Goal: Task Accomplishment & Management: Complete application form

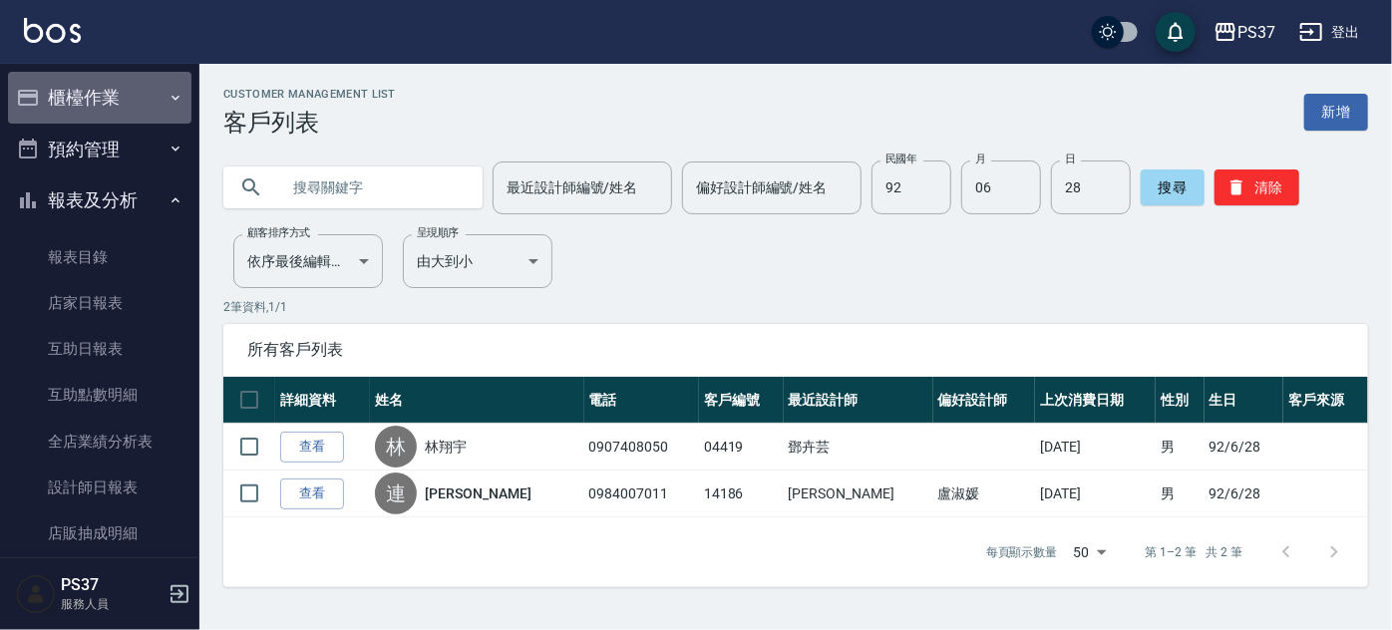
click at [152, 92] on button "櫃檯作業" at bounding box center [99, 98] width 183 height 52
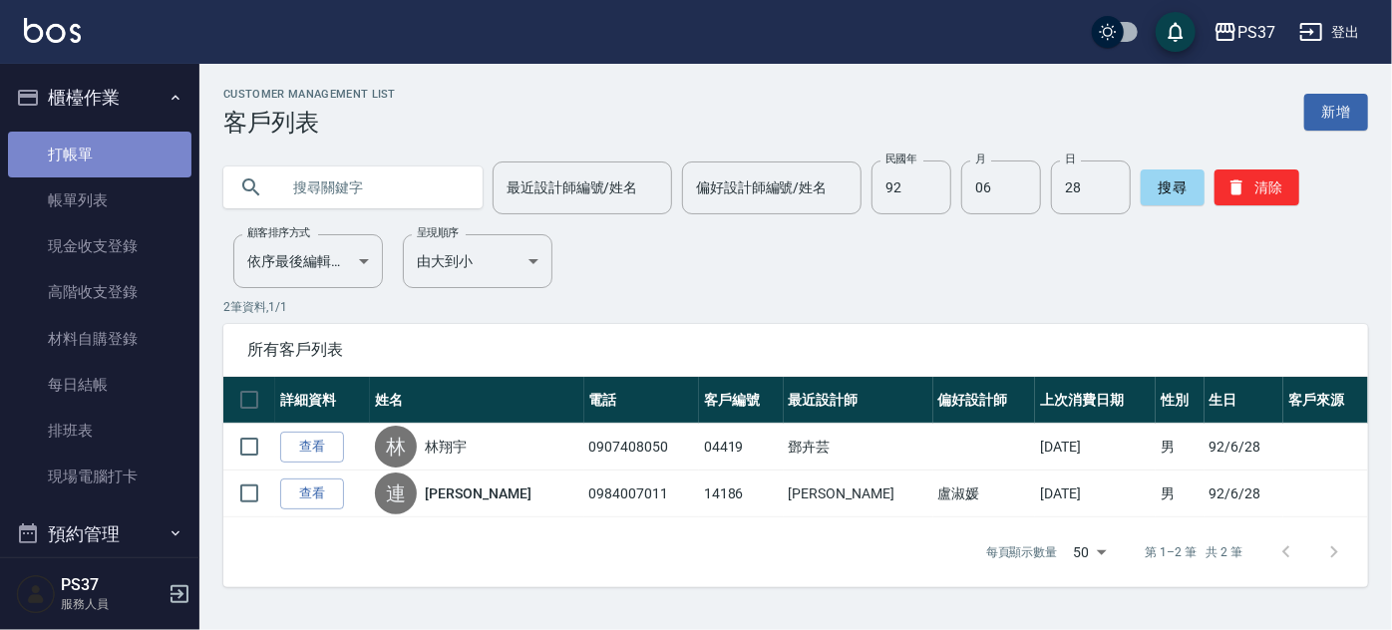
click at [111, 157] on link "打帳單" at bounding box center [99, 155] width 183 height 46
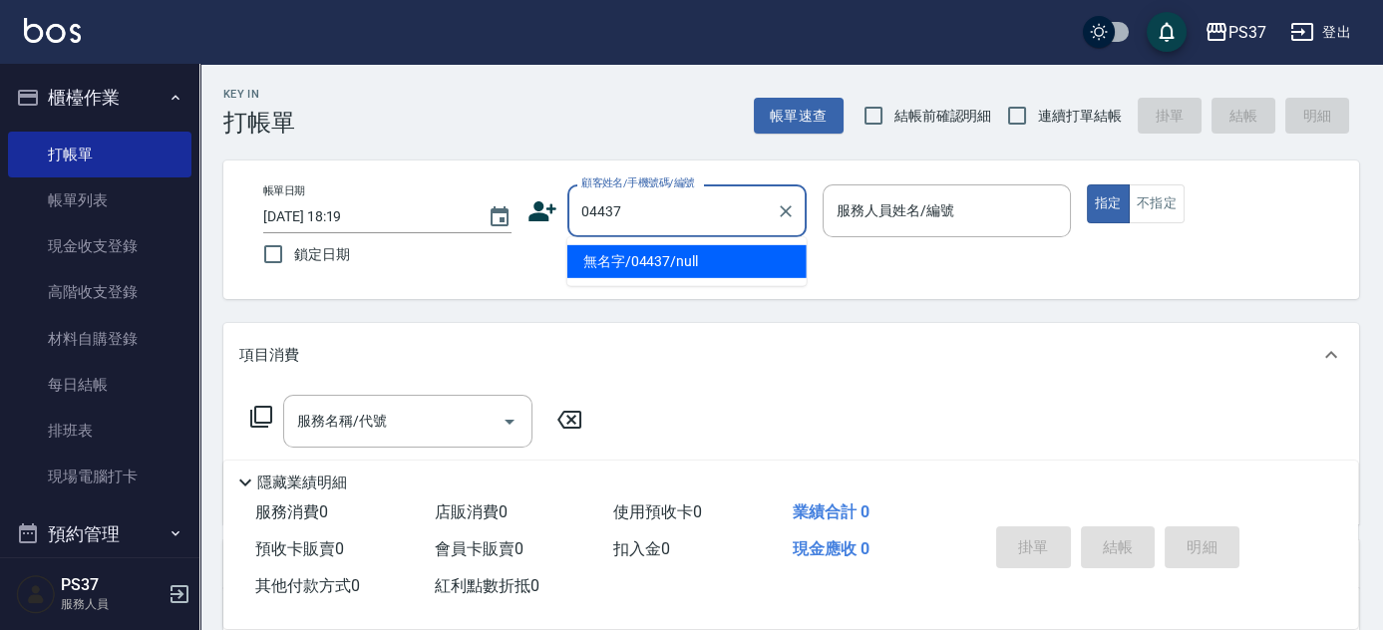
type input "無名字/04437/null"
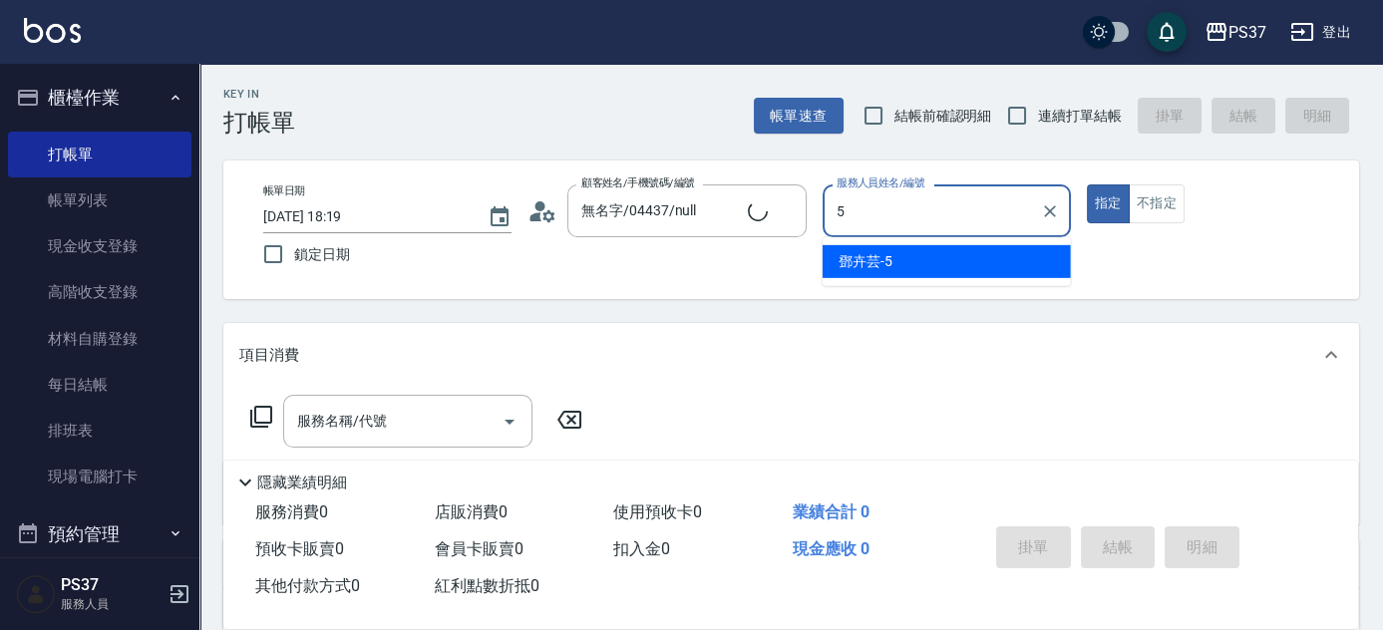
type input "鄧卉芸-5"
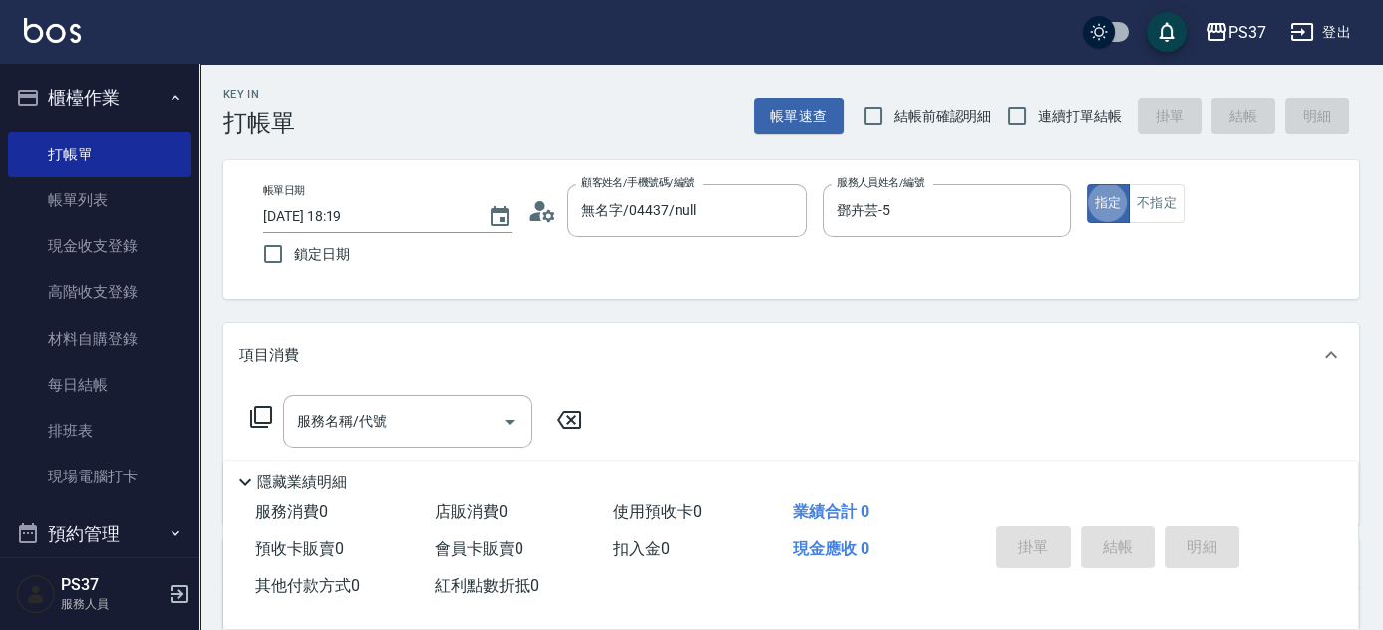
type button "true"
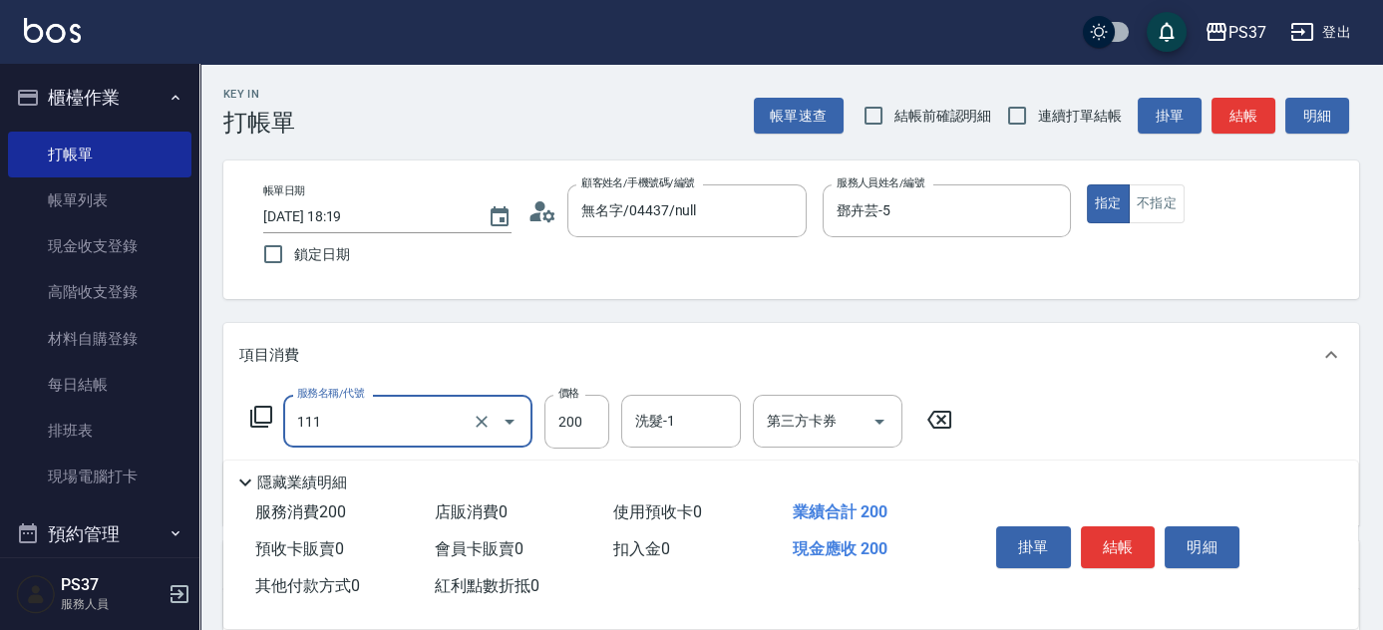
type input "200(111)"
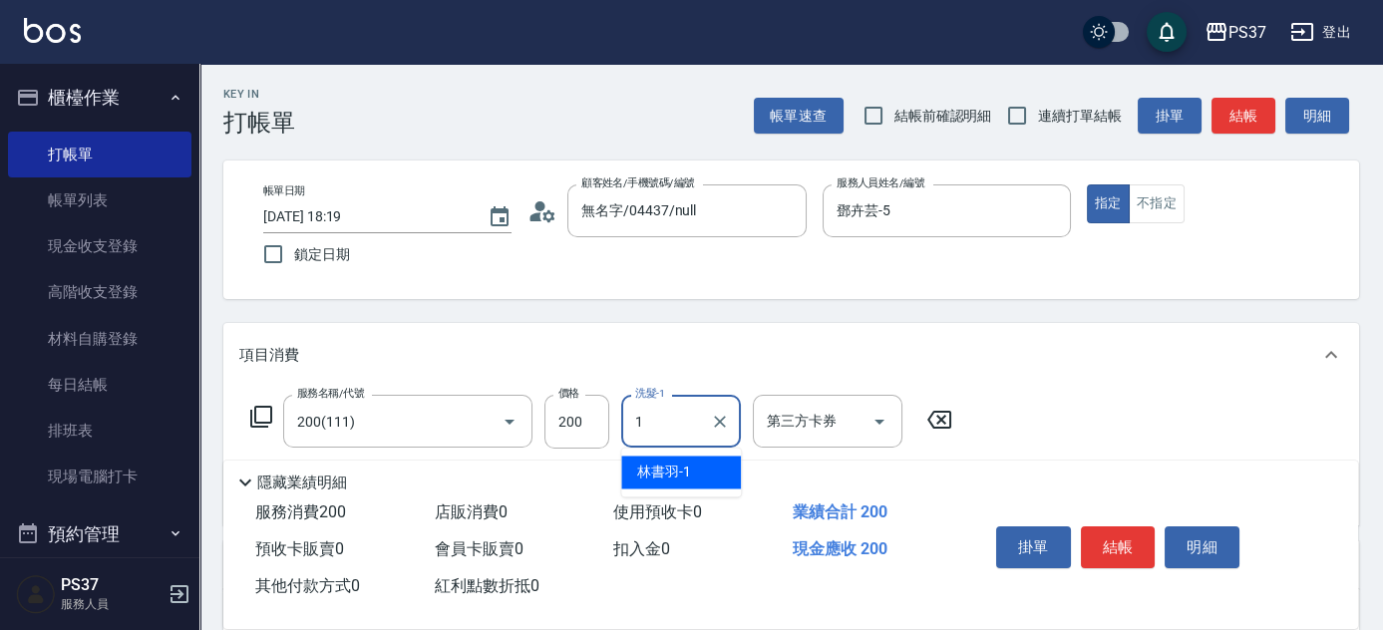
type input "林書羽-1"
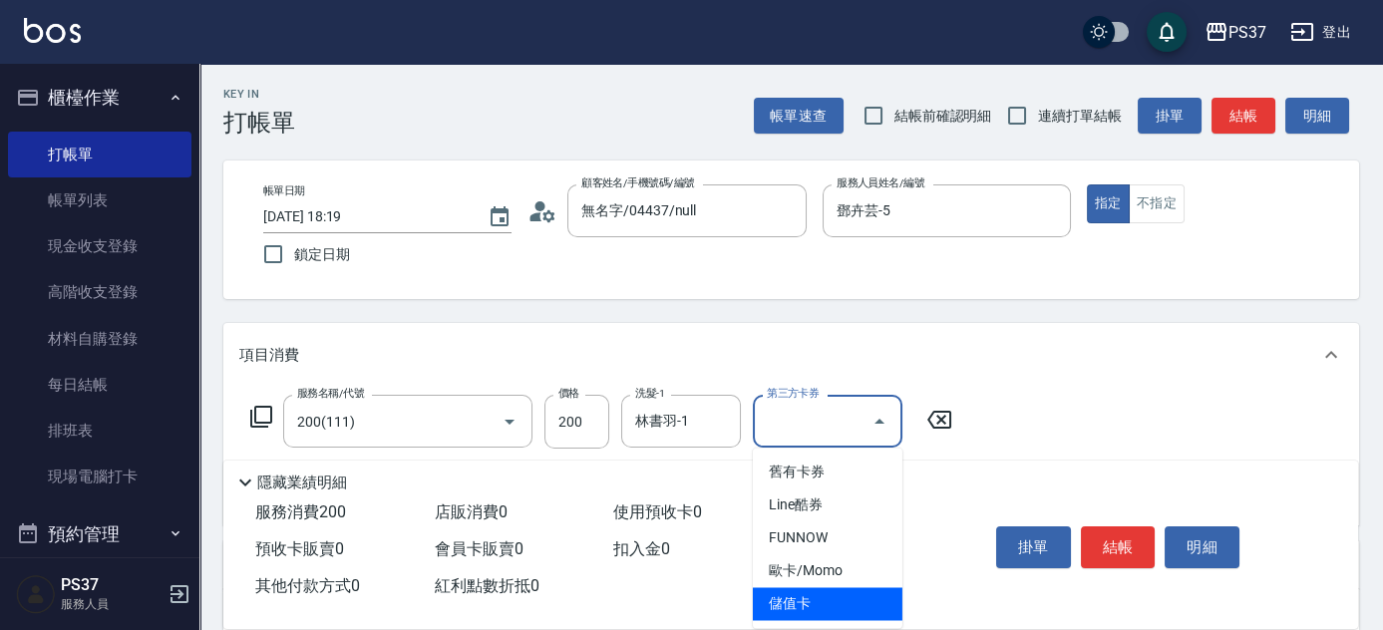
type input "儲值卡"
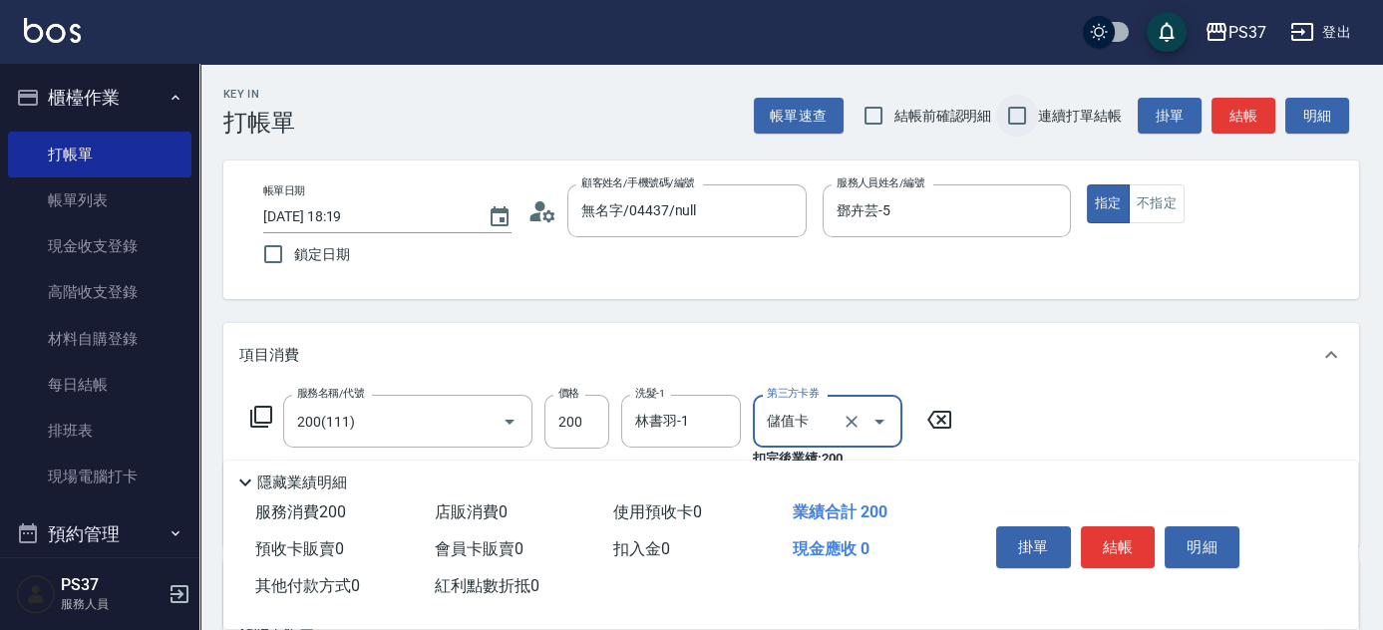
click at [1017, 122] on input "連續打單結帳" at bounding box center [1017, 116] width 42 height 42
checkbox input "true"
click at [1135, 533] on button "結帳" at bounding box center [1118, 548] width 75 height 42
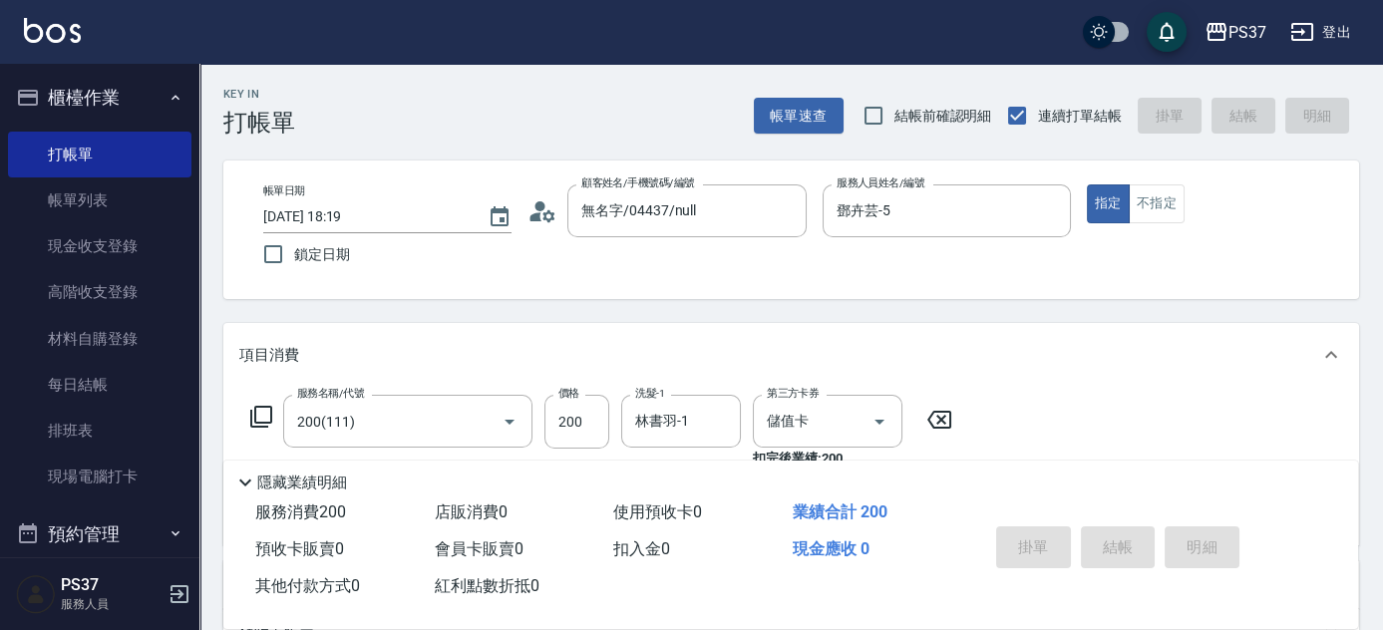
type input "[DATE] 18:20"
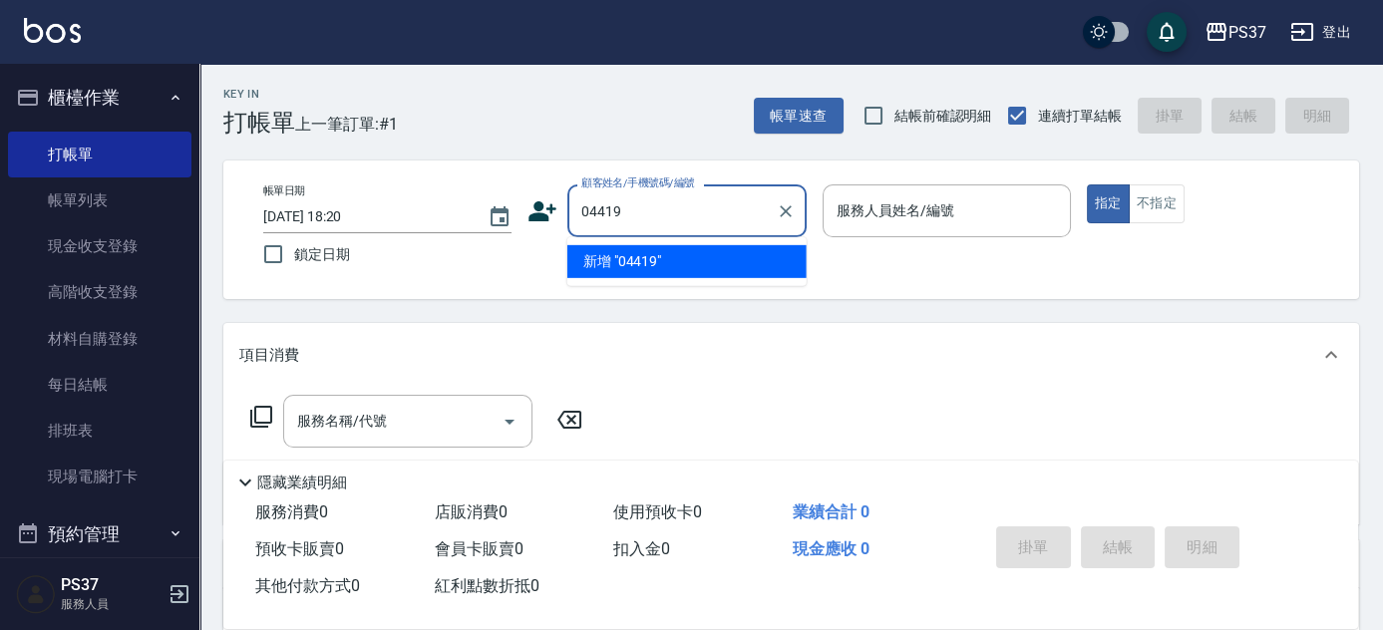
type input "04419"
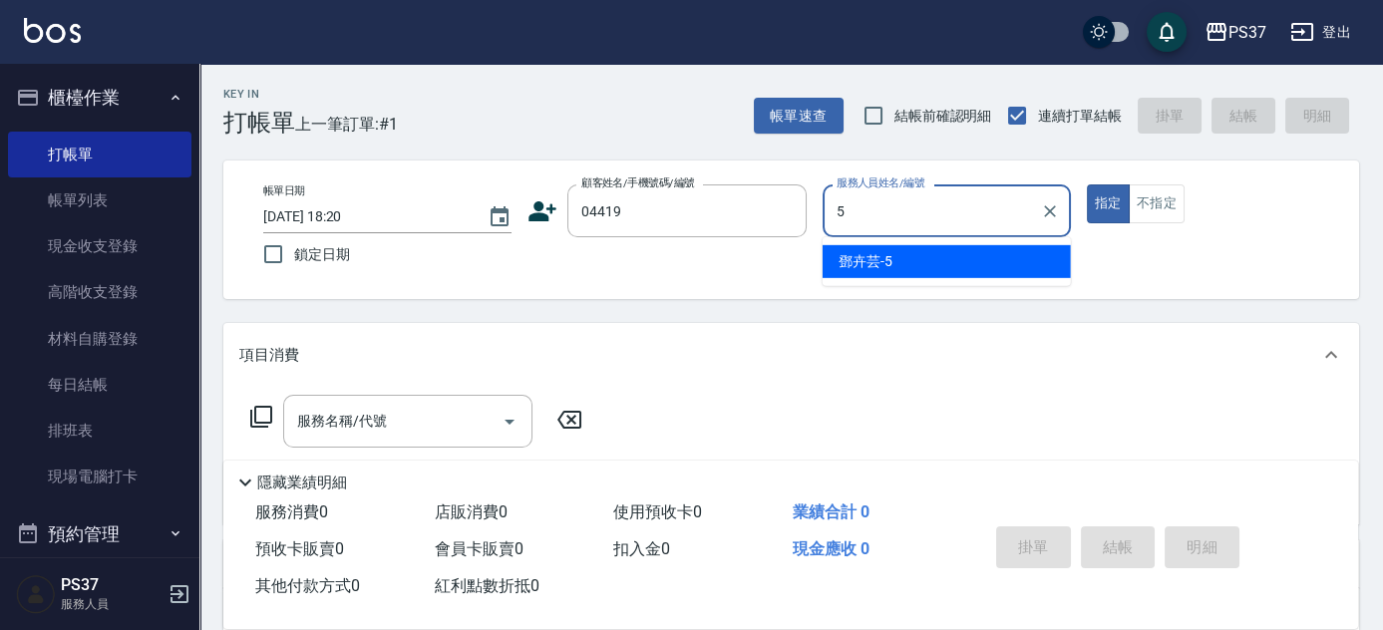
type input "鄧卉芸-5"
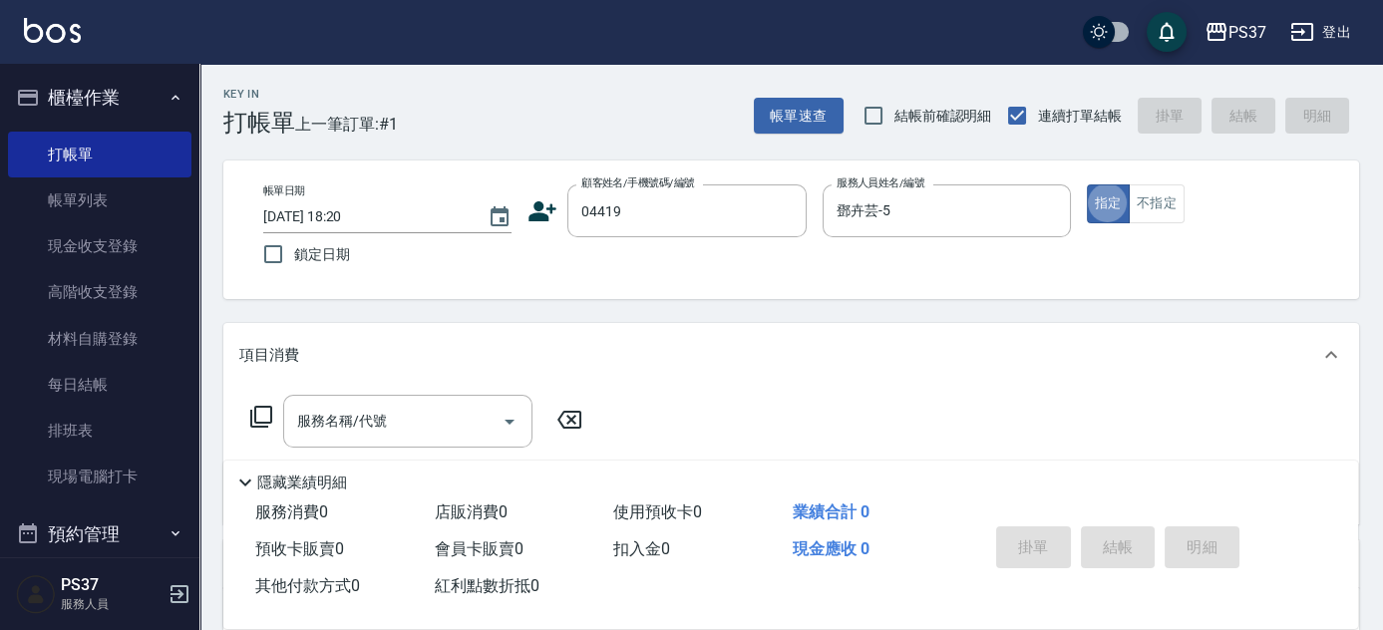
type input "[PERSON_NAME]/0907408050/04419"
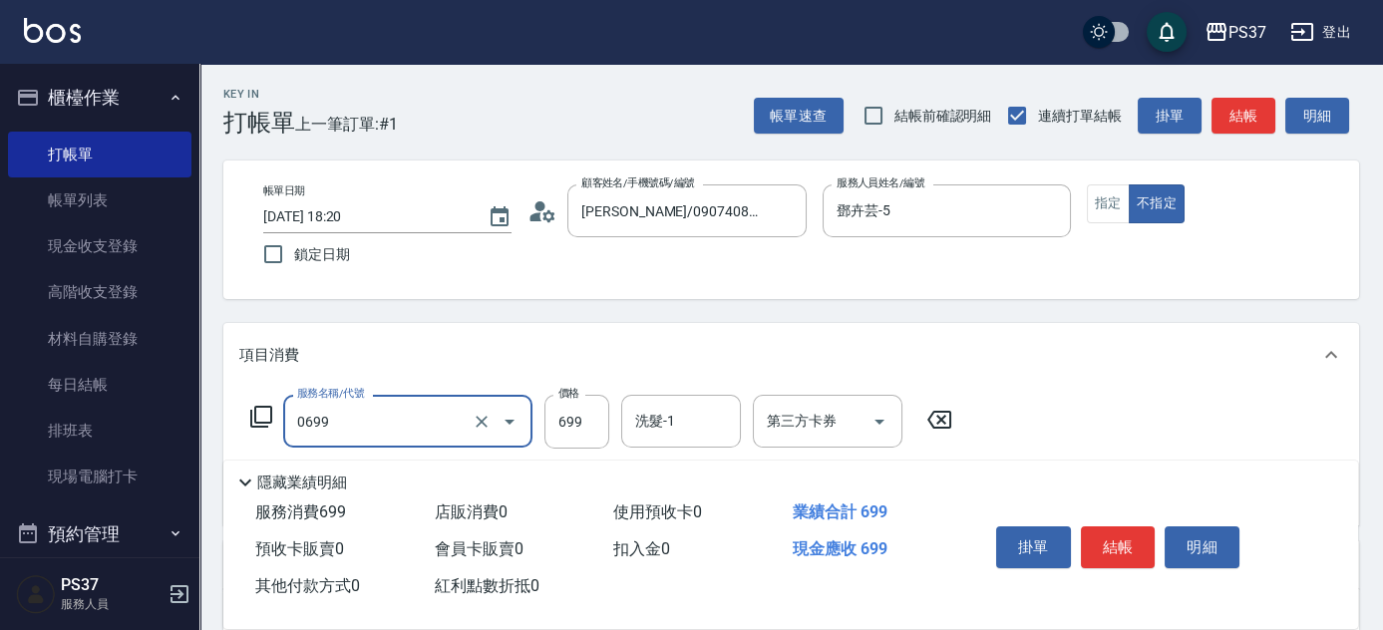
type input "精油SPA(0699)"
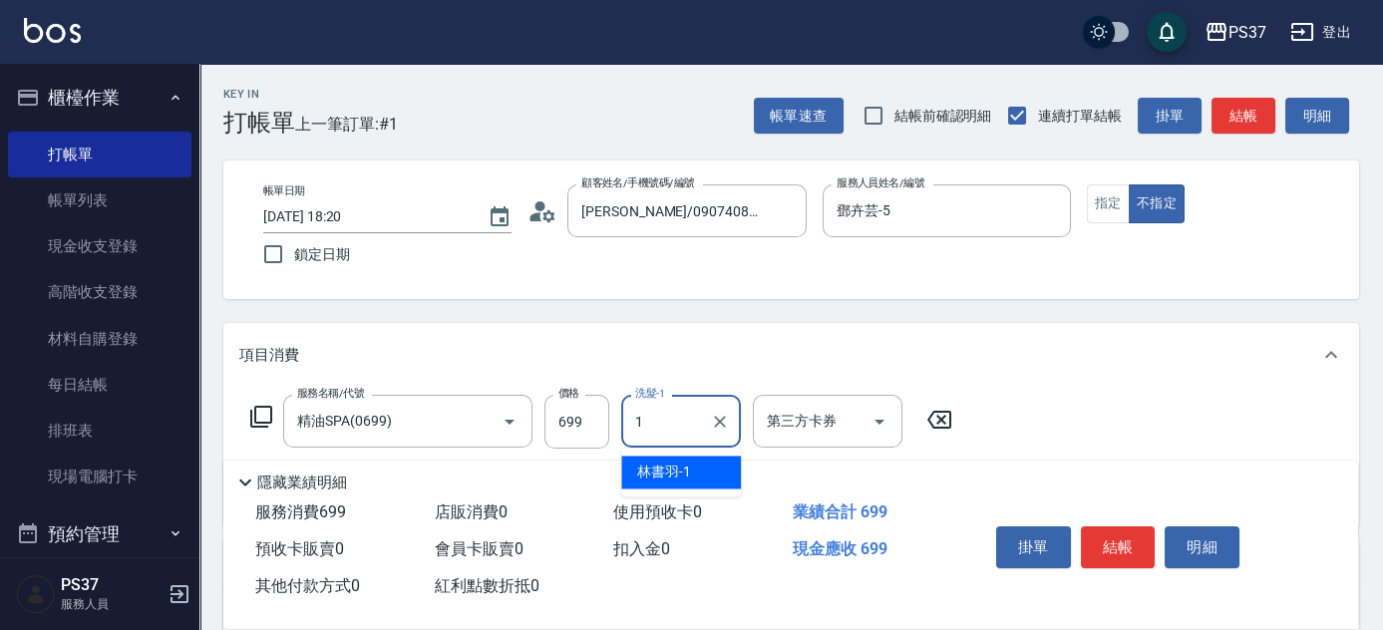
type input "林書羽-1"
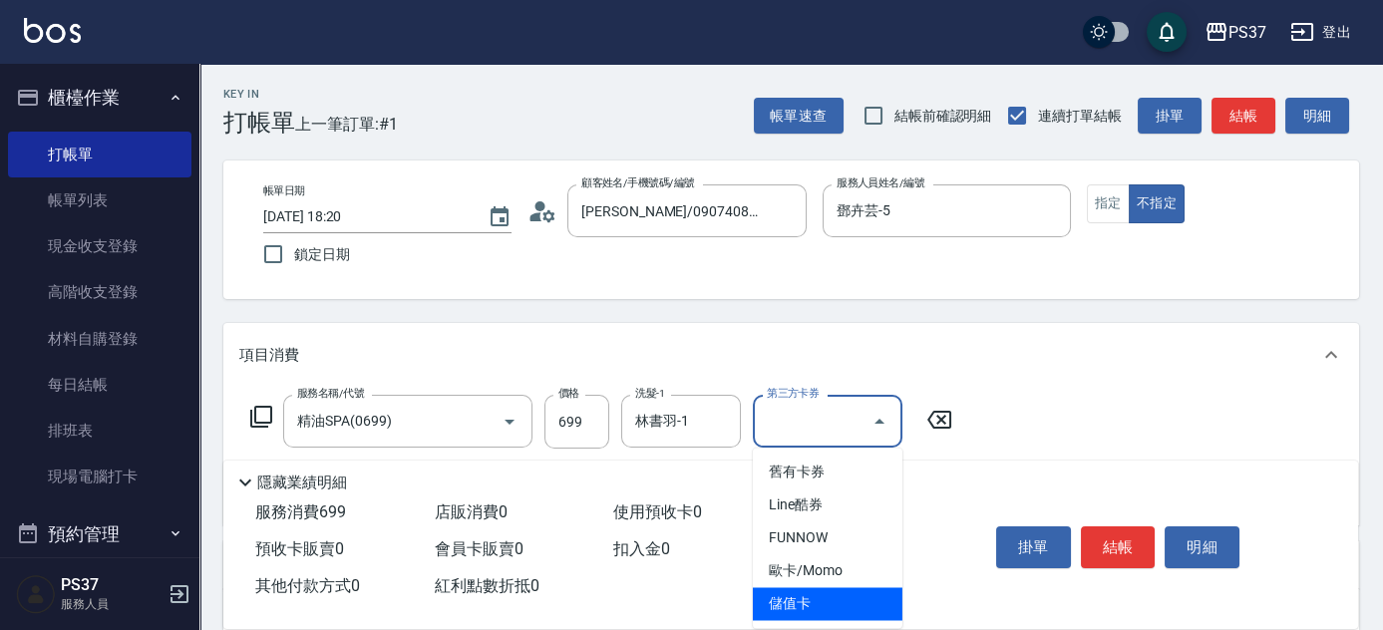
type input "儲值卡"
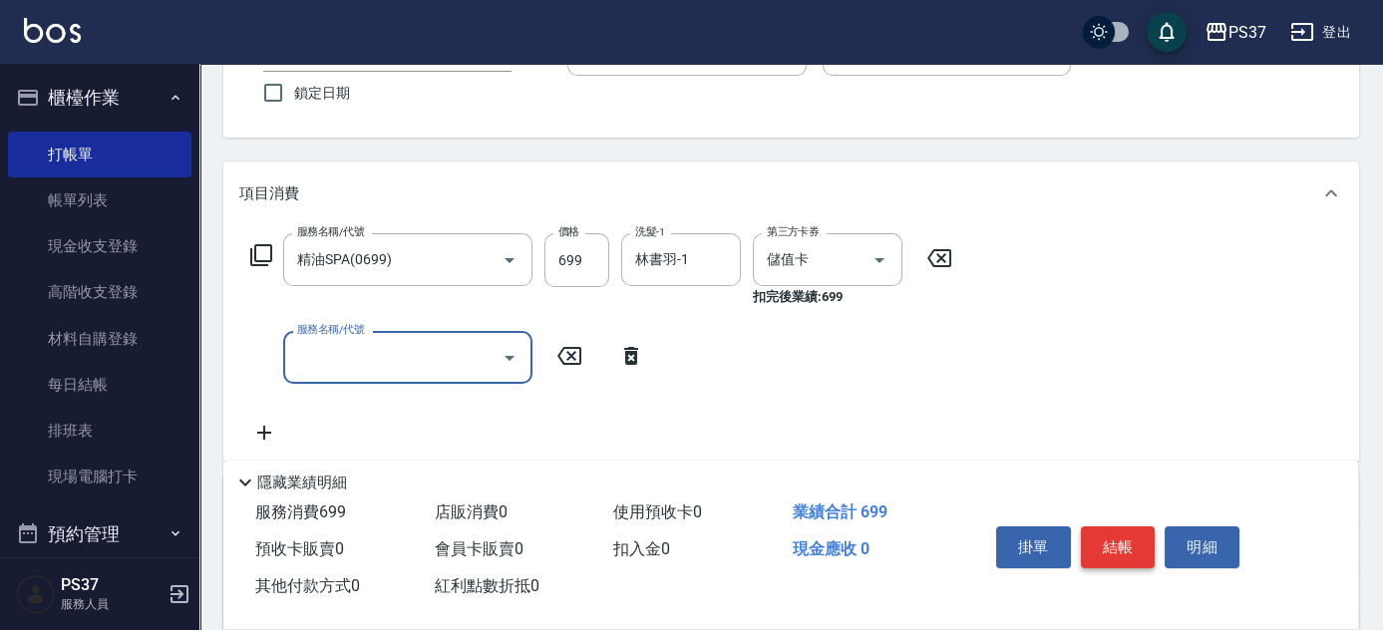
scroll to position [180, 0]
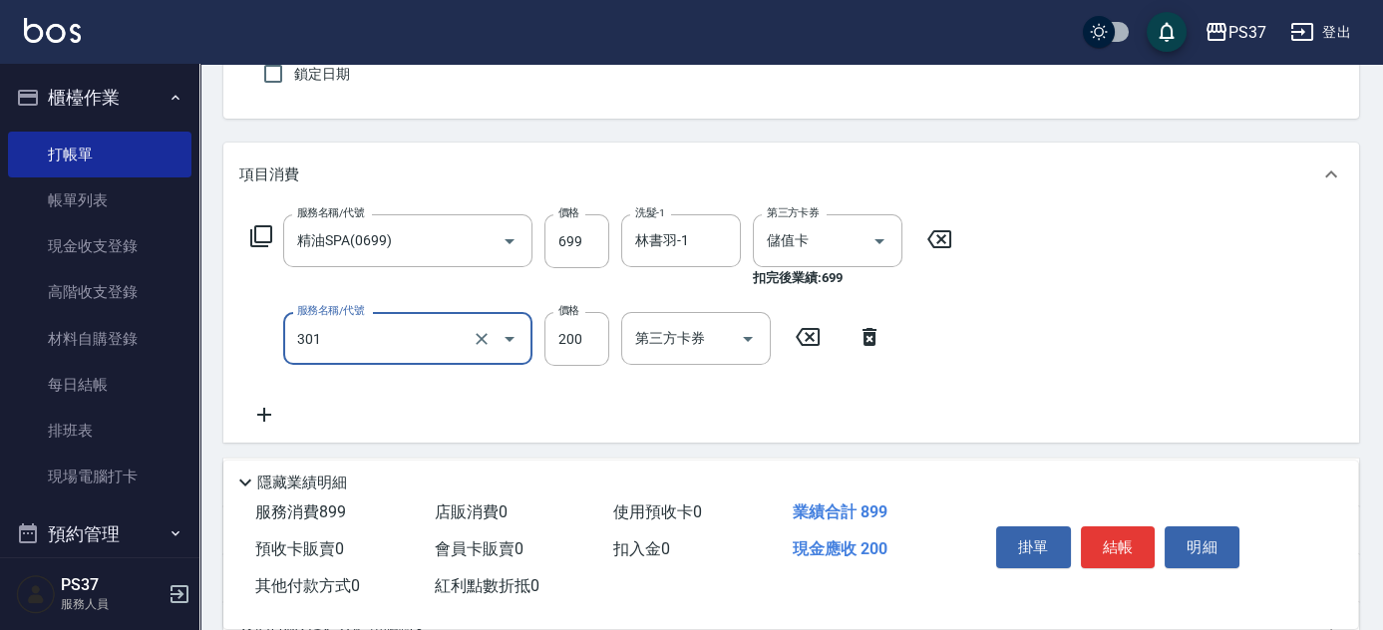
click at [418, 338] on input "301" at bounding box center [380, 338] width 176 height 35
type input "剪髮(300)"
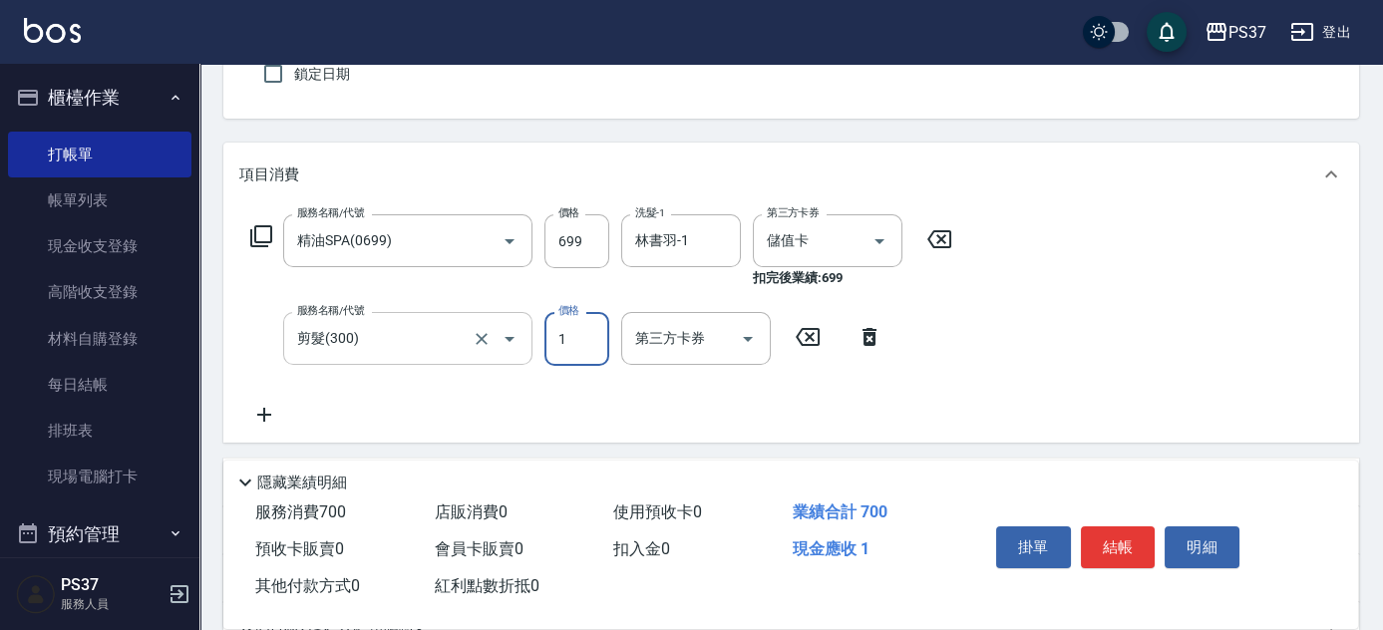
type input "1"
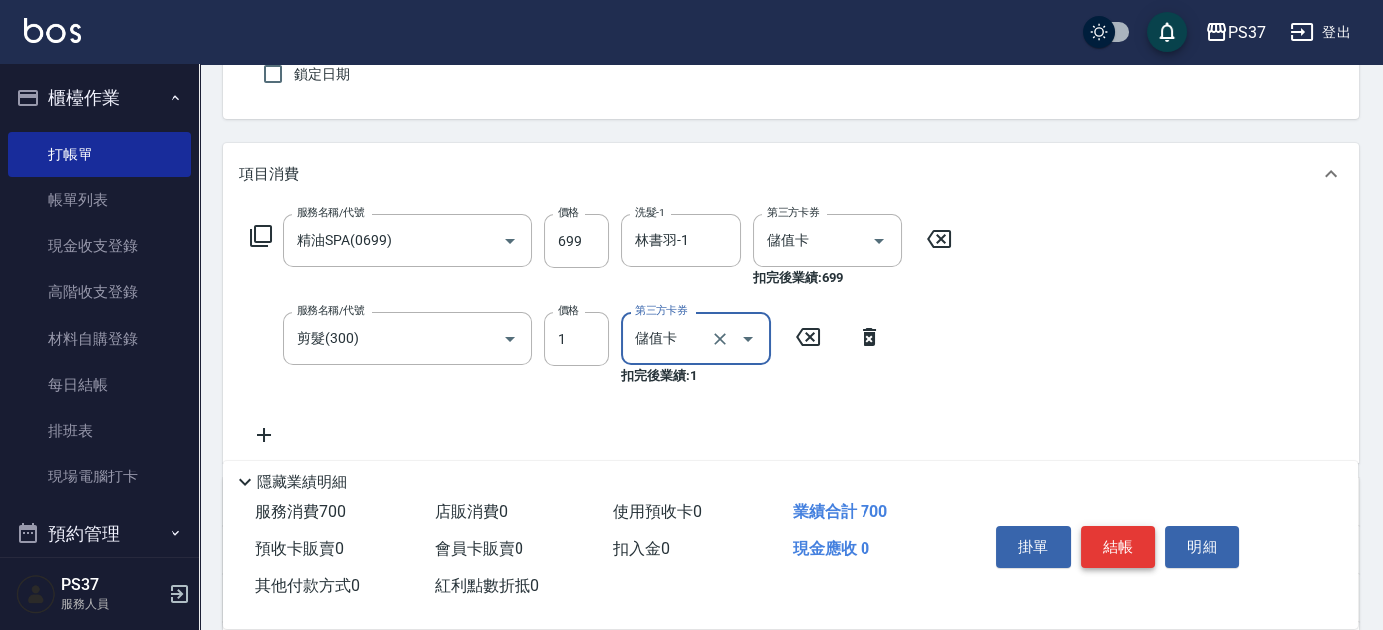
type input "儲值卡"
click at [1116, 540] on button "結帳" at bounding box center [1118, 548] width 75 height 42
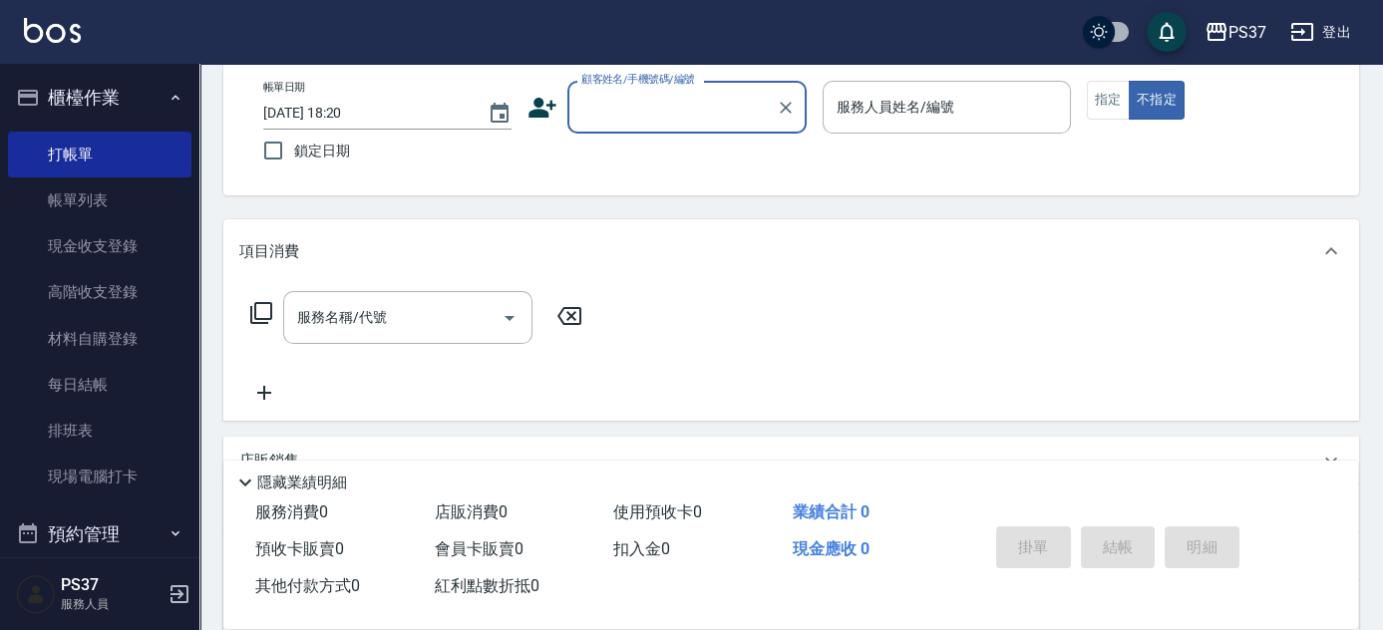
scroll to position [0, 0]
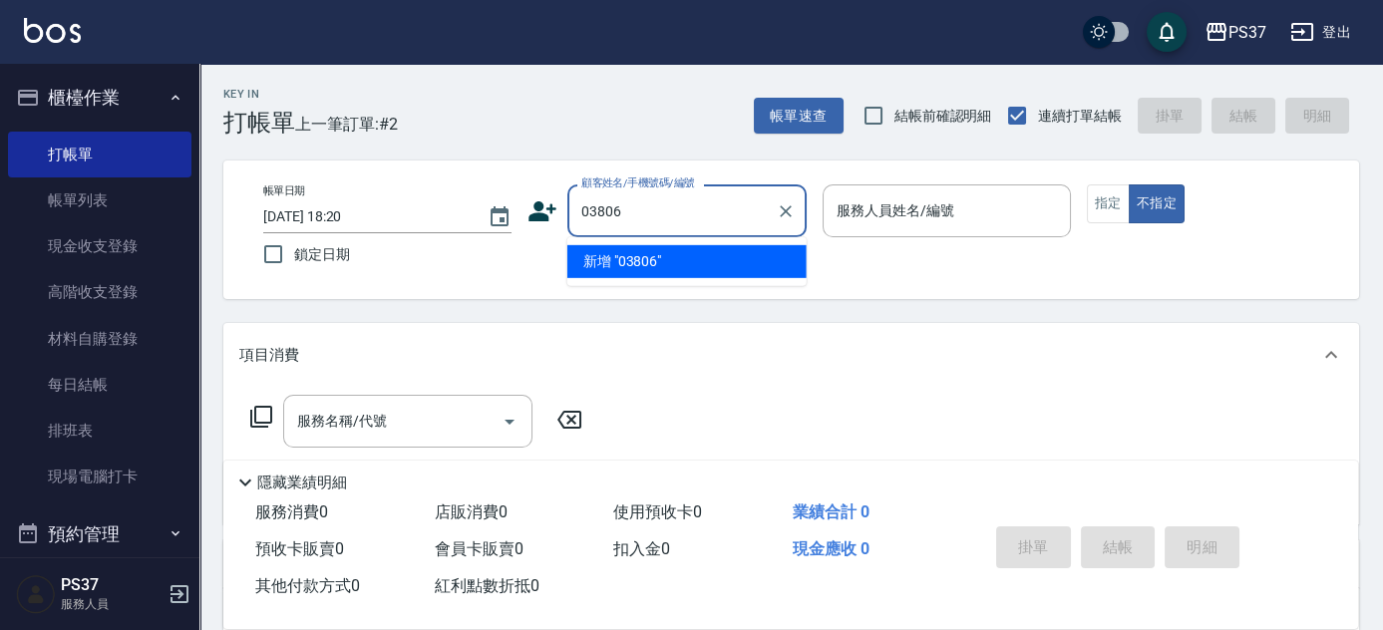
type input "03806"
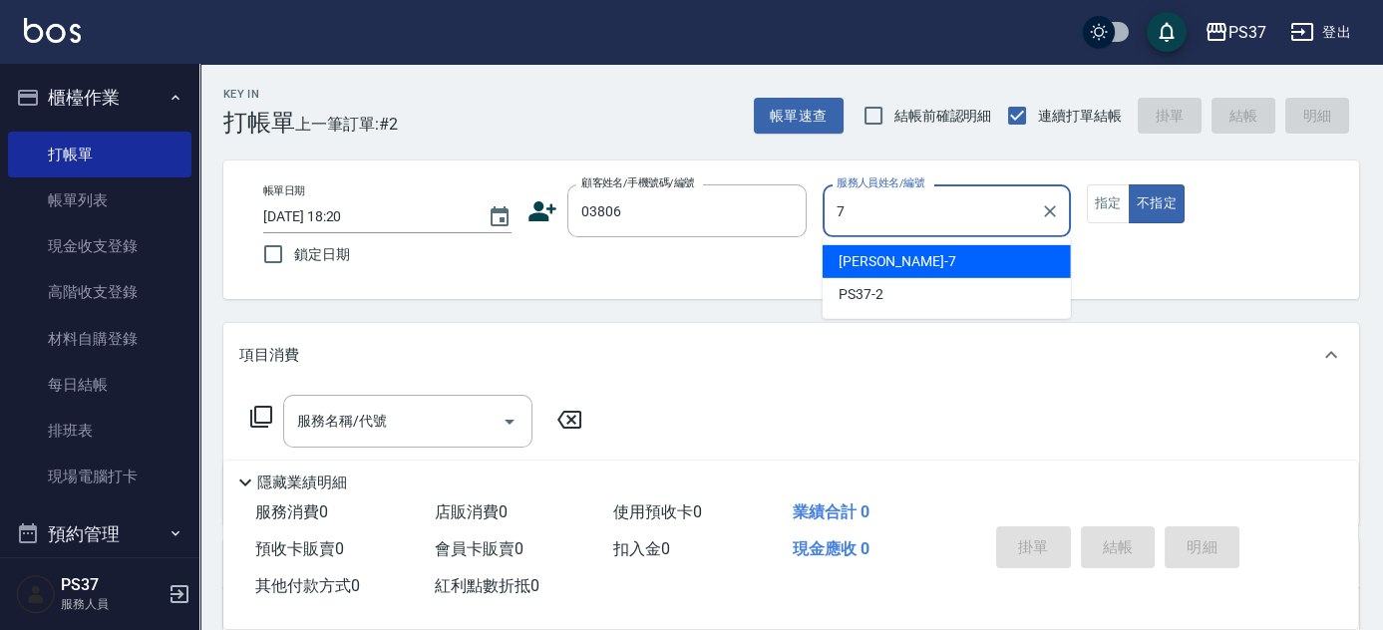
type input "[PERSON_NAME]-7"
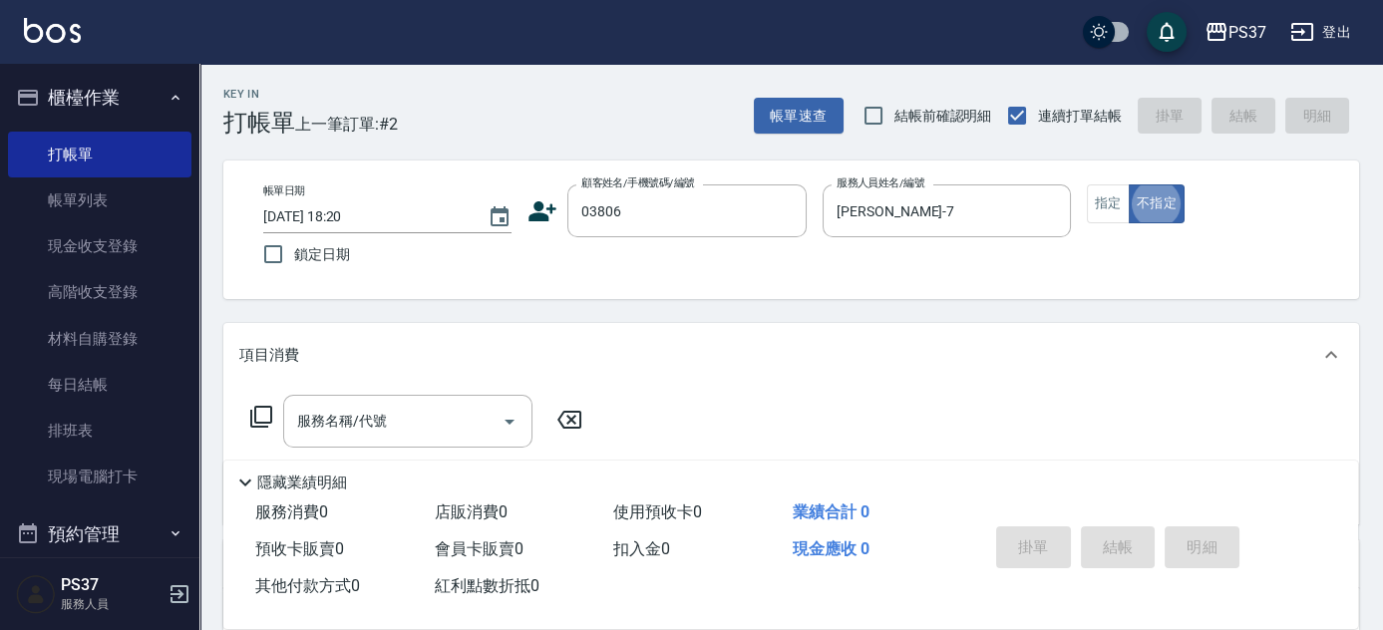
type button "false"
type input "無名字/03806/null"
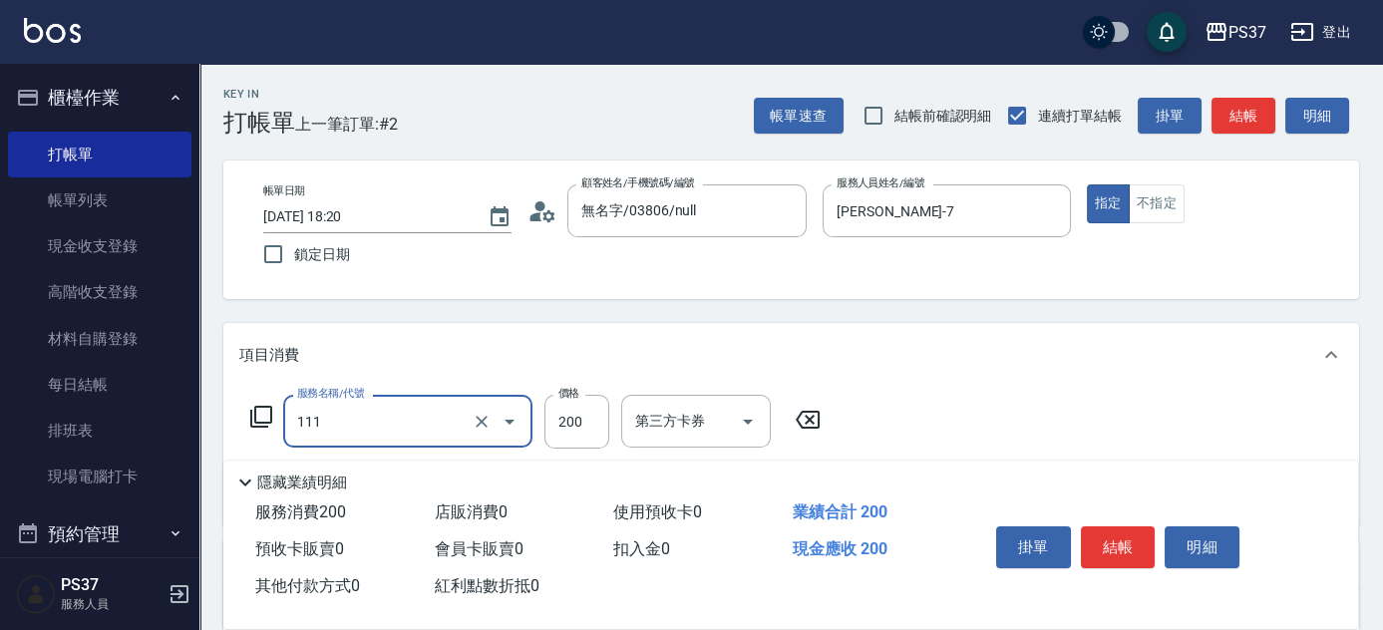
type input "200(111)"
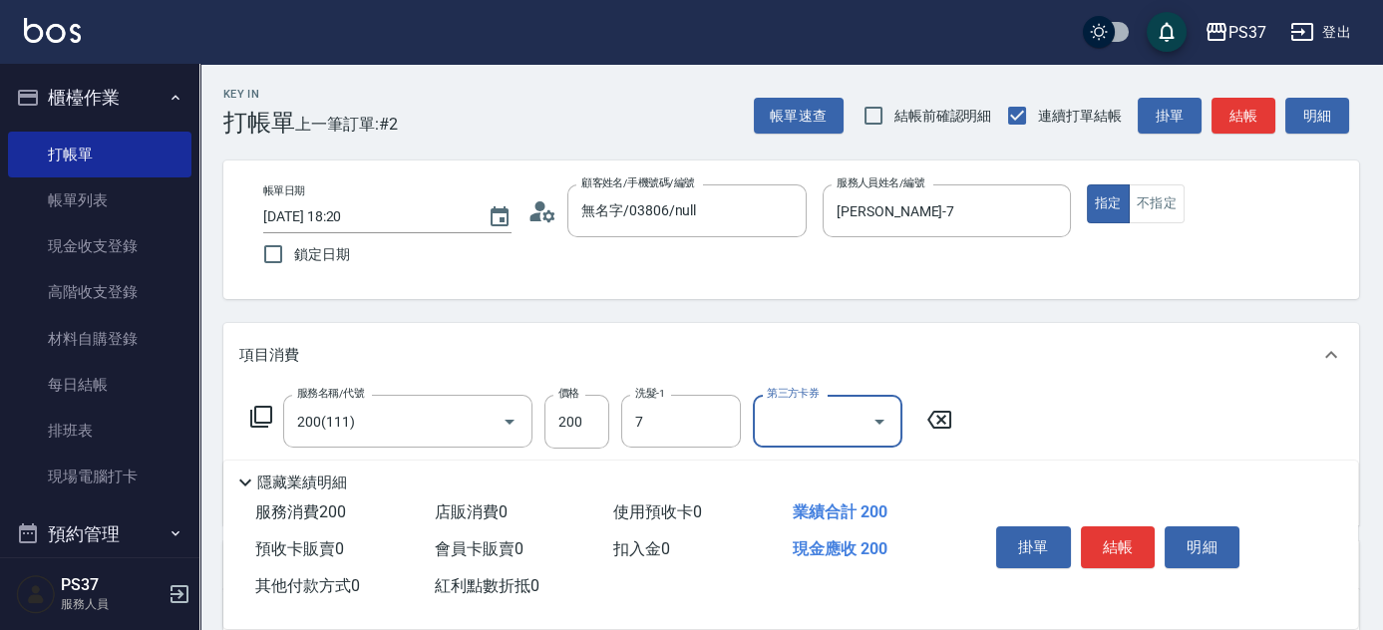
type input "[PERSON_NAME]-7"
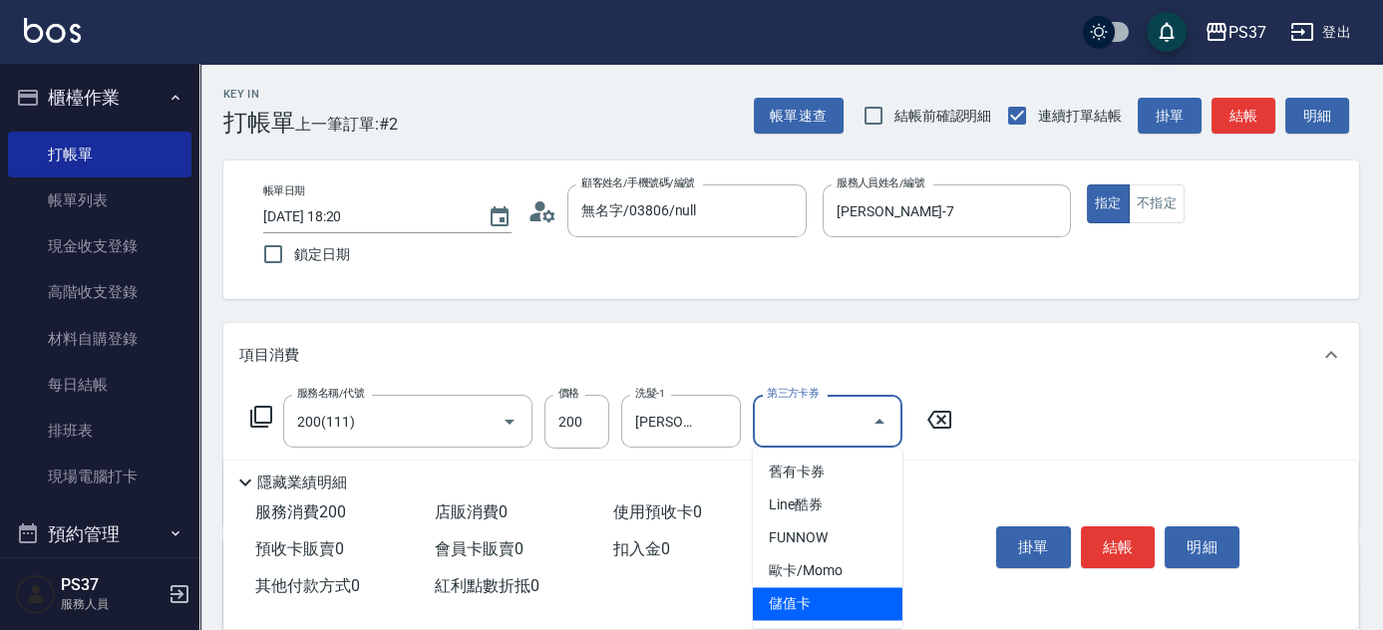
type input "儲值卡"
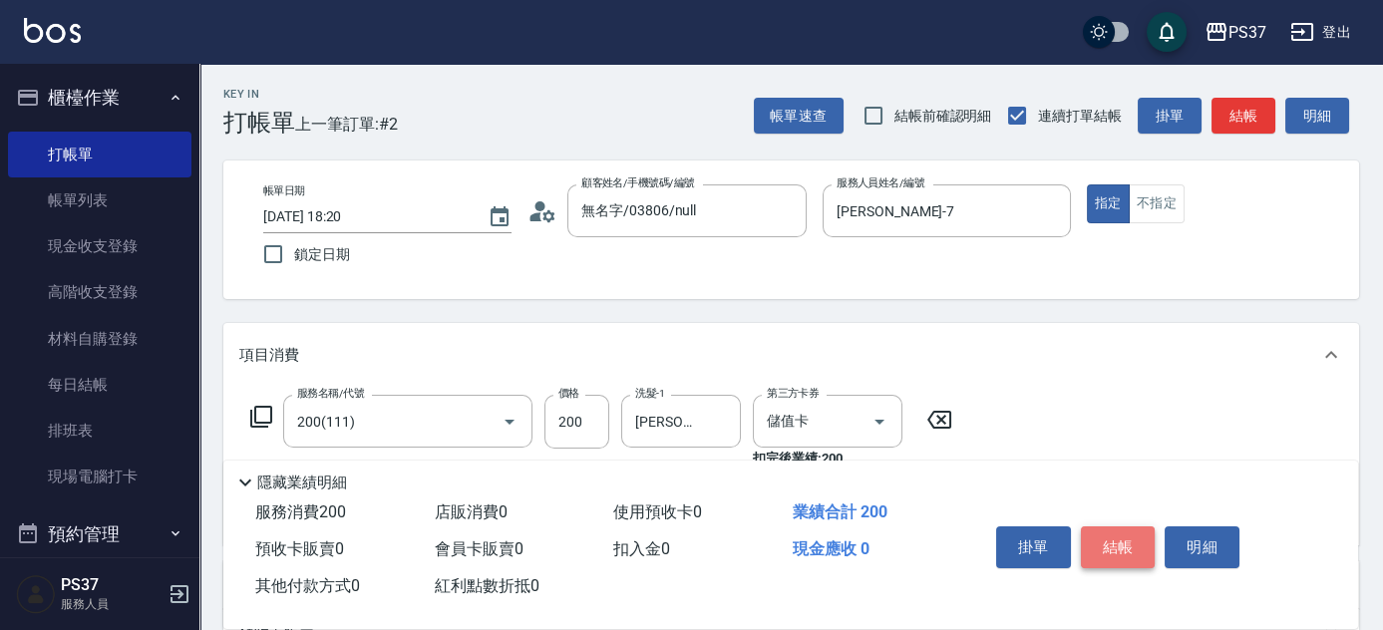
click at [1127, 544] on button "結帳" at bounding box center [1118, 548] width 75 height 42
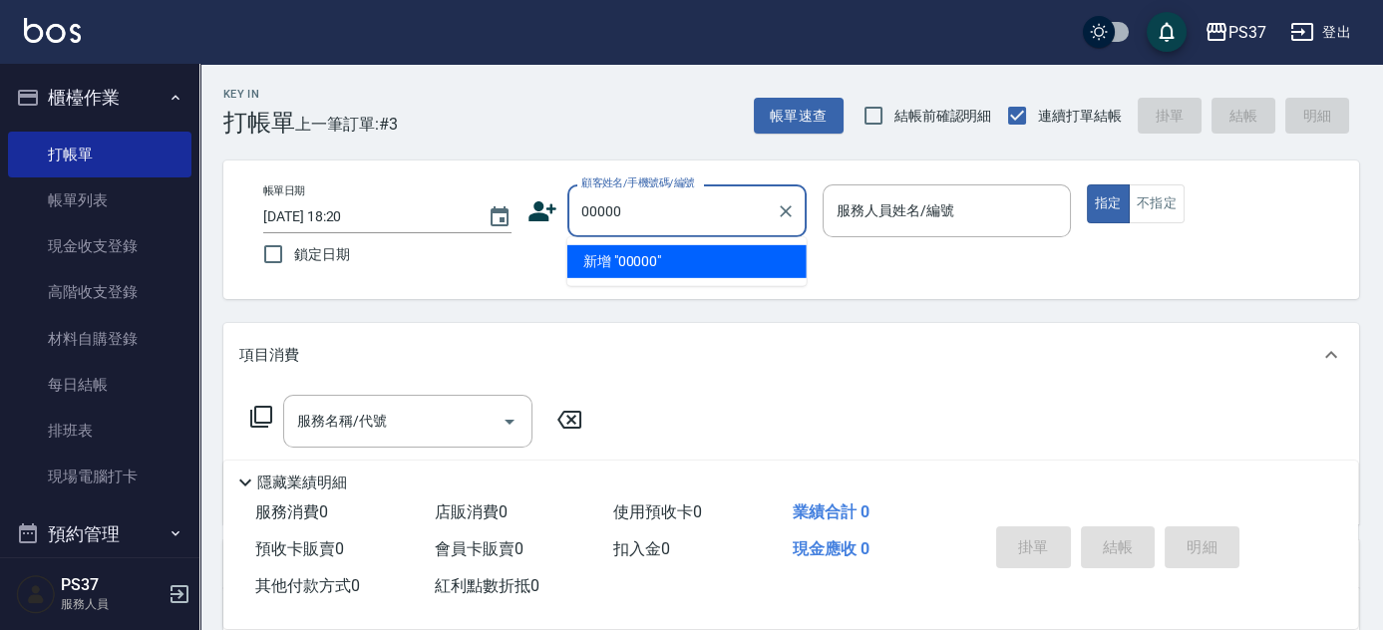
type input "00000"
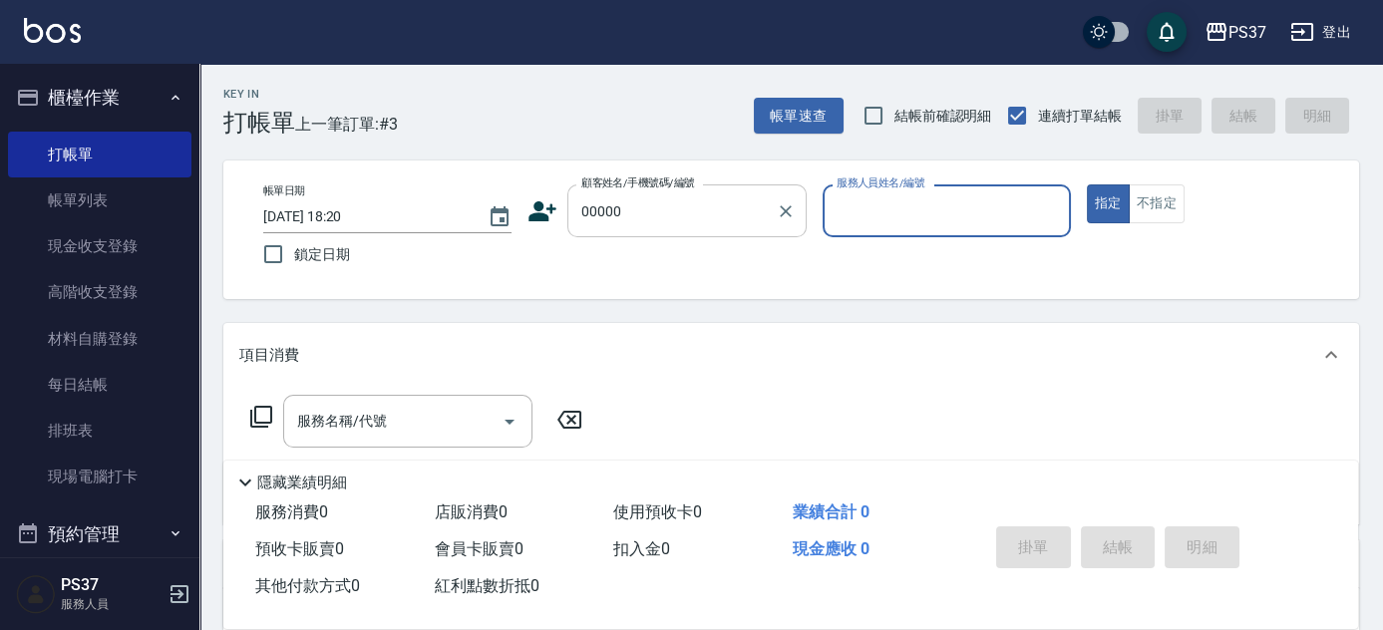
type input "7"
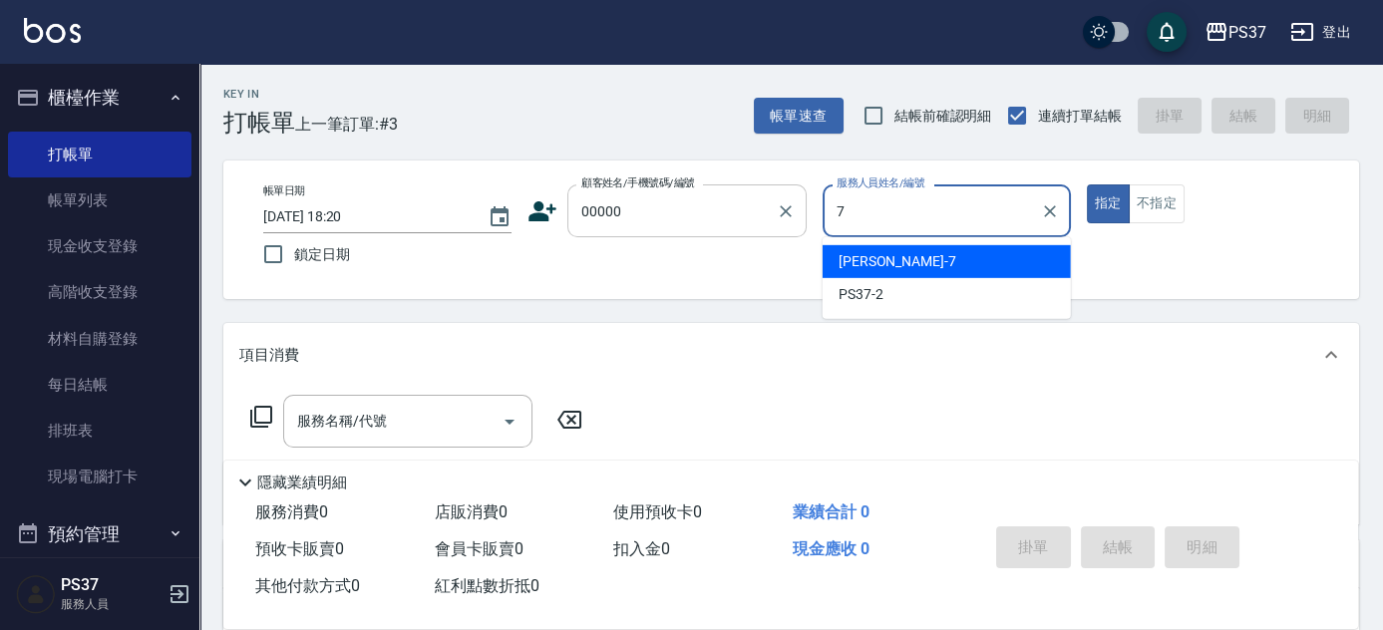
type input "新客人 姓名未設定/00000/null"
type input "[PERSON_NAME]-7"
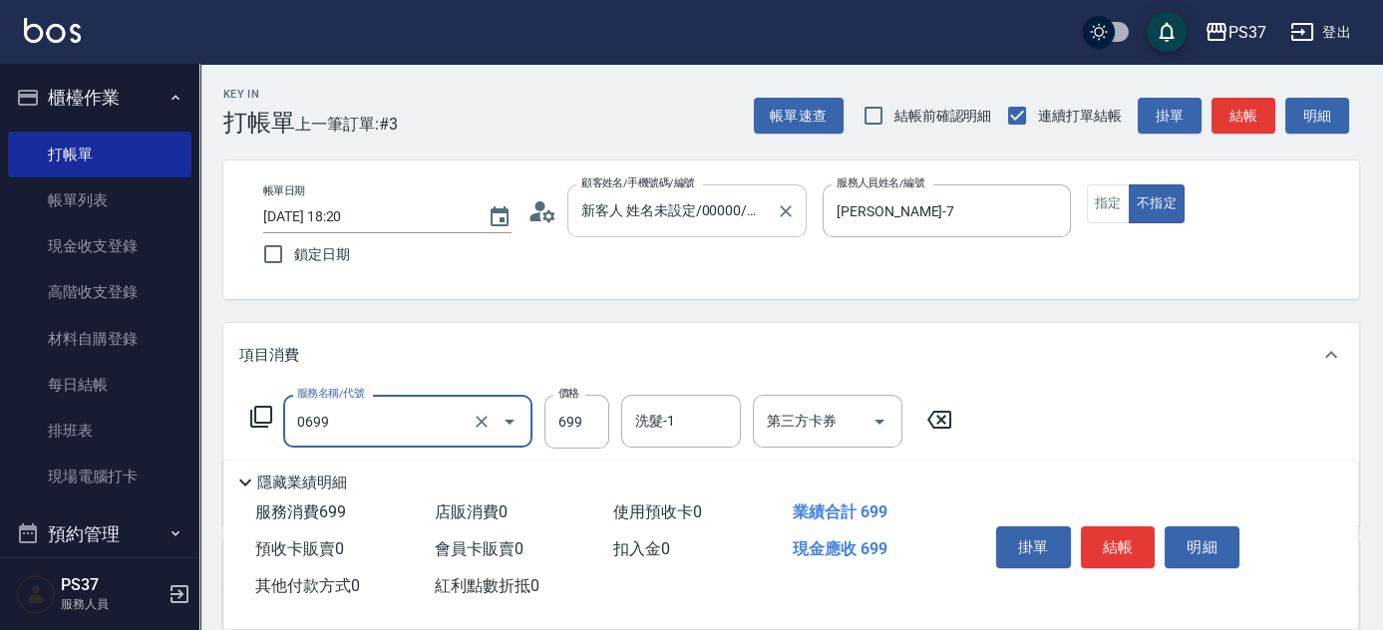
type input "精油SPA(0699)"
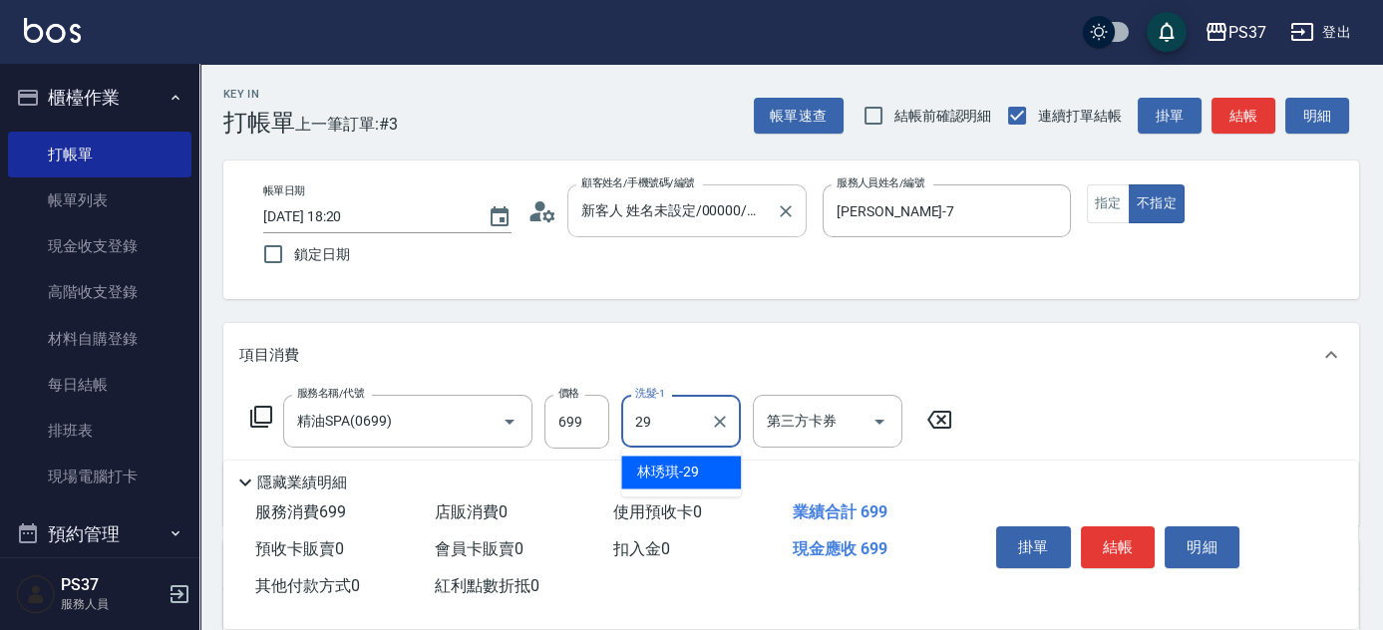
type input "林琇琪-29"
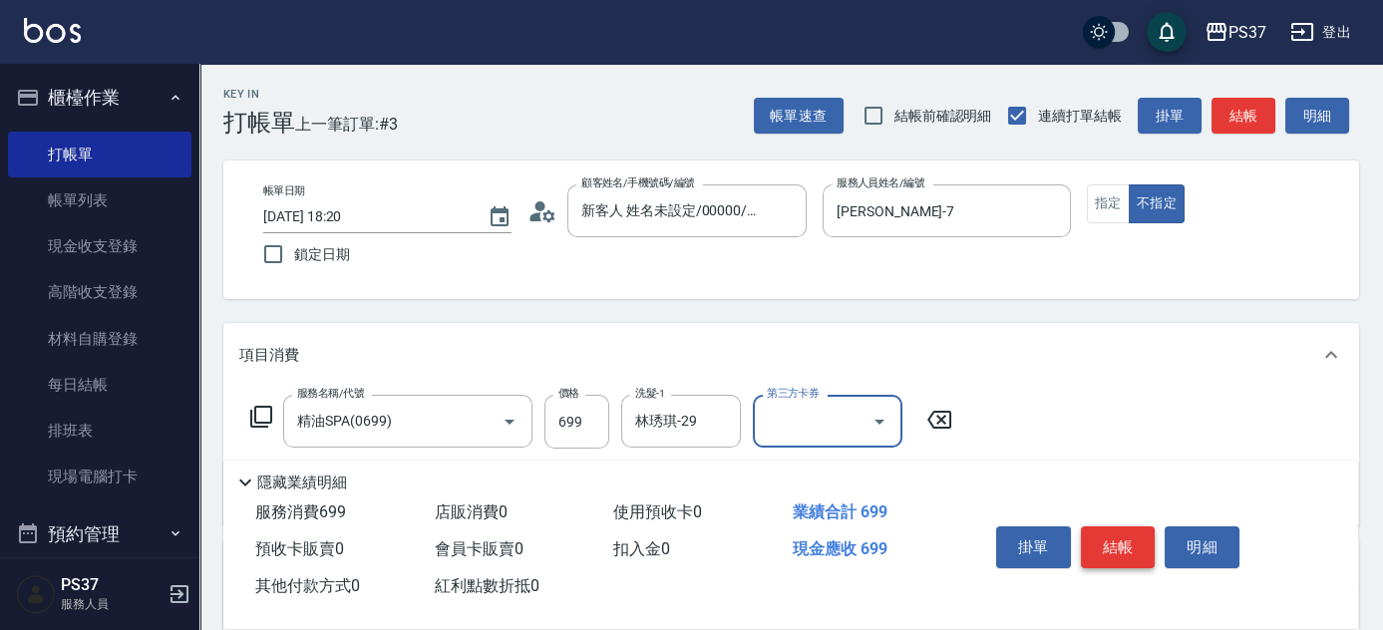
click at [1112, 533] on button "結帳" at bounding box center [1118, 548] width 75 height 42
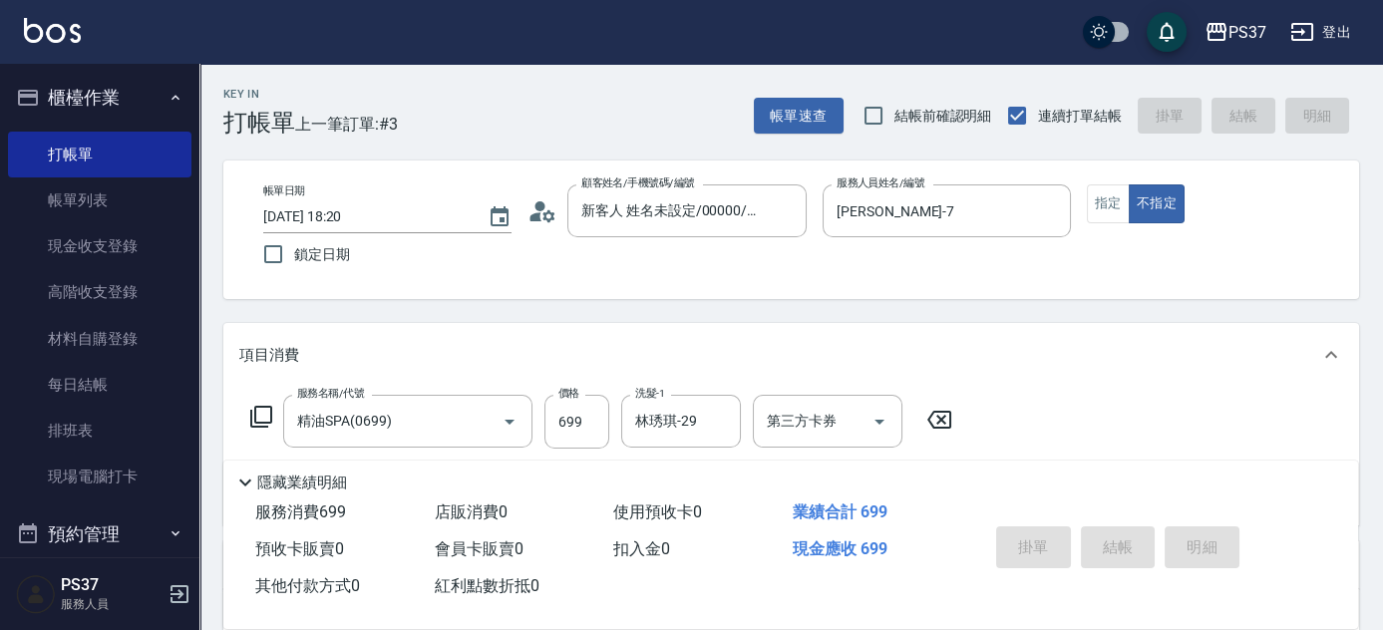
type input "[DATE] 18:21"
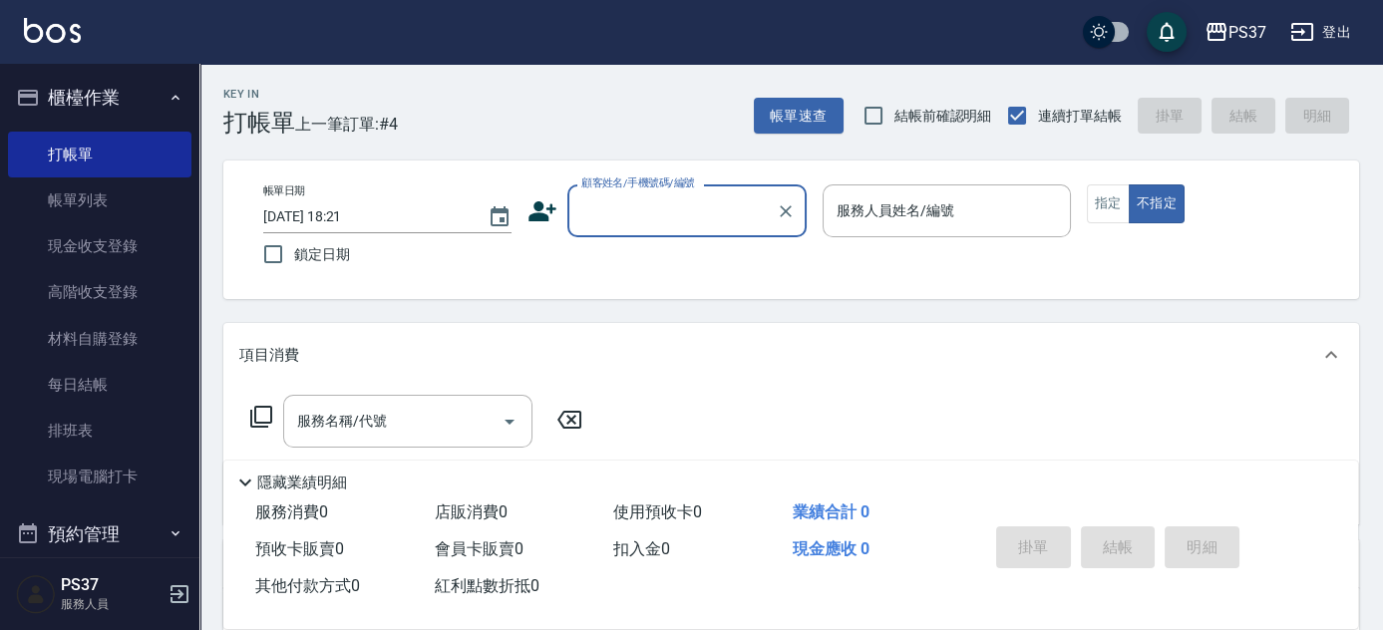
click at [707, 188] on div "顧客姓名/手機號碼/編號" at bounding box center [686, 210] width 239 height 53
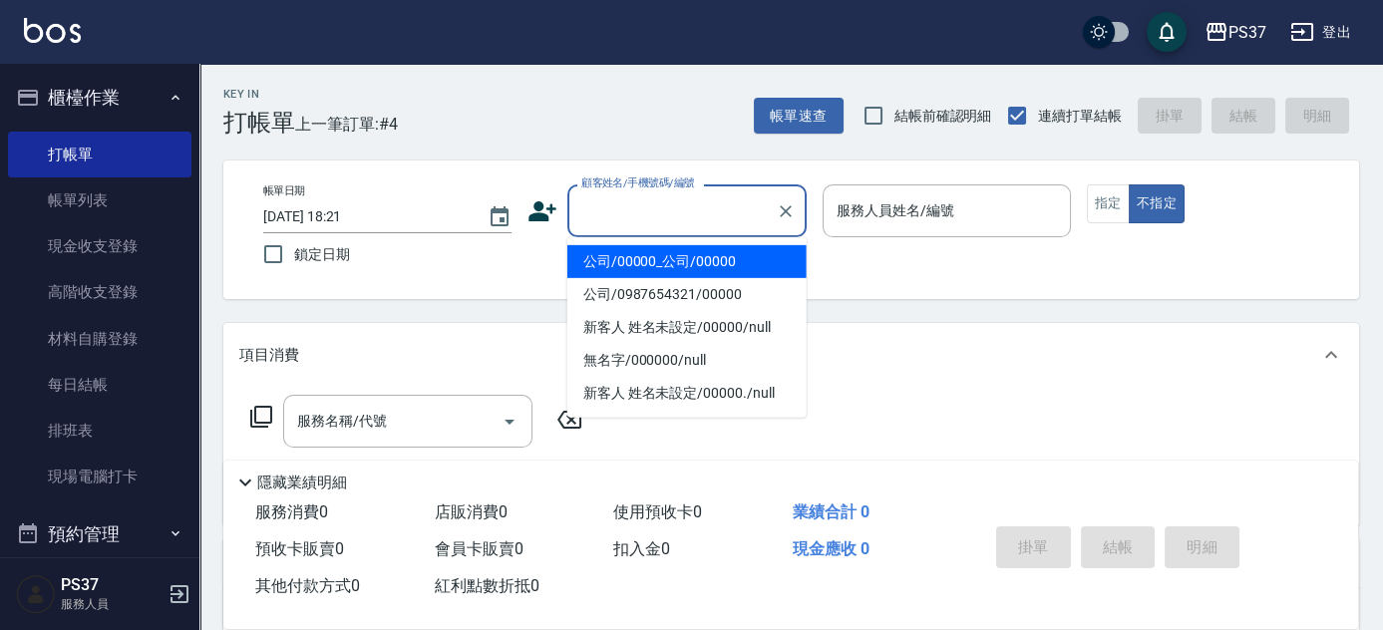
click at [683, 258] on li "公司/00000_公司/00000" at bounding box center [686, 261] width 239 height 33
type input "公司/00000_公司/00000"
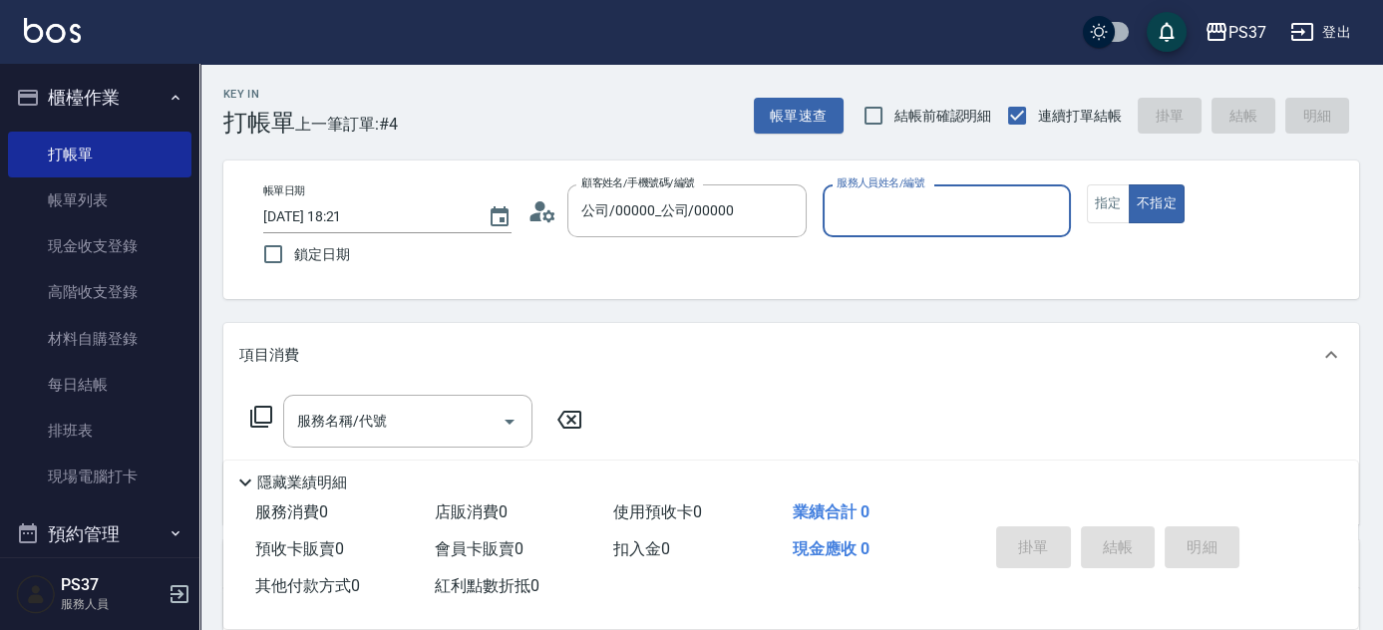
click at [852, 229] on div "服務人員姓名/編號" at bounding box center [947, 210] width 248 height 53
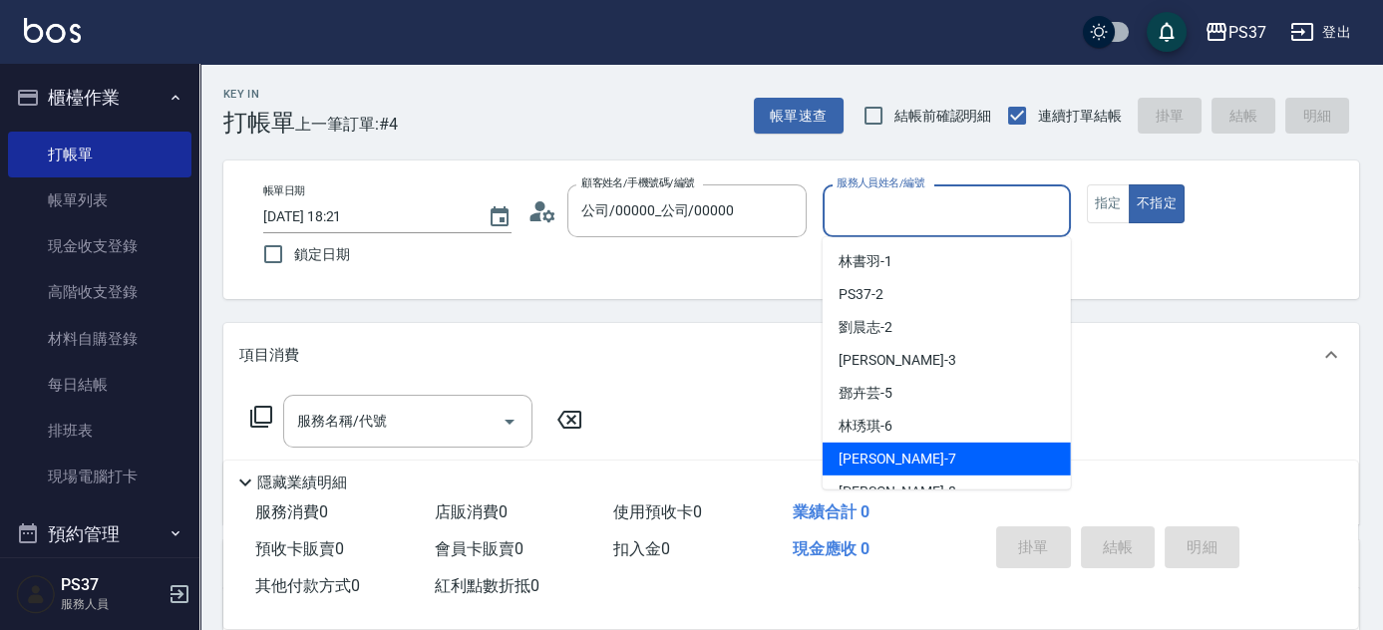
click at [909, 456] on div "[PERSON_NAME] -7" at bounding box center [947, 459] width 248 height 33
type input "[PERSON_NAME]-7"
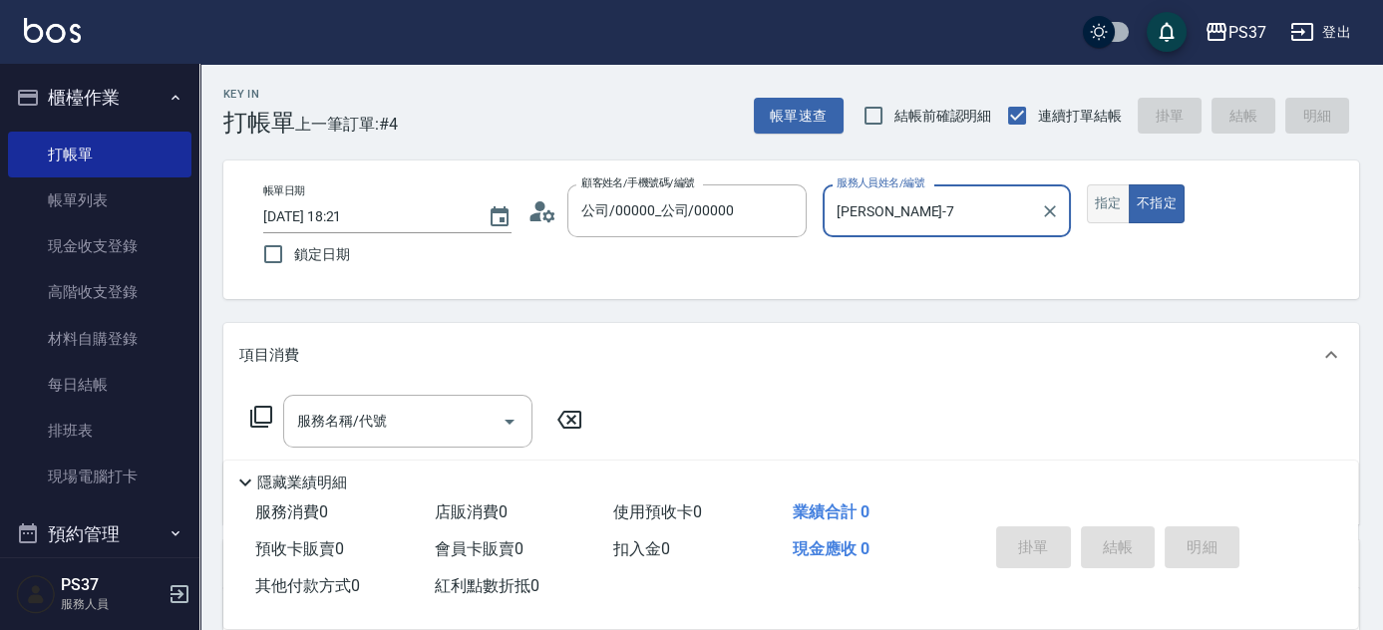
click at [1121, 204] on button "指定" at bounding box center [1108, 203] width 43 height 39
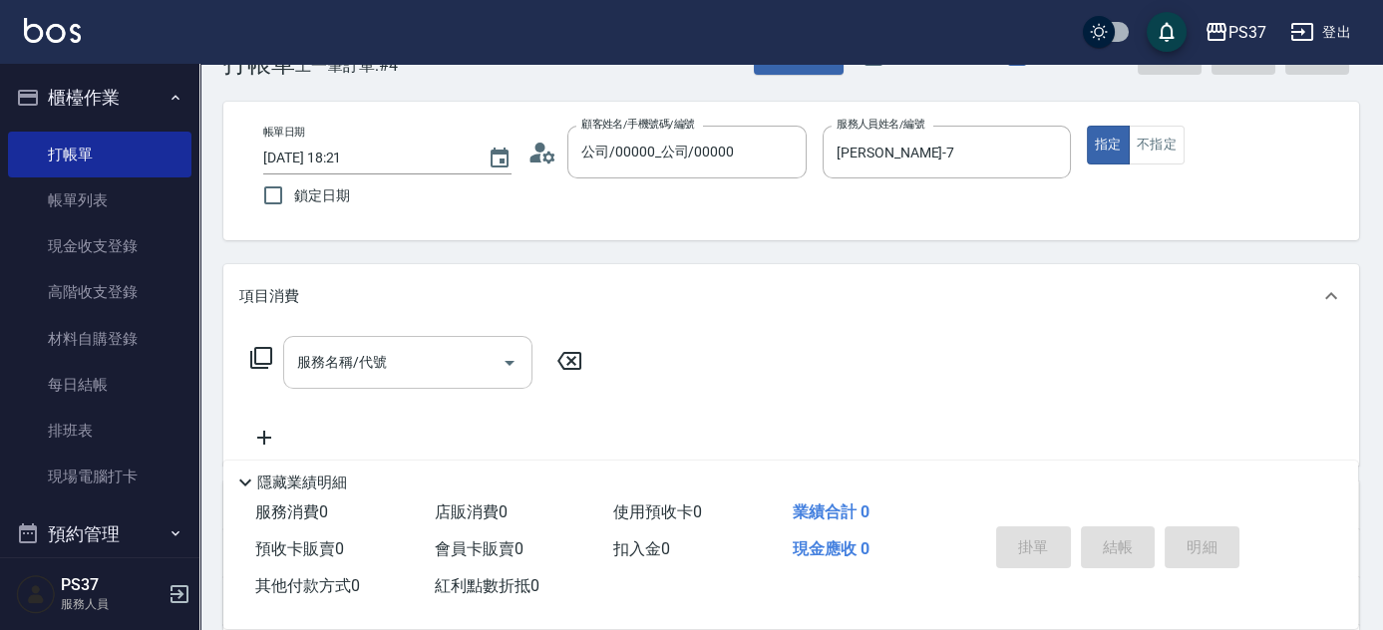
scroll to position [90, 0]
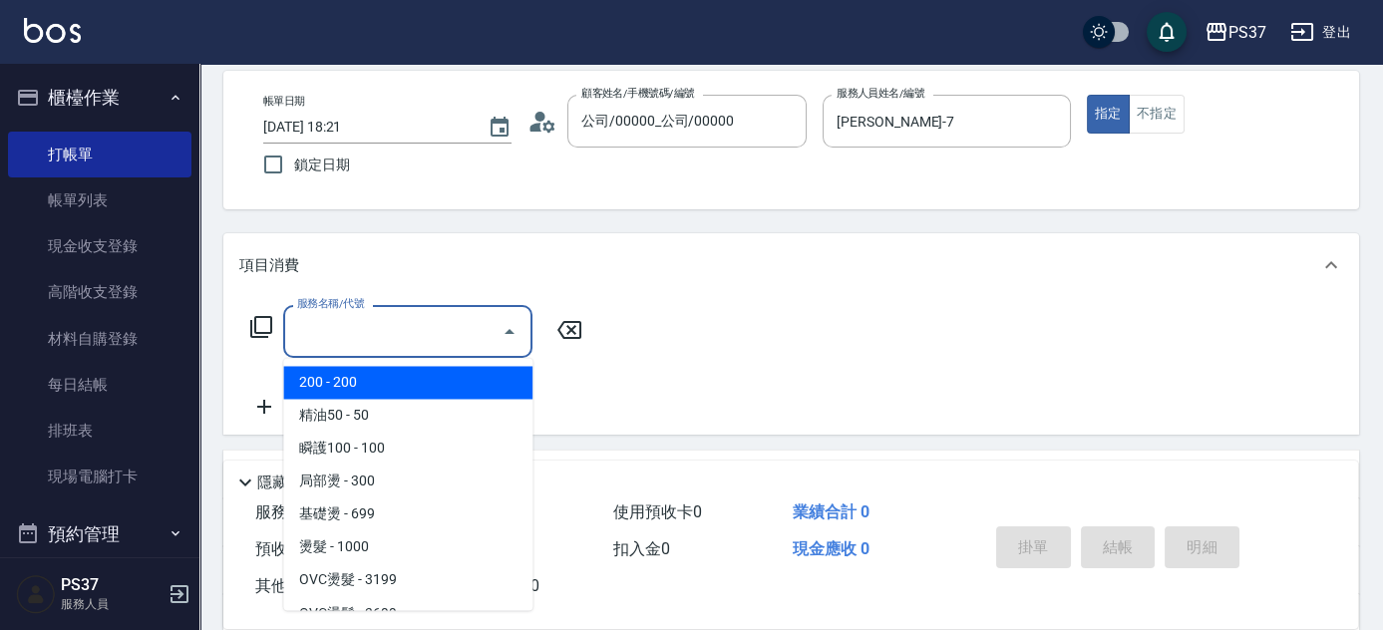
click at [343, 344] on input "服務名稱/代號" at bounding box center [392, 331] width 201 height 35
type input "0"
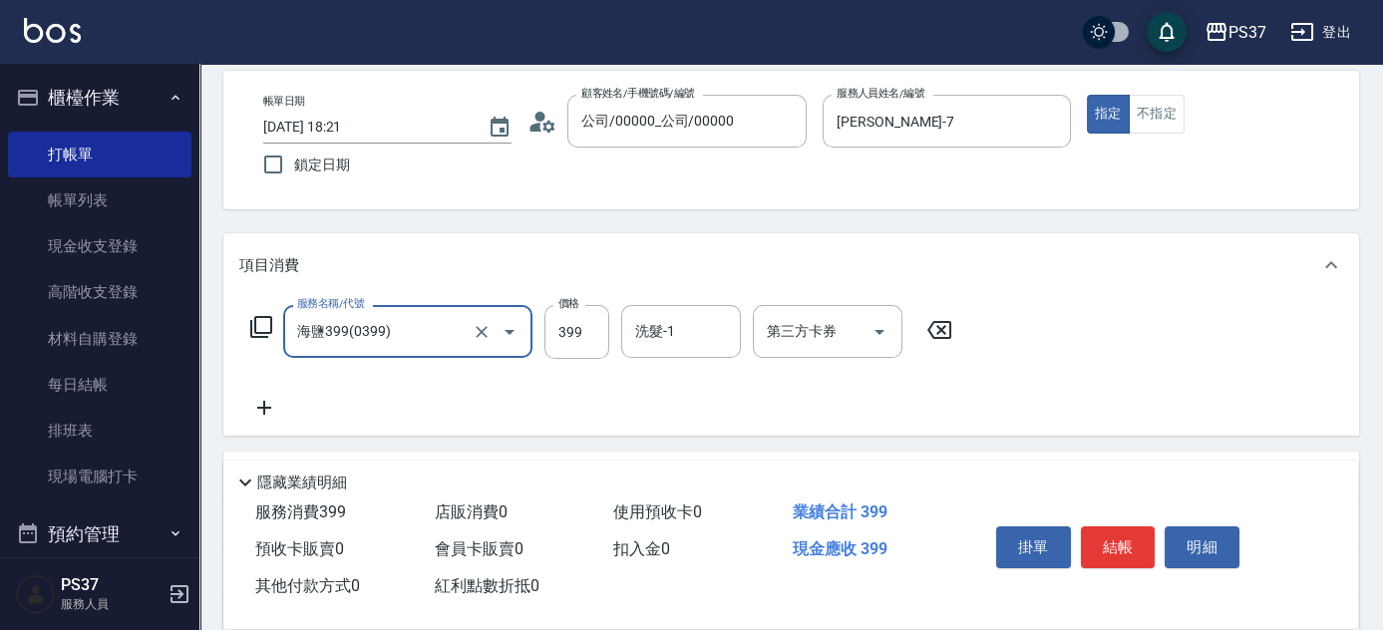
type input "海鹽399(0399)"
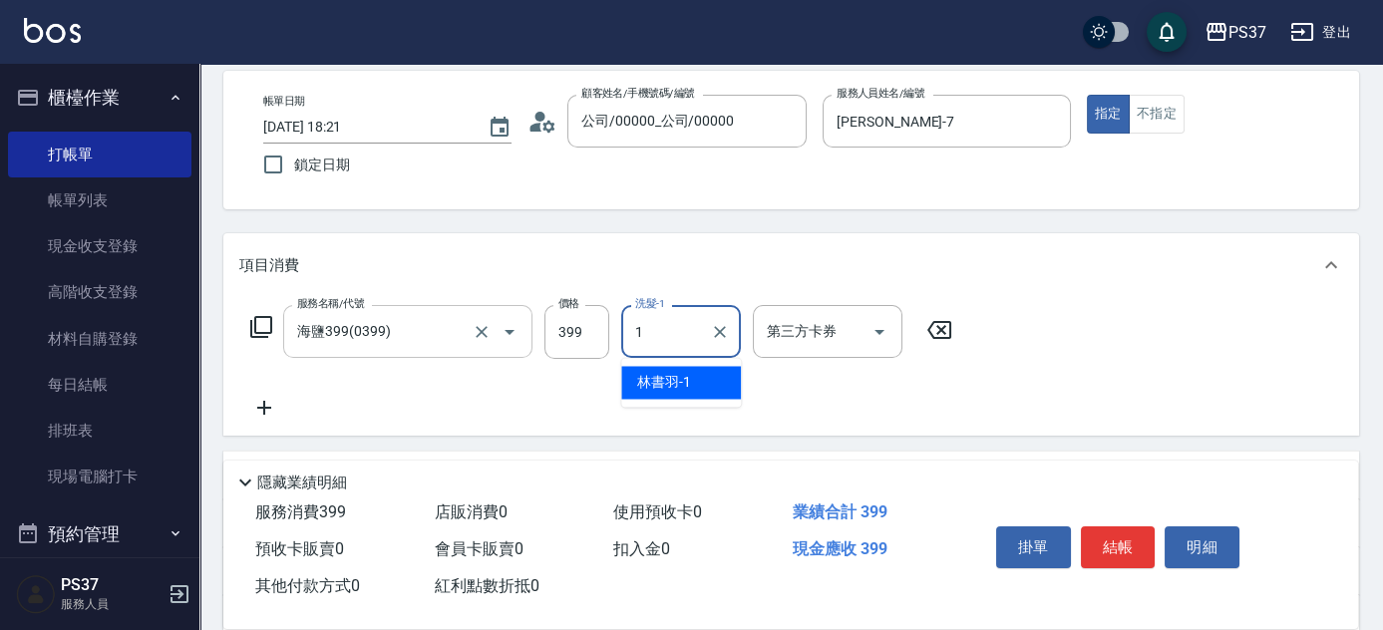
type input "林書羽-1"
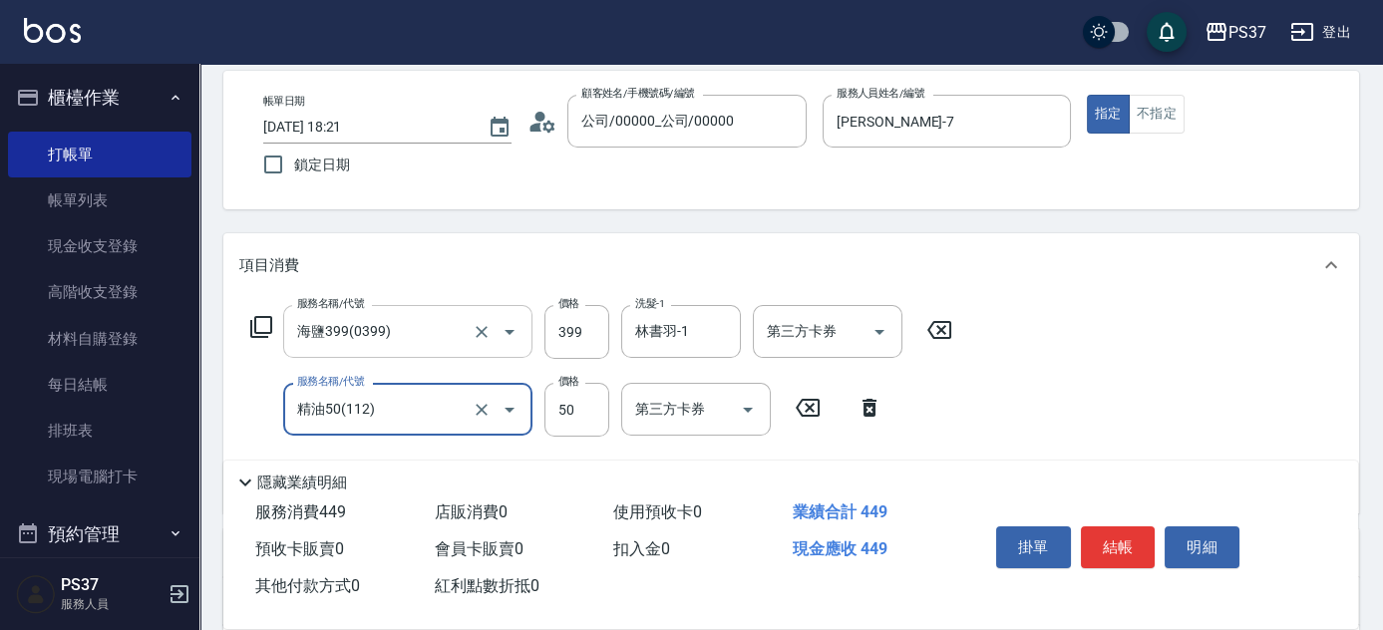
type input "精油50(112)"
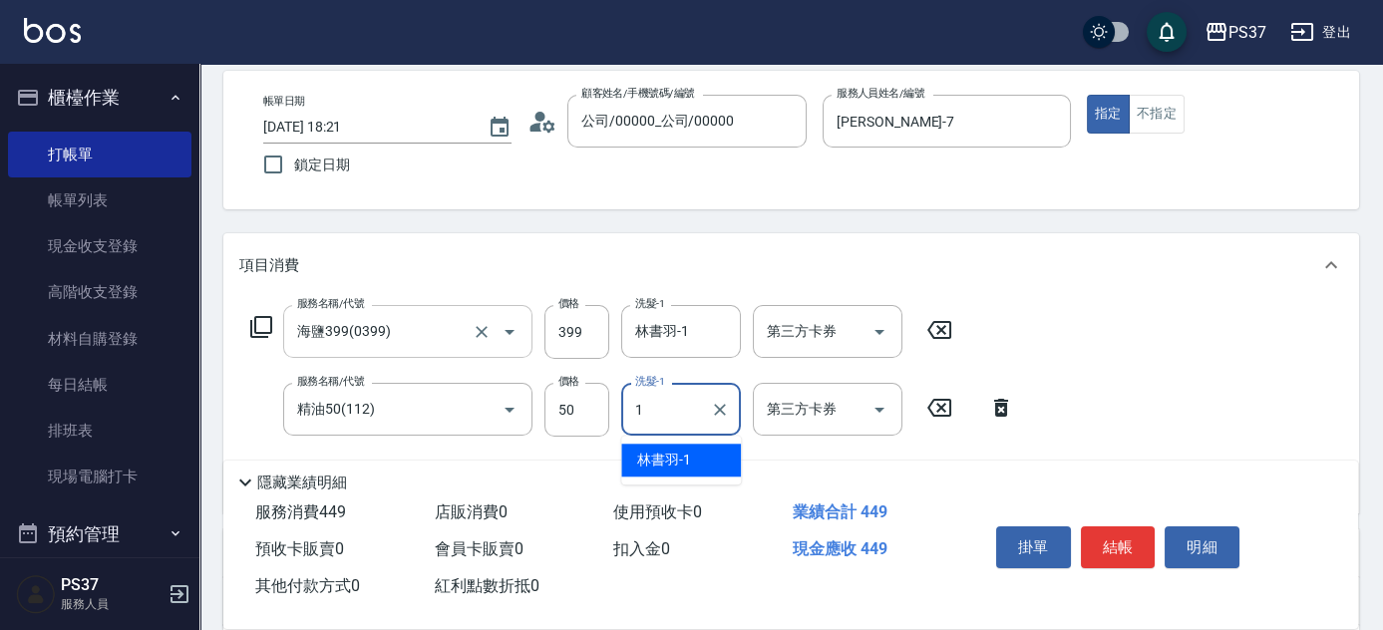
type input "林書羽-1"
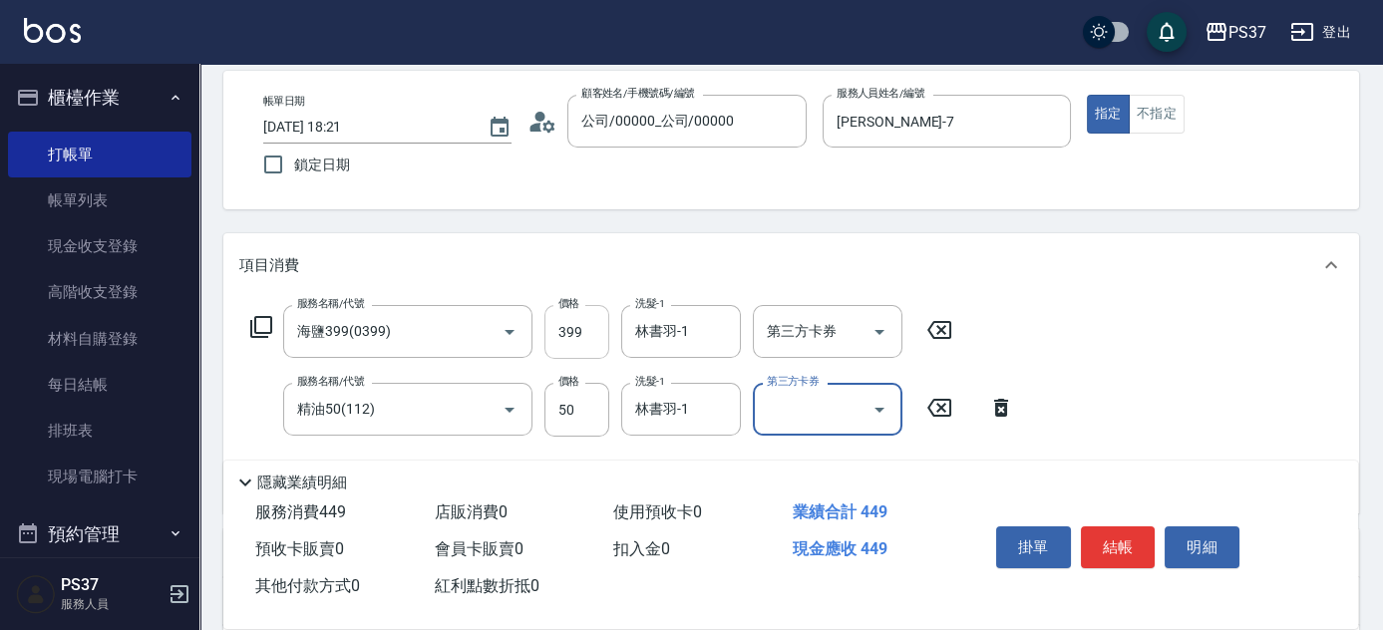
click at [592, 344] on input "399" at bounding box center [576, 332] width 65 height 54
click at [562, 334] on input "399" at bounding box center [576, 332] width 65 height 54
type input "400"
click at [1108, 533] on button "結帳" at bounding box center [1118, 548] width 75 height 42
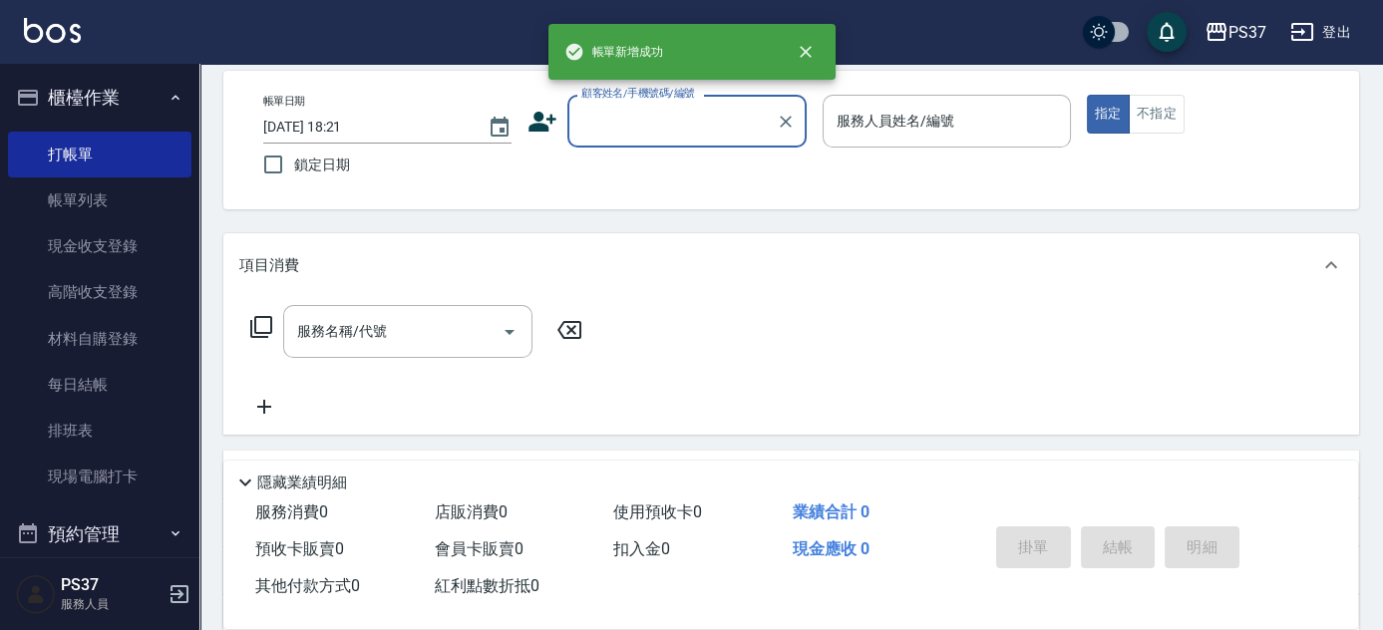
click at [607, 162] on div "帳單日期 [DATE] 18:21 鎖定日期 顧客姓名/手機號碼/編號 顧客姓名/手機號碼/編號 服務人員姓名/編號 服務人員姓名/編號 指定 不指定" at bounding box center [791, 140] width 1088 height 91
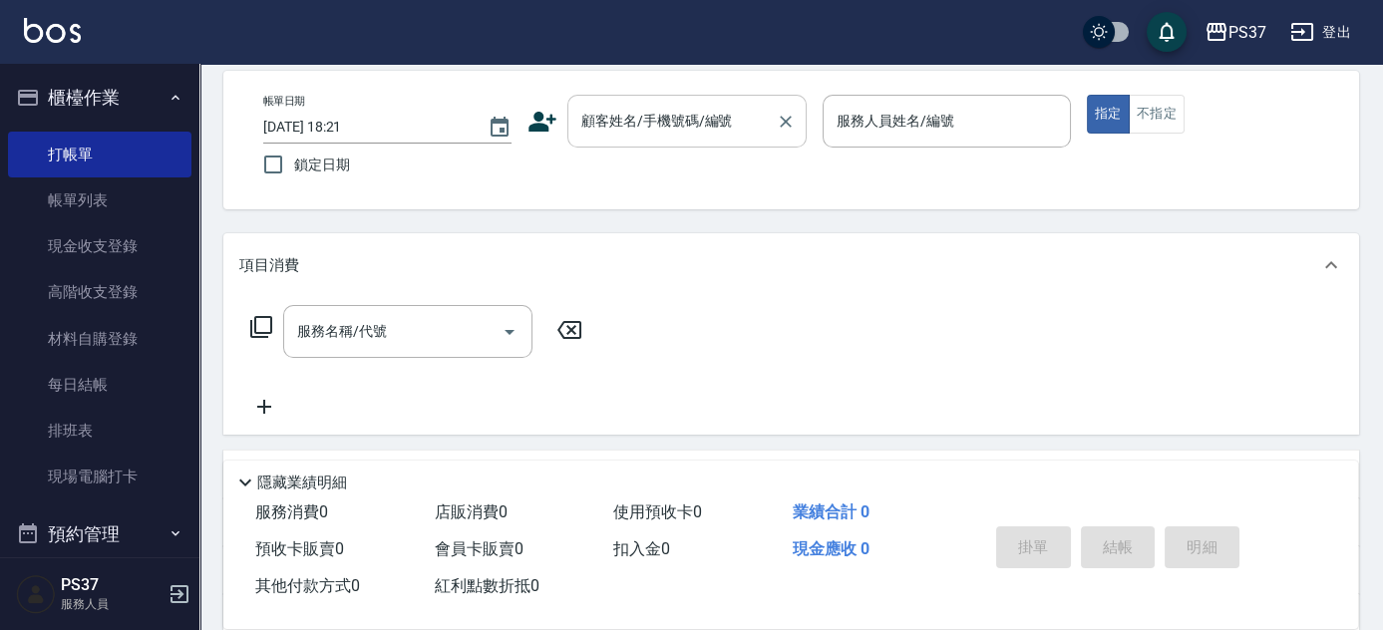
click at [638, 138] on input "顧客姓名/手機號碼/編號" at bounding box center [671, 121] width 191 height 35
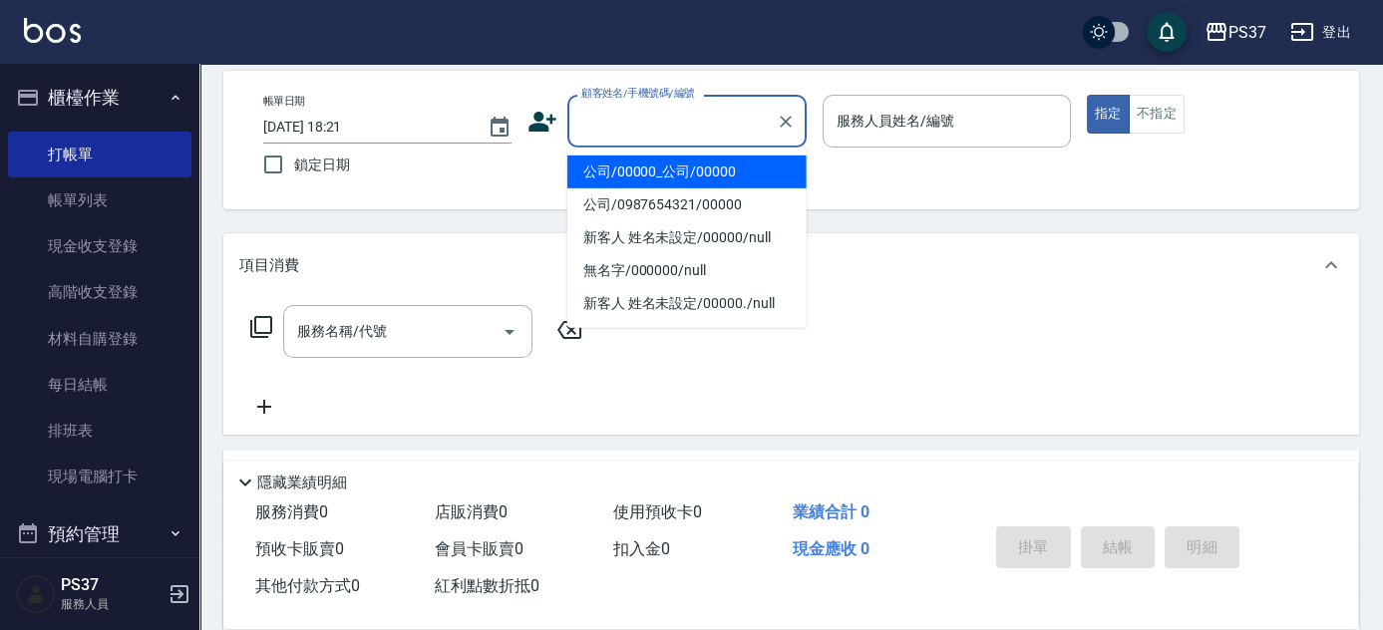
click at [669, 175] on li "公司/00000_公司/00000" at bounding box center [686, 172] width 239 height 33
type input "公司/00000_公司/00000"
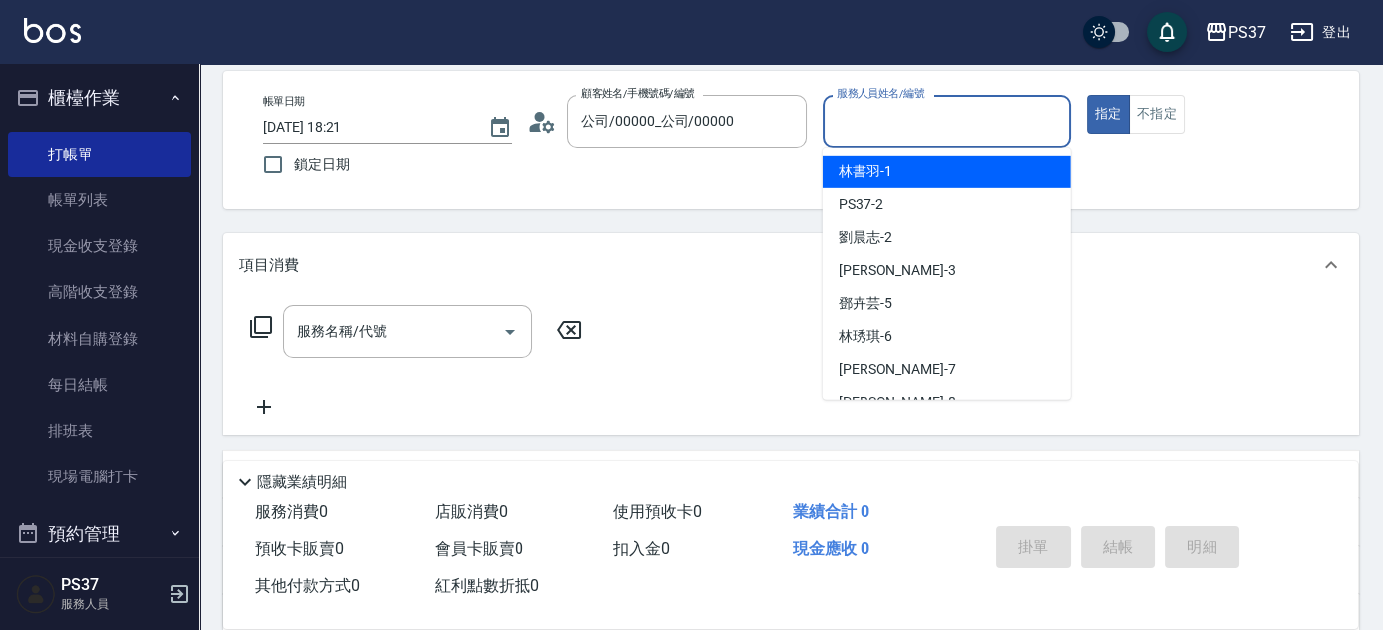
click at [866, 133] on input "服務人員姓名/編號" at bounding box center [947, 121] width 230 height 35
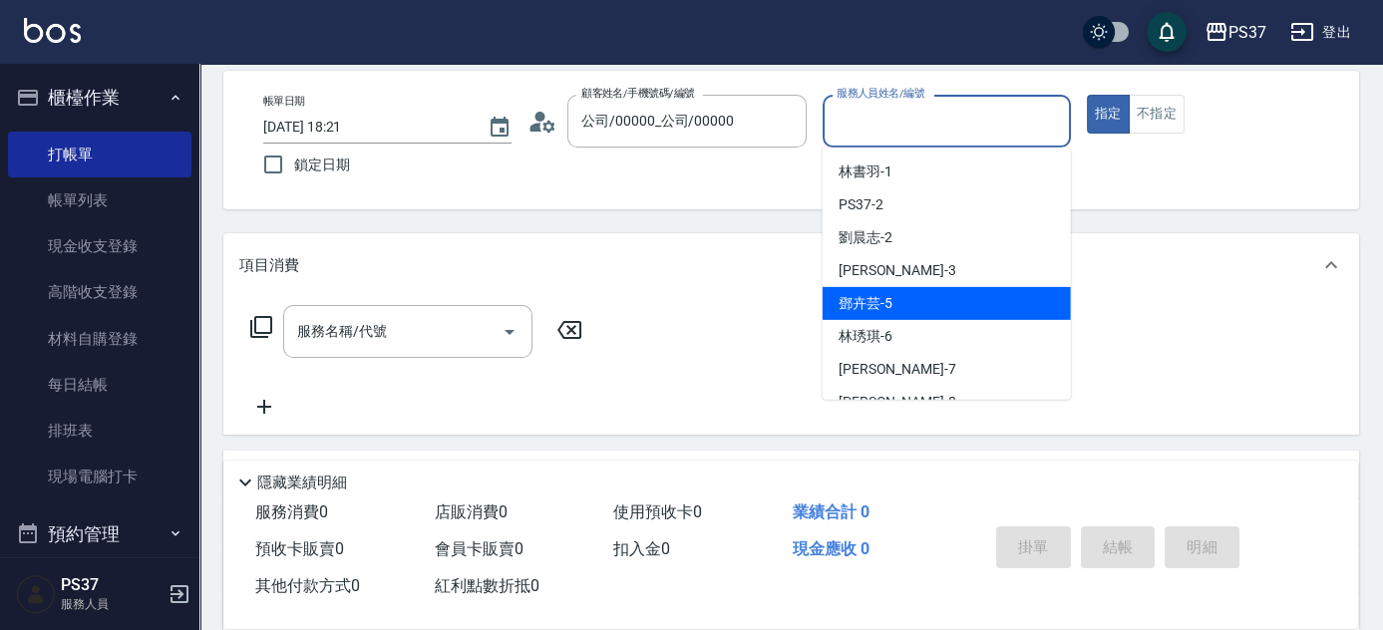
click at [931, 295] on div "[PERSON_NAME]-5" at bounding box center [947, 303] width 248 height 33
type input "鄧卉芸-5"
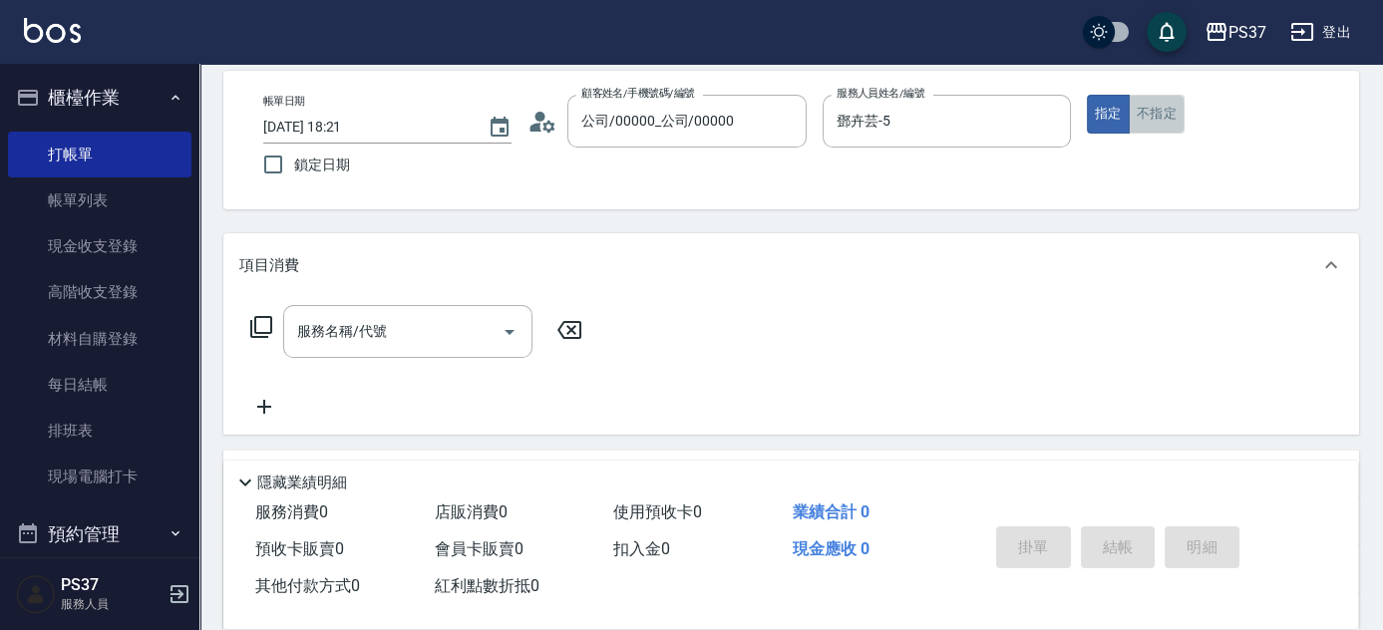
click at [1133, 112] on button "不指定" at bounding box center [1157, 114] width 56 height 39
click at [412, 342] on input "服務名稱/代號" at bounding box center [392, 331] width 201 height 35
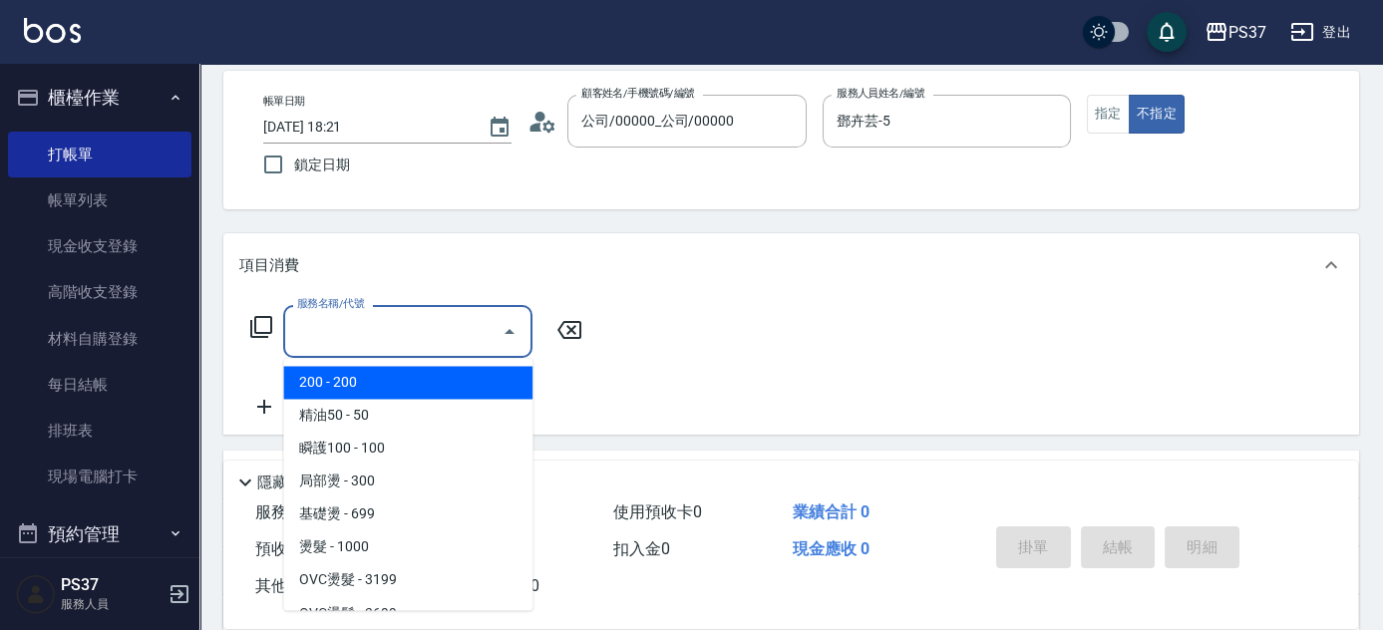
type input "200(111)"
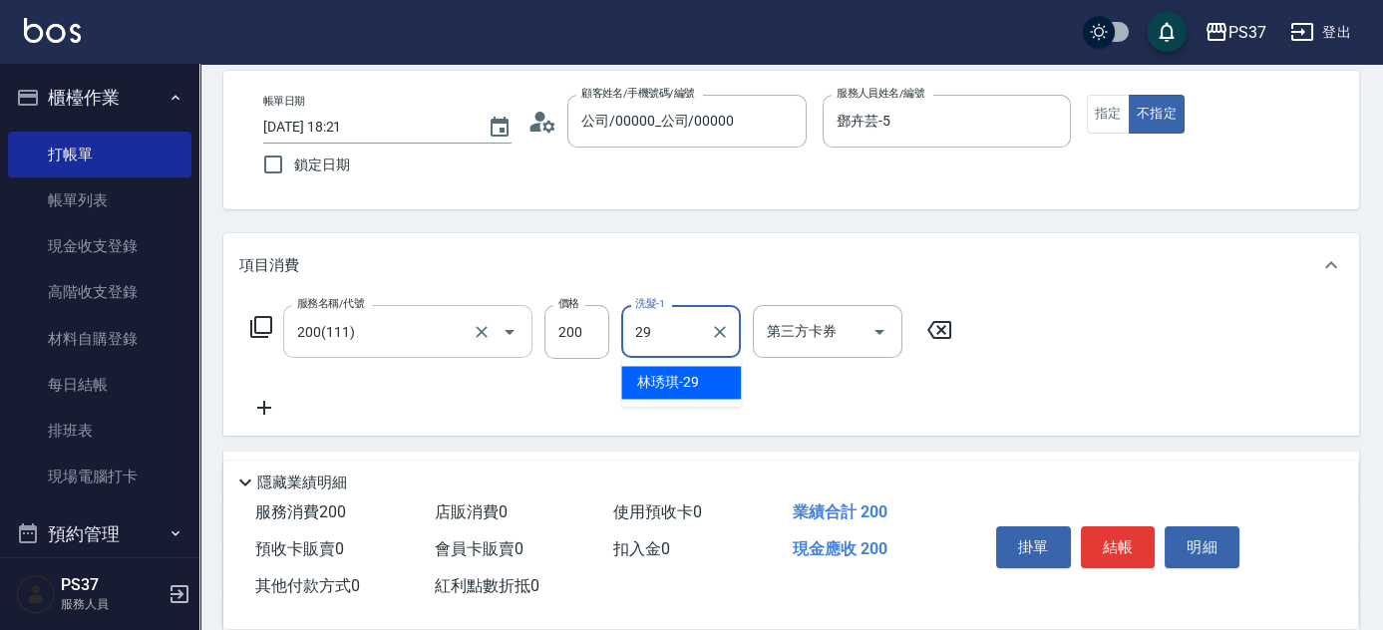
type input "林琇琪-29"
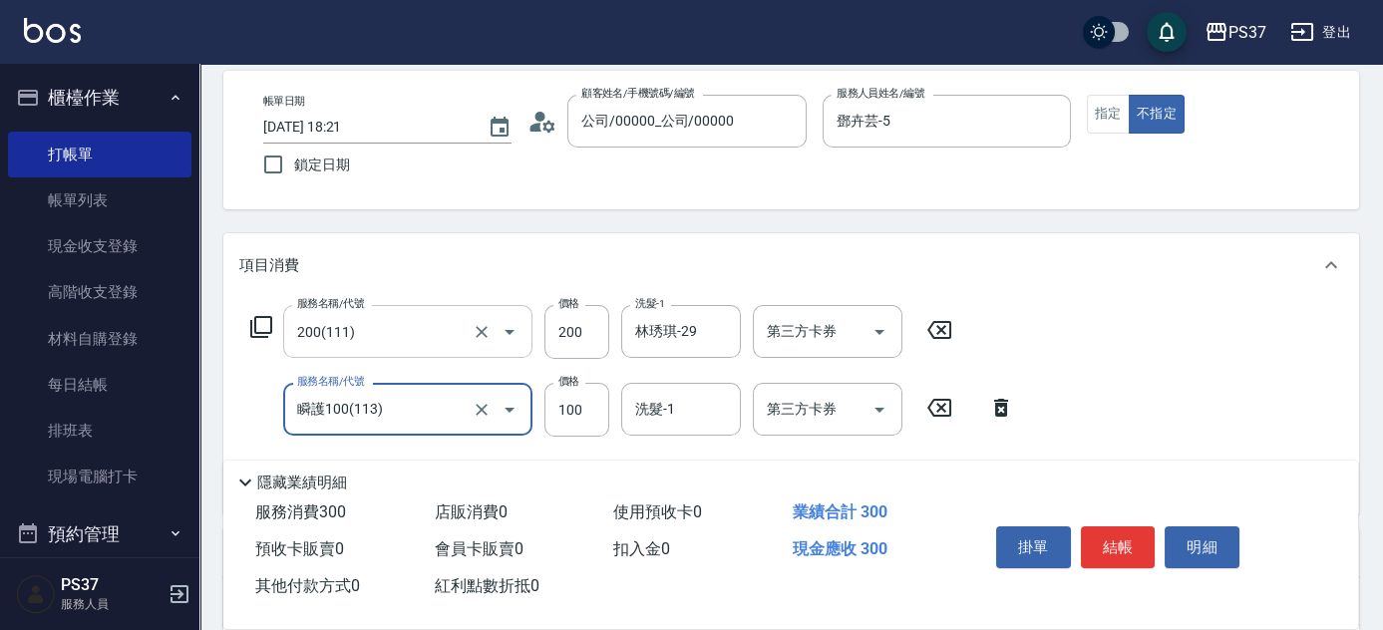
type input "瞬護100(113)"
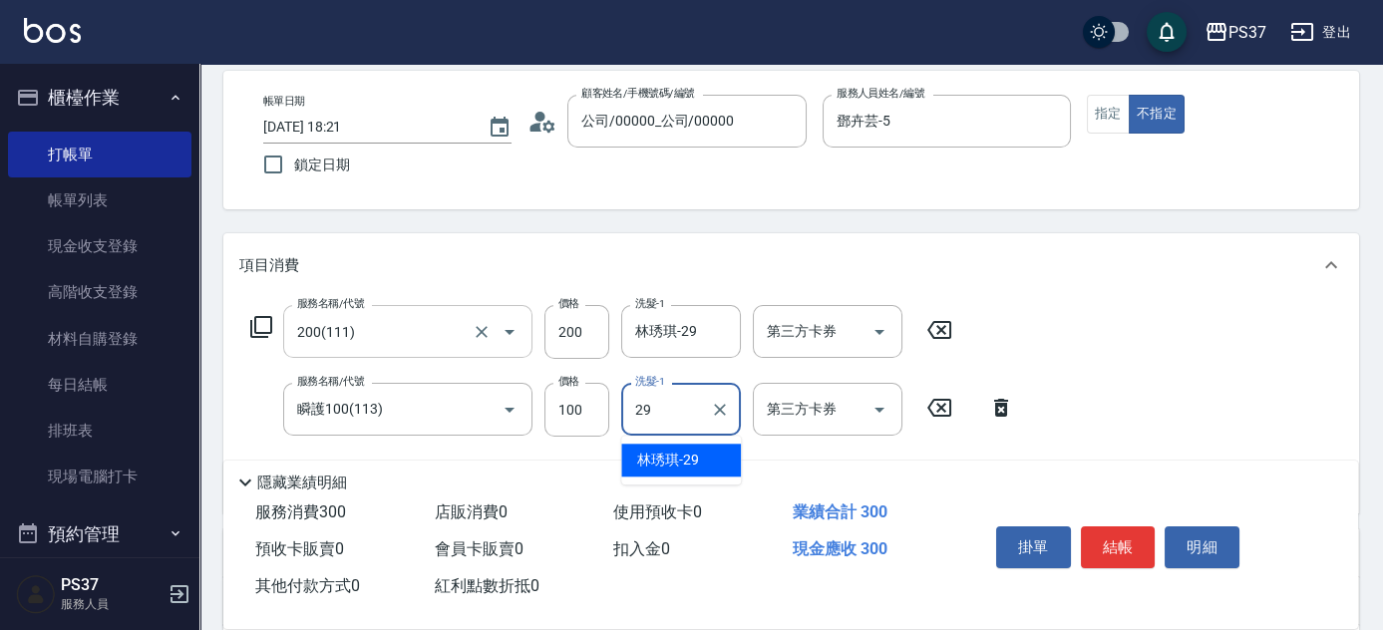
type input "林琇琪-29"
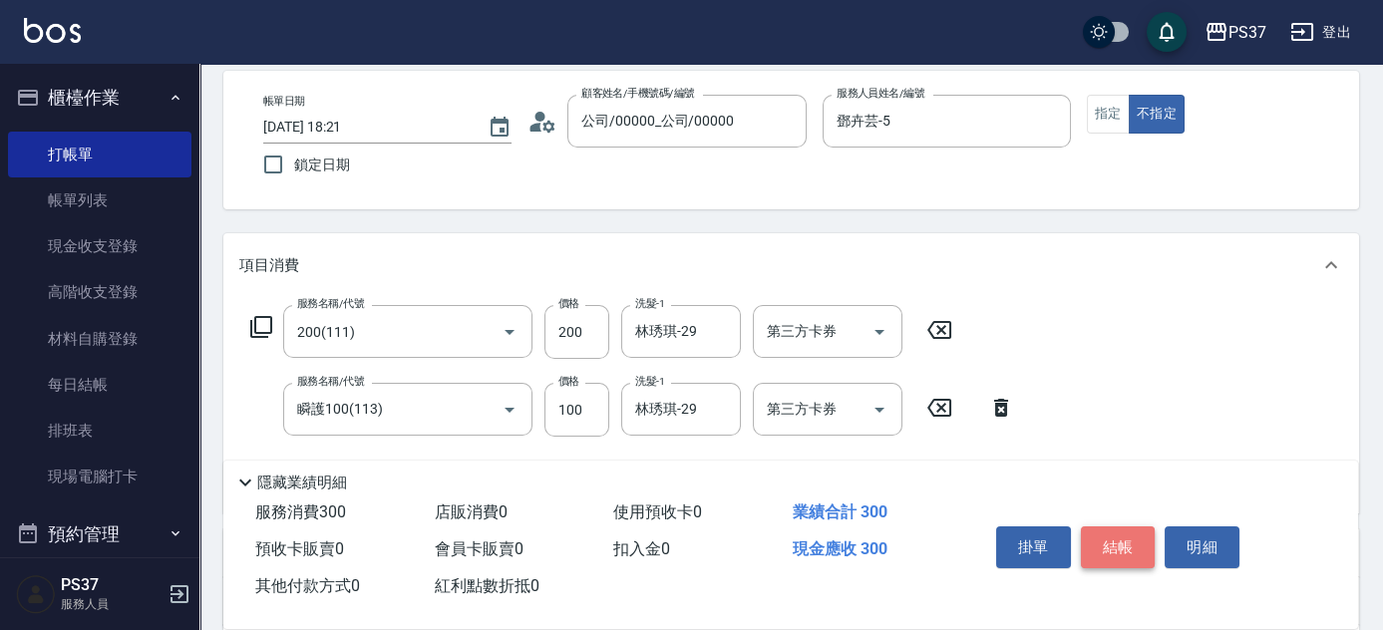
click at [1129, 546] on button "結帳" at bounding box center [1118, 548] width 75 height 42
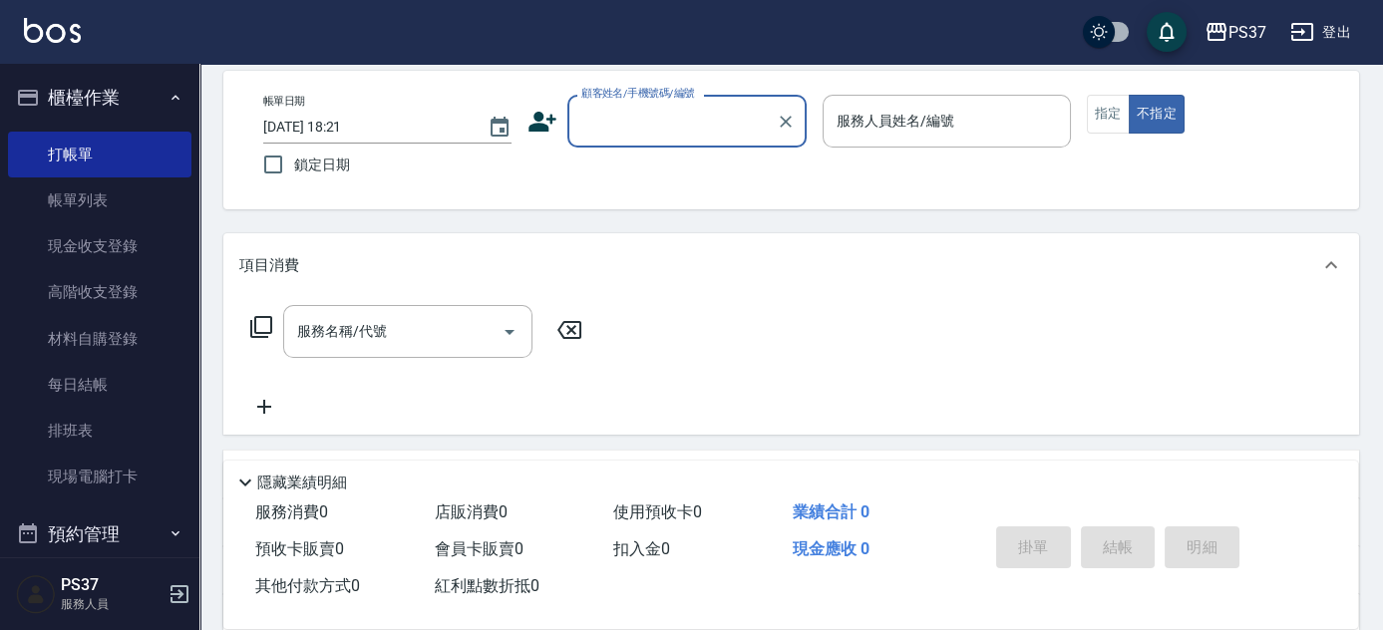
click at [669, 137] on input "顧客姓名/手機號碼/編號" at bounding box center [671, 121] width 191 height 35
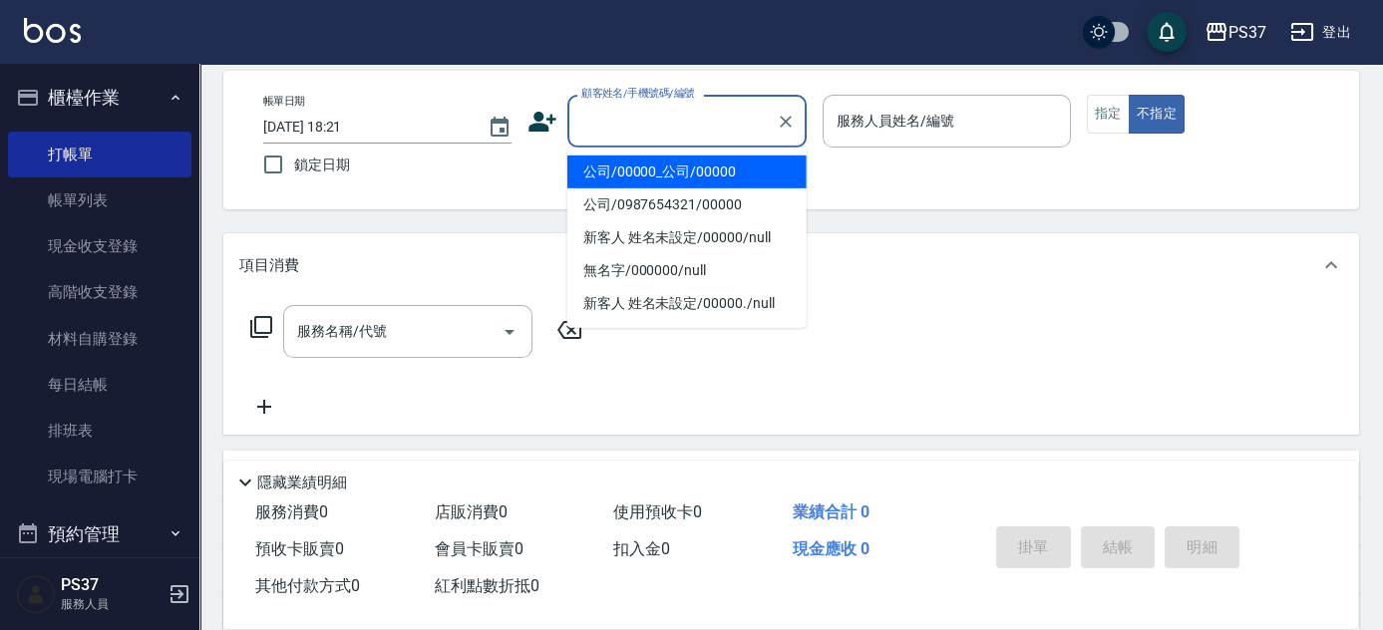
click at [675, 172] on li "公司/00000_公司/00000" at bounding box center [686, 172] width 239 height 33
type input "公司/00000_公司/00000"
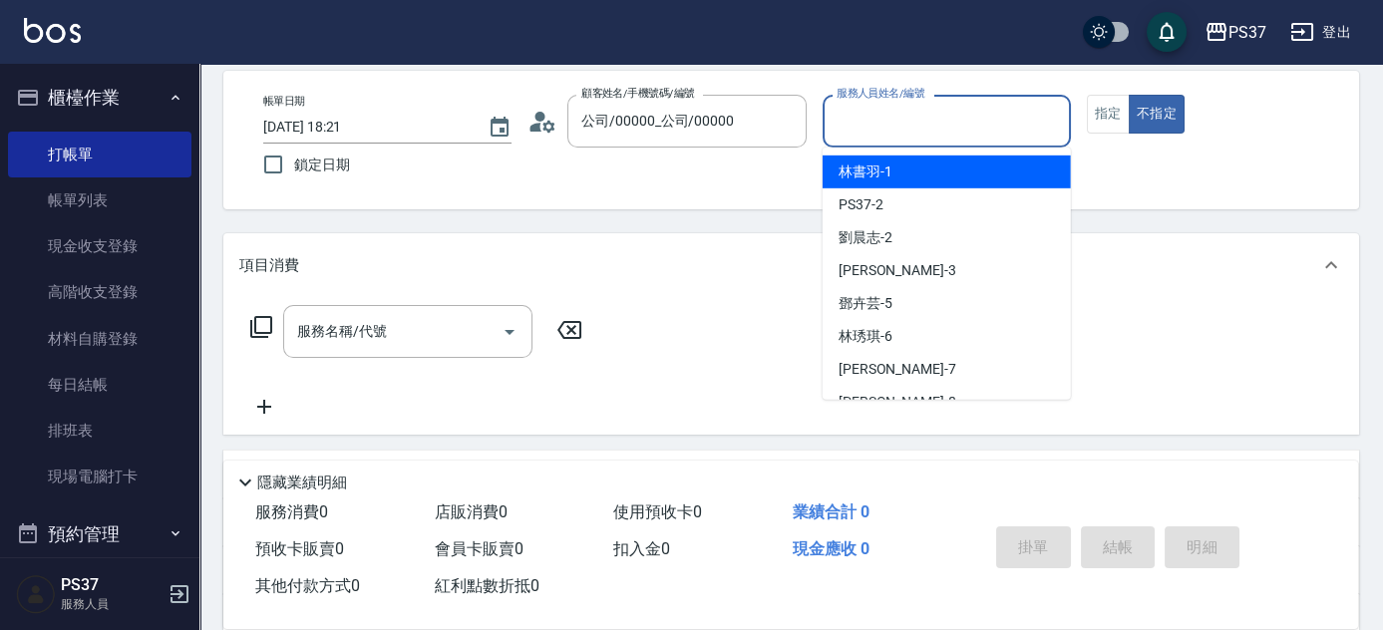
click at [914, 109] on input "服務人員姓名/編號" at bounding box center [947, 121] width 230 height 35
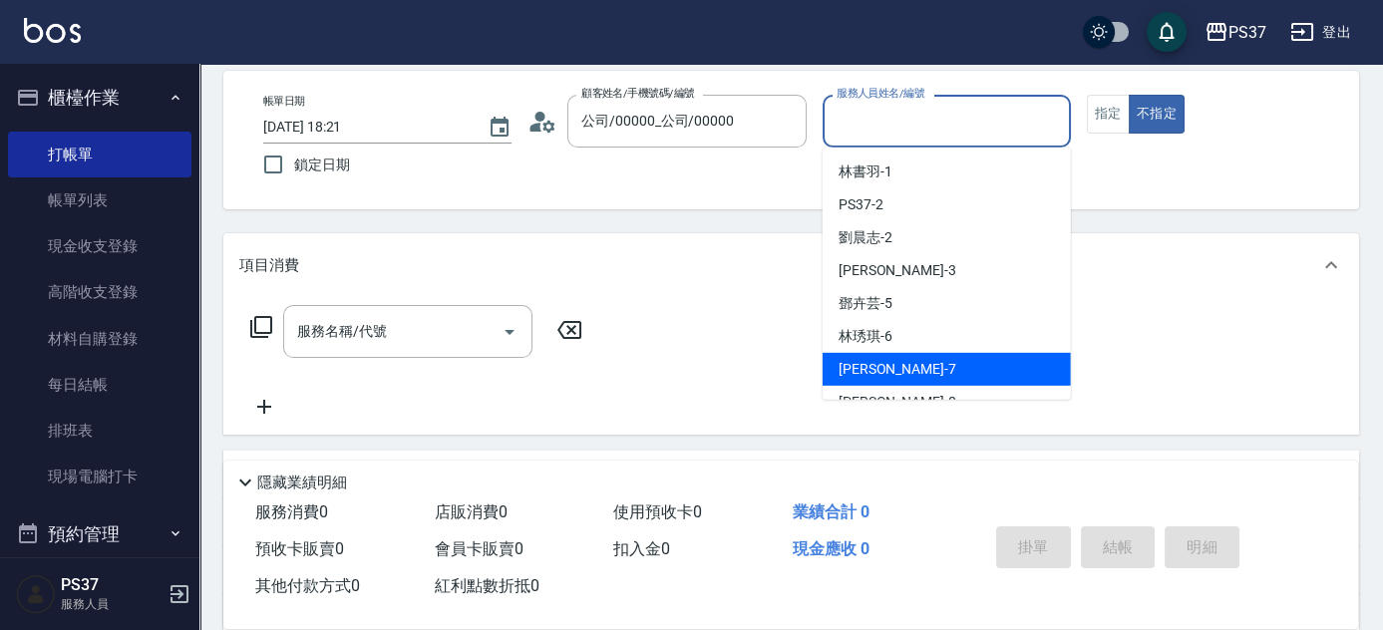
click at [918, 355] on div "[PERSON_NAME] -7" at bounding box center [947, 369] width 248 height 33
type input "[PERSON_NAME]-7"
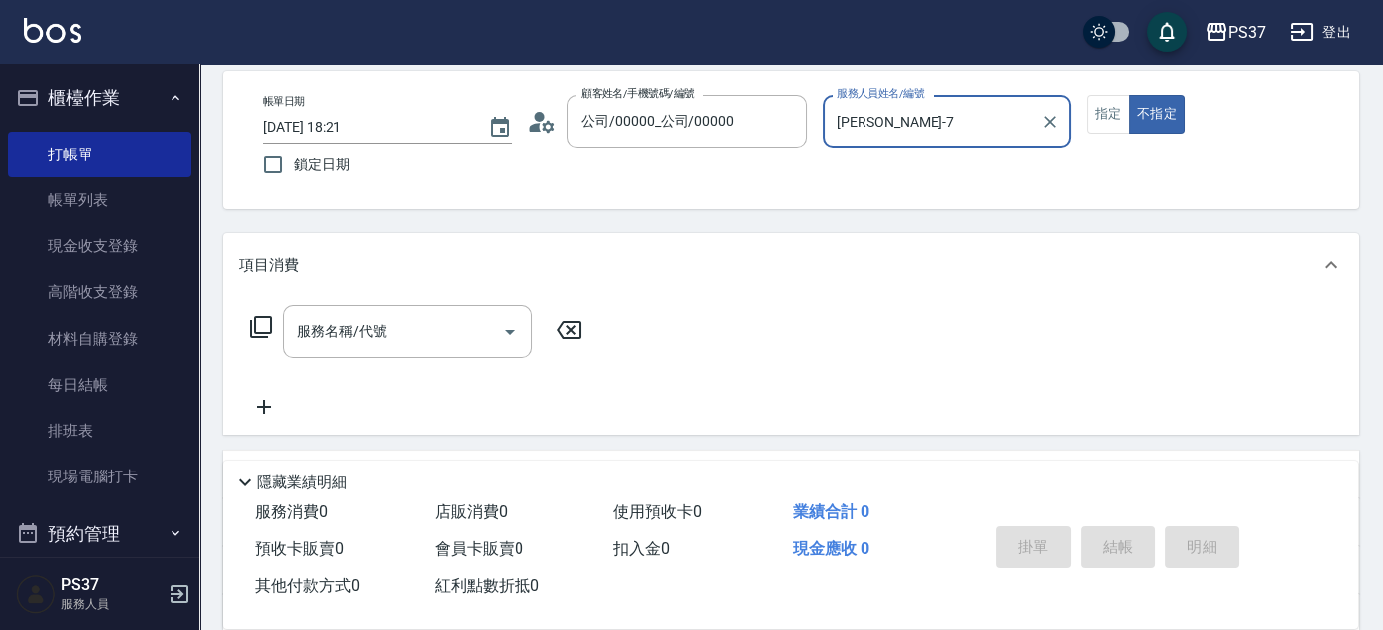
click at [352, 298] on div "服務名稱/代號 服務名稱/代號" at bounding box center [791, 366] width 1136 height 138
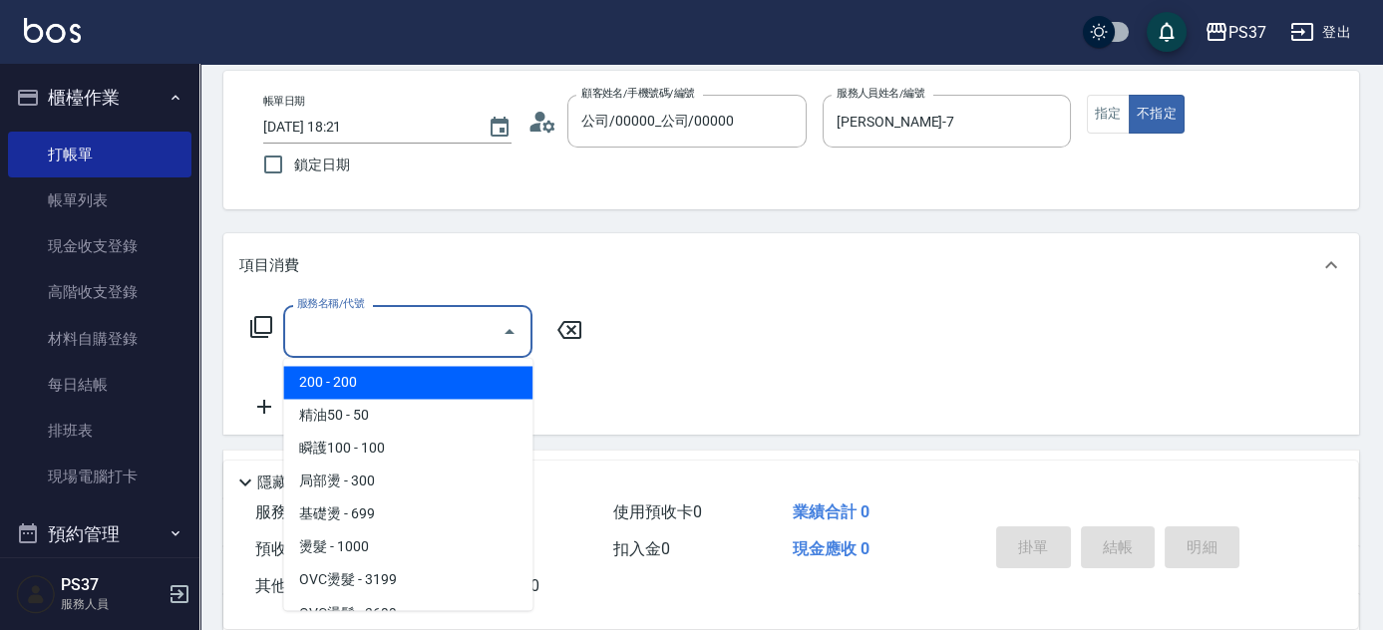
click at [359, 317] on div "服務名稱/代號 服務名稱/代號" at bounding box center [407, 331] width 249 height 53
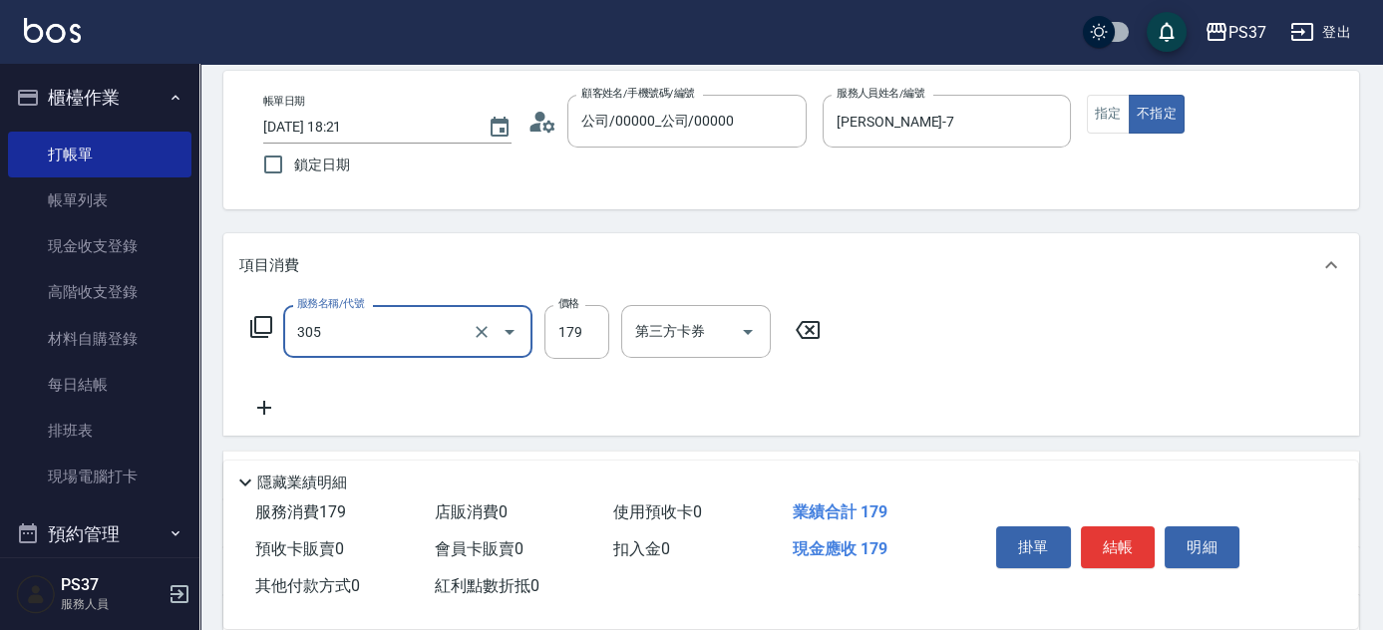
type input "剪髮(305)"
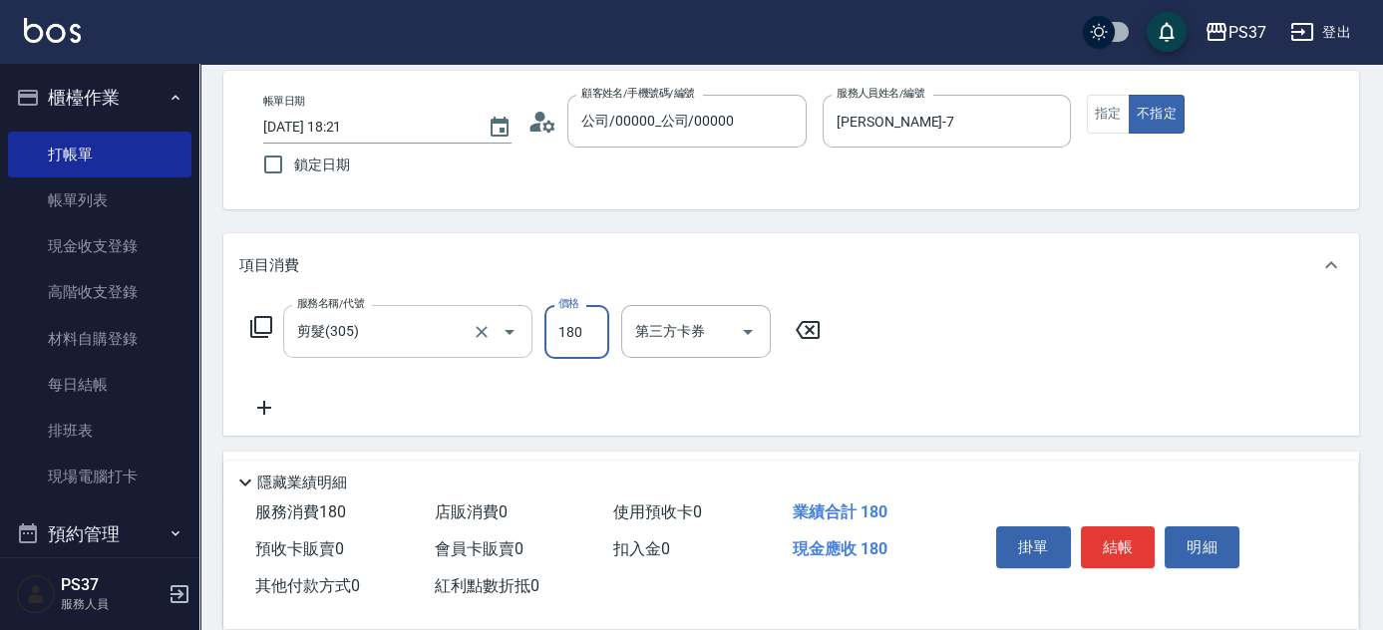
type input "180"
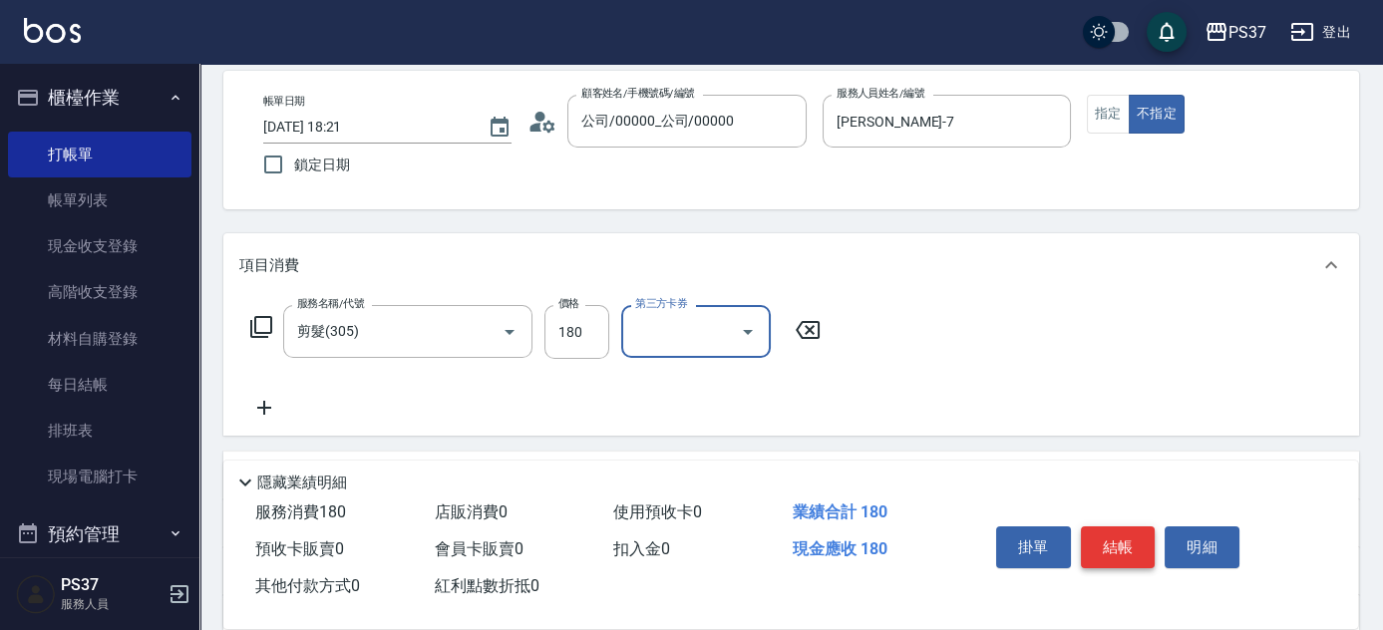
click at [1102, 544] on button "結帳" at bounding box center [1118, 548] width 75 height 42
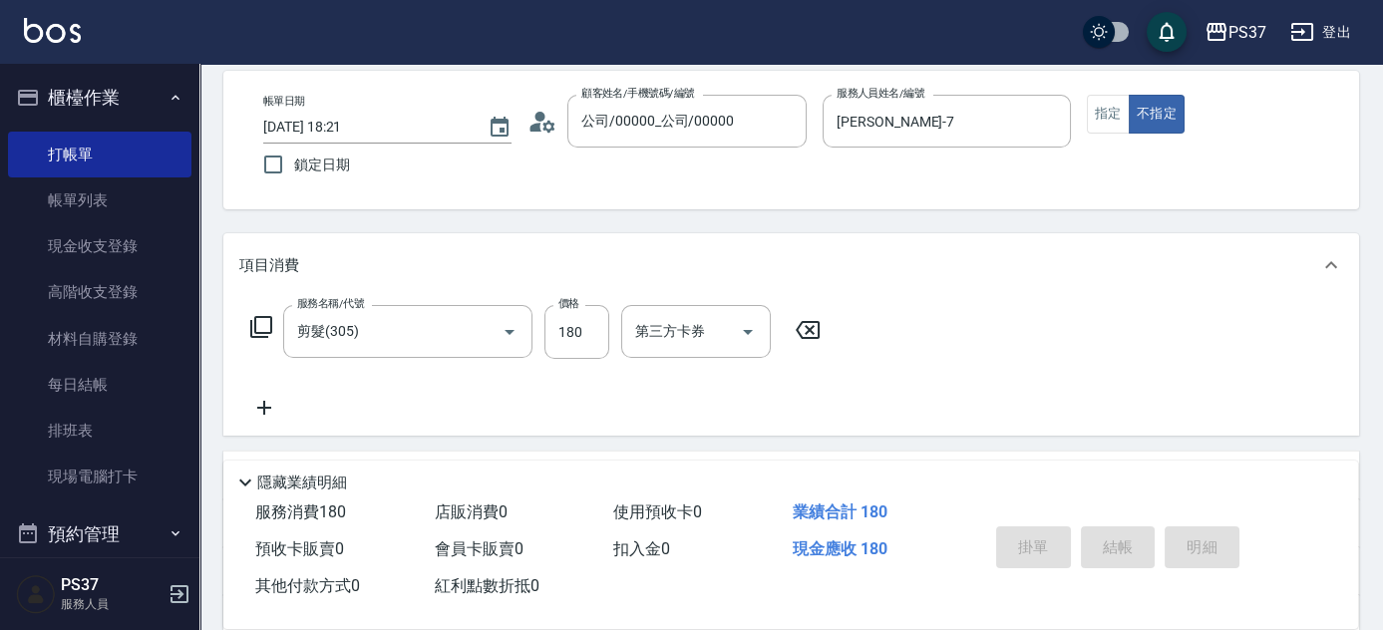
type input "[DATE] 18:22"
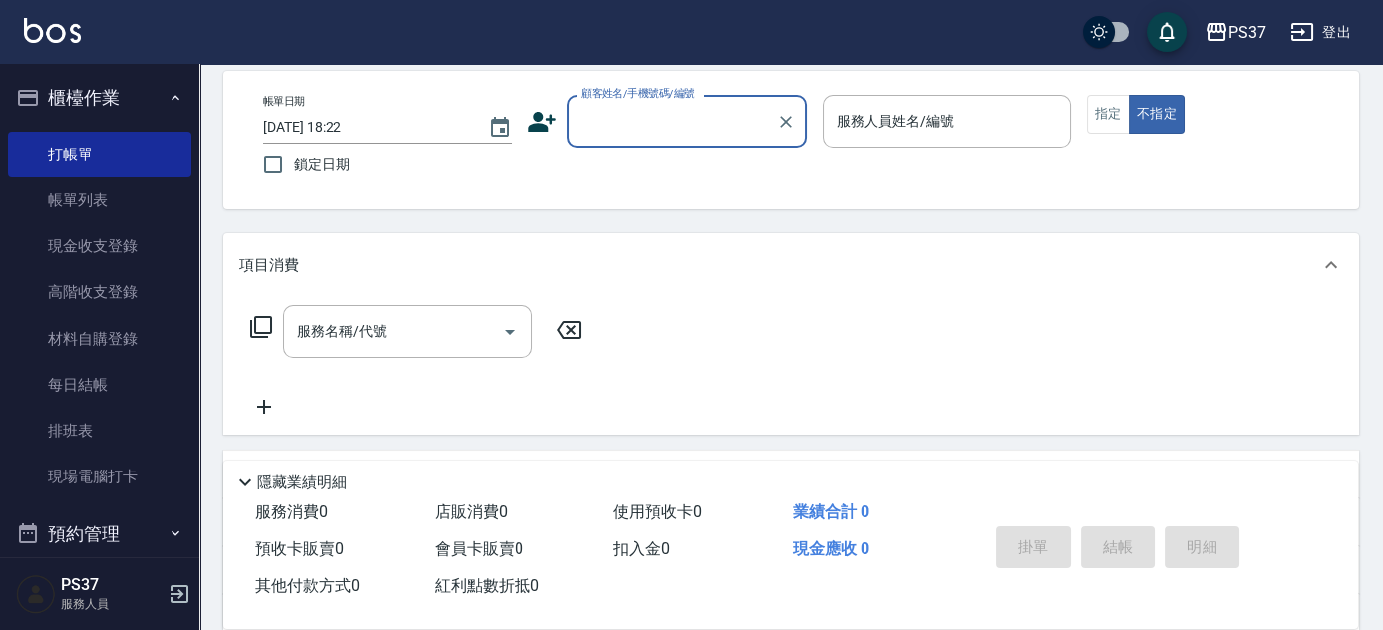
click at [587, 124] on input "顧客姓名/手機號碼/編號" at bounding box center [671, 121] width 191 height 35
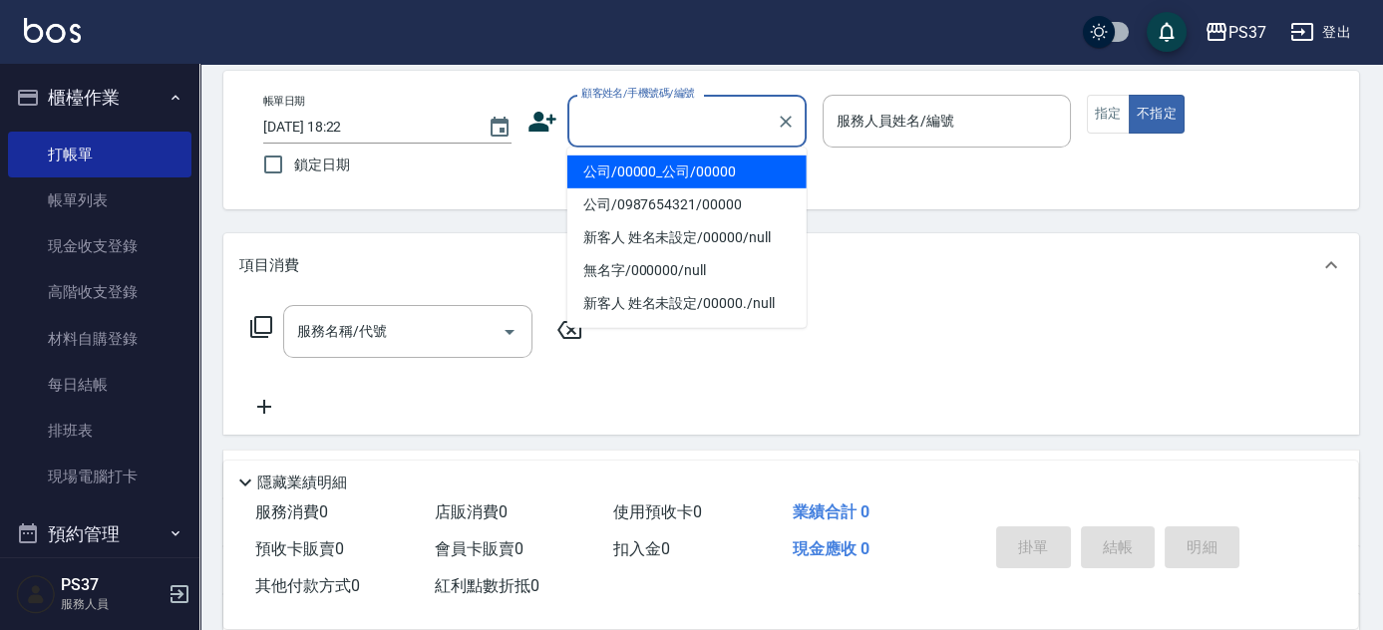
click at [617, 162] on li "公司/00000_公司/00000" at bounding box center [686, 172] width 239 height 33
type input "公司/00000_公司/00000"
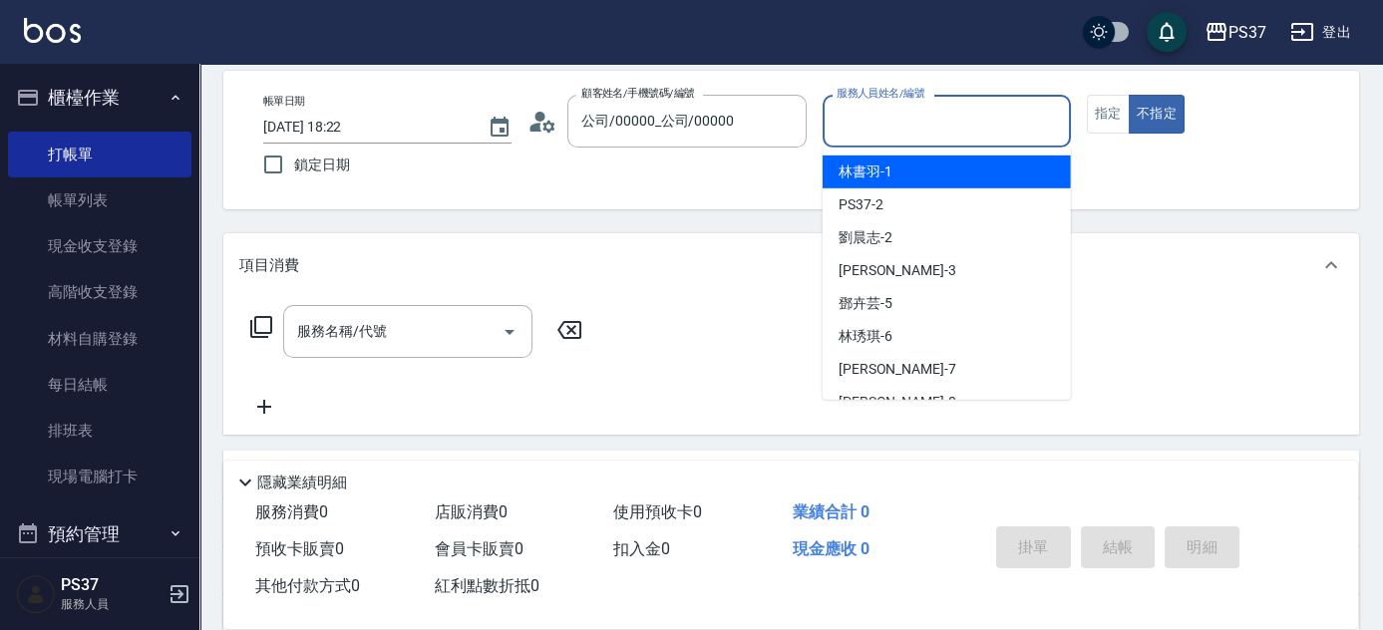
click at [903, 116] on input "服務人員姓名/編號" at bounding box center [947, 121] width 230 height 35
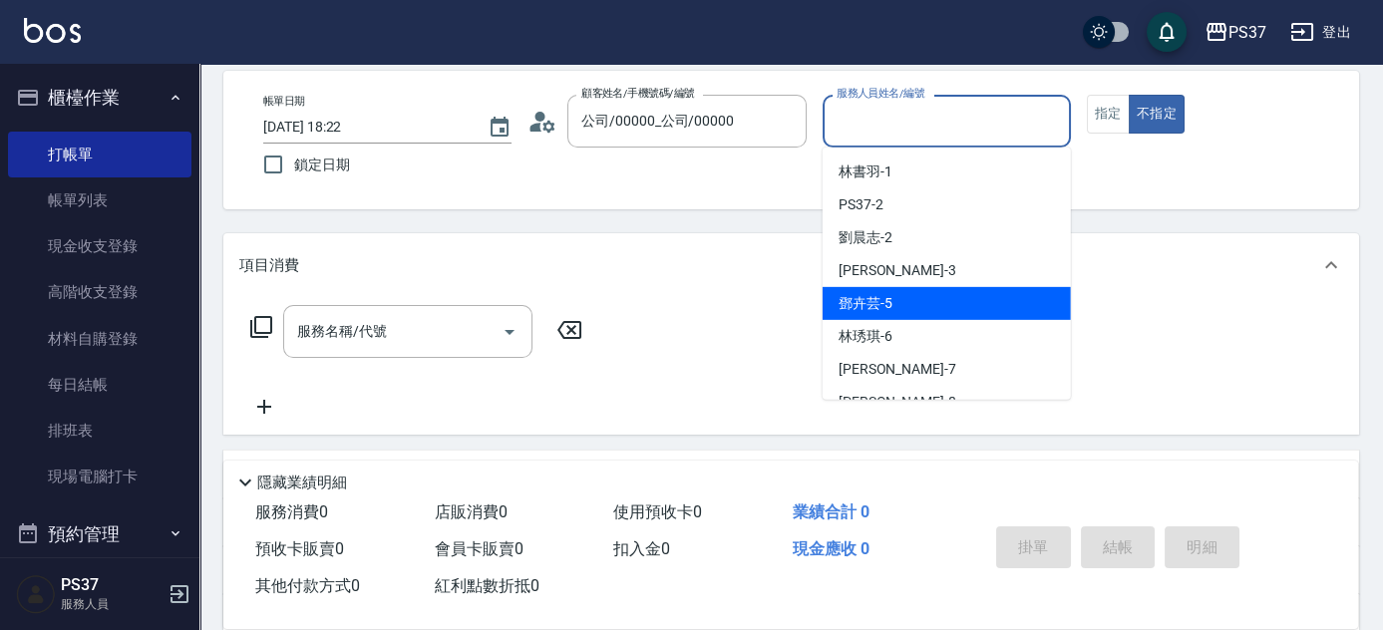
click at [889, 301] on span "[PERSON_NAME]-5" at bounding box center [866, 303] width 54 height 21
type input "鄧卉芸-5"
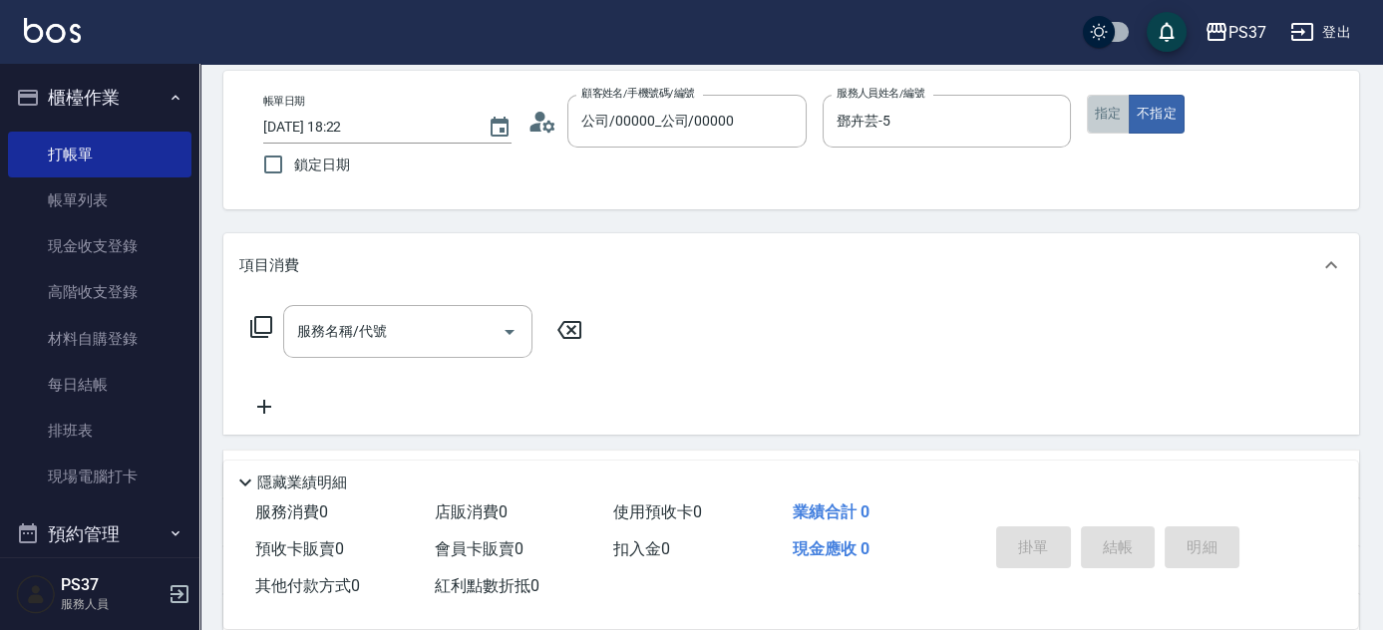
click at [1122, 111] on button "指定" at bounding box center [1108, 114] width 43 height 39
click at [409, 354] on div "服務名稱/代號" at bounding box center [407, 331] width 249 height 53
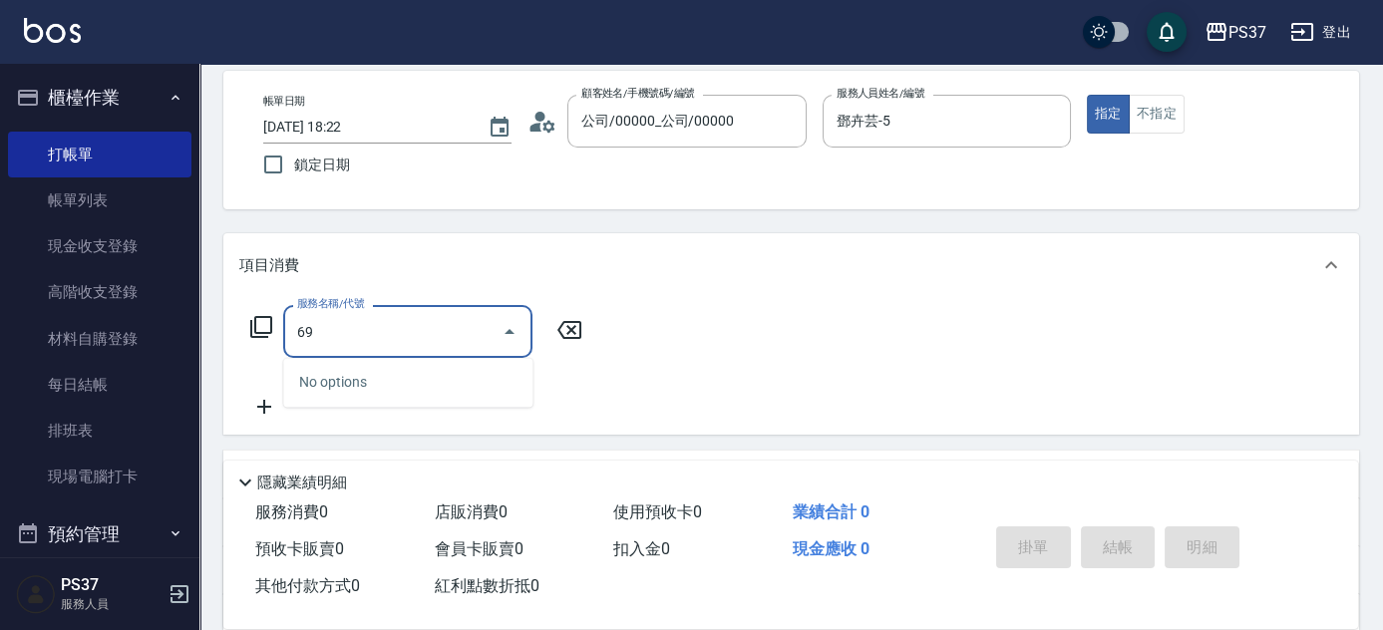
type input "6"
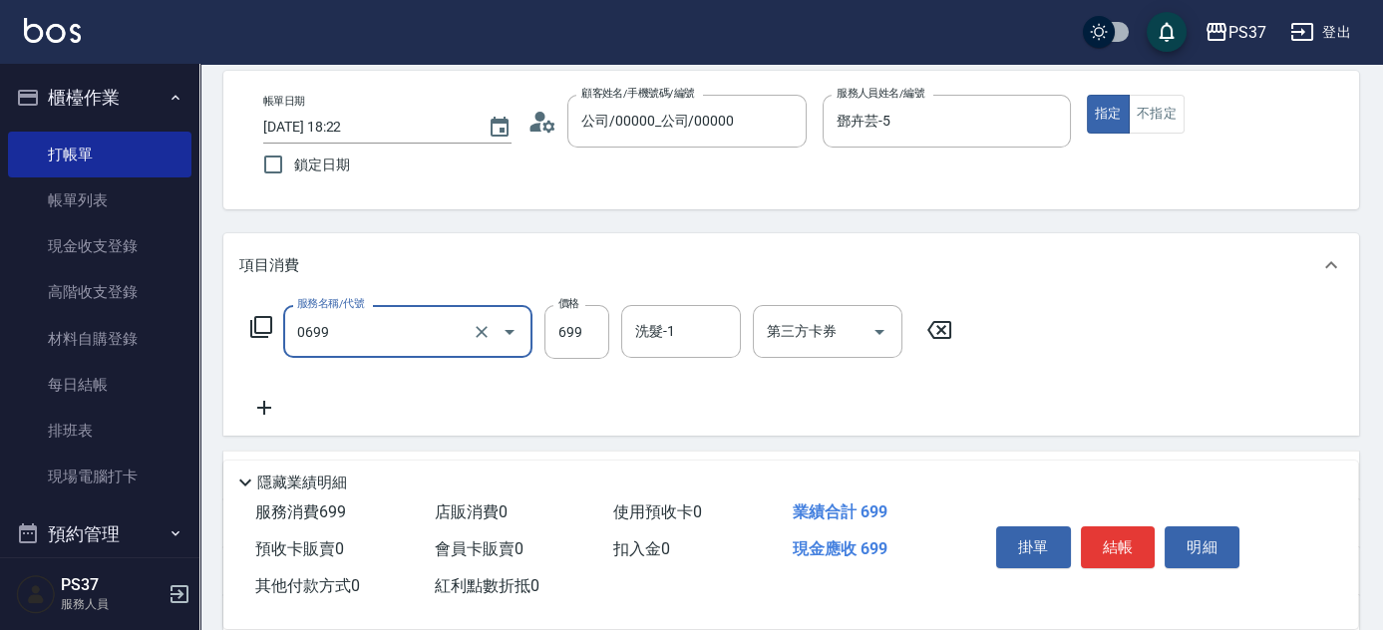
type input "精油SPA(0699)"
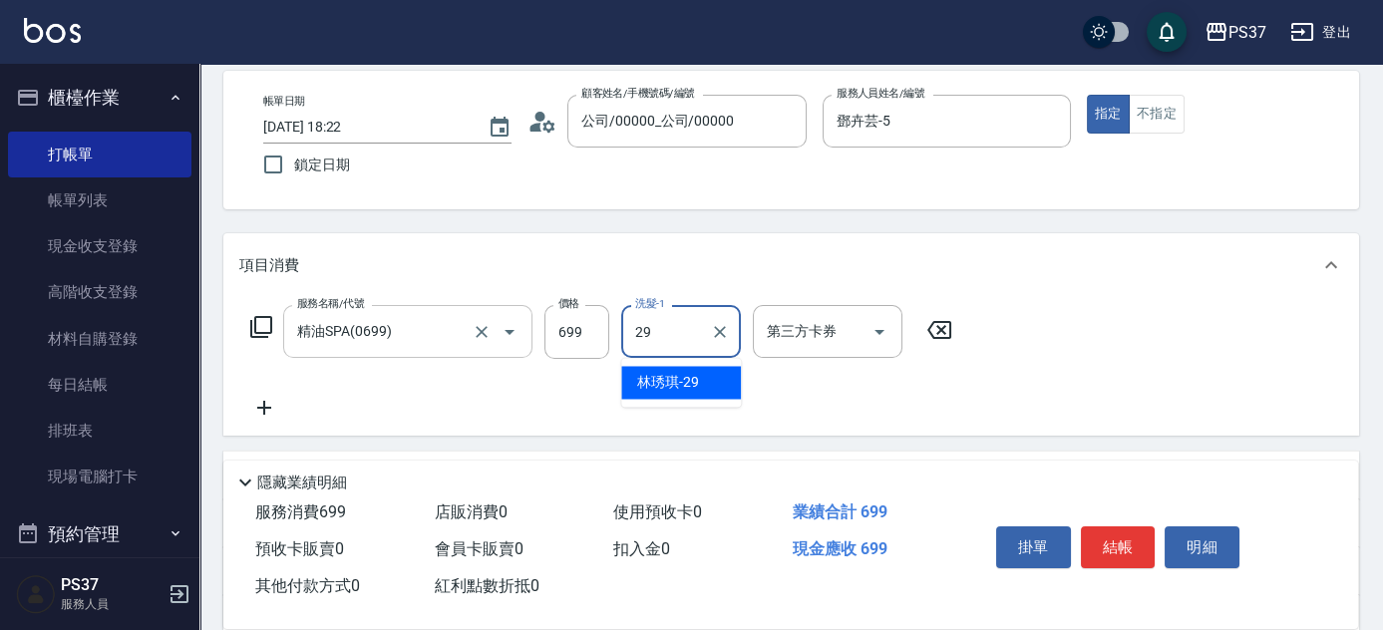
type input "林琇琪-29"
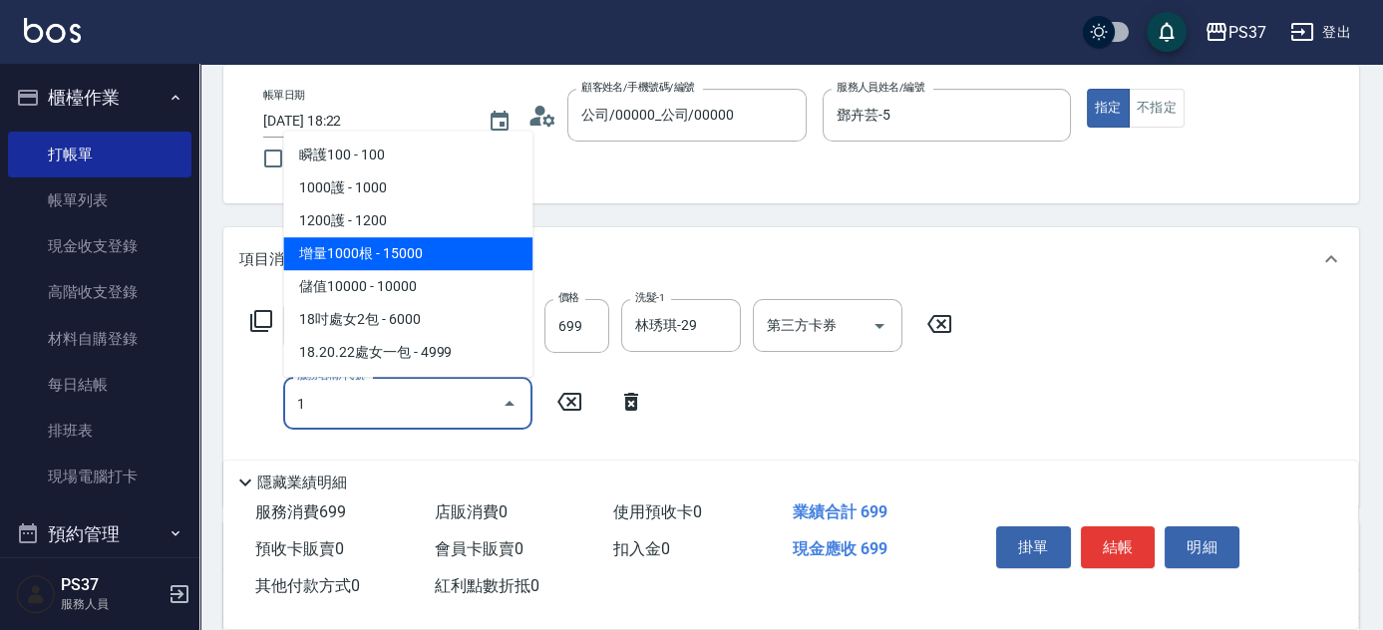
scroll to position [180, 0]
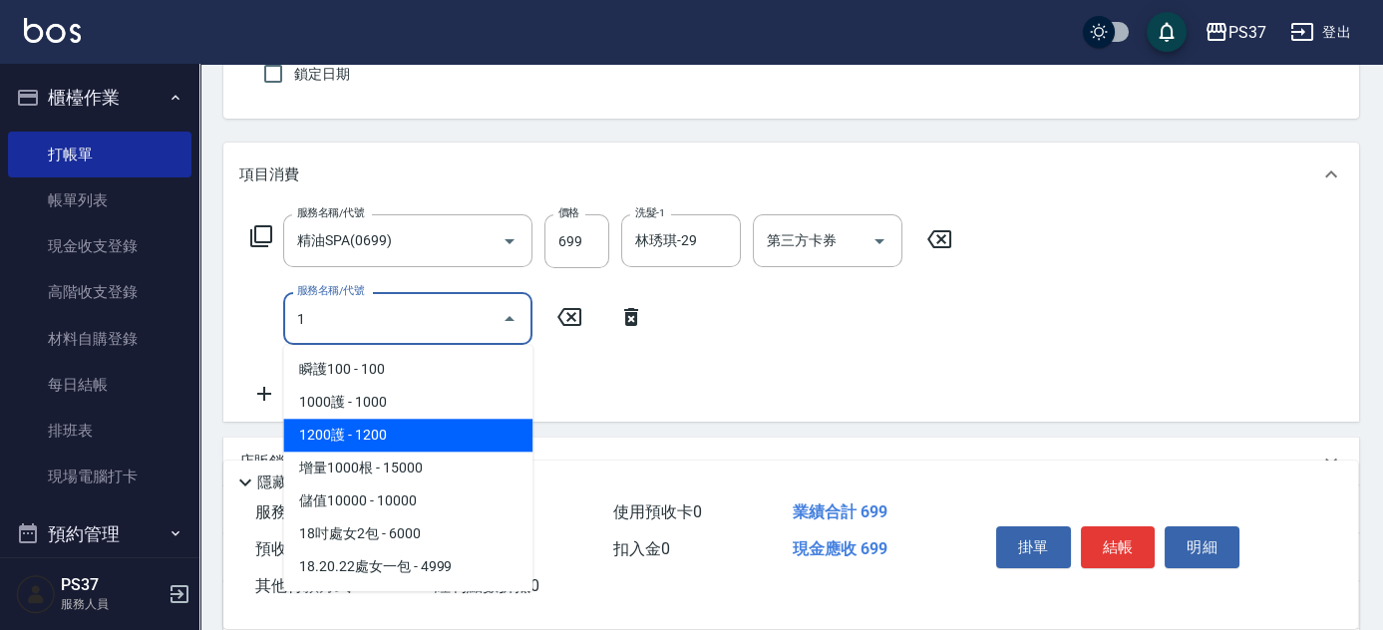
click at [447, 440] on span "1200護 - 1200" at bounding box center [407, 435] width 249 height 33
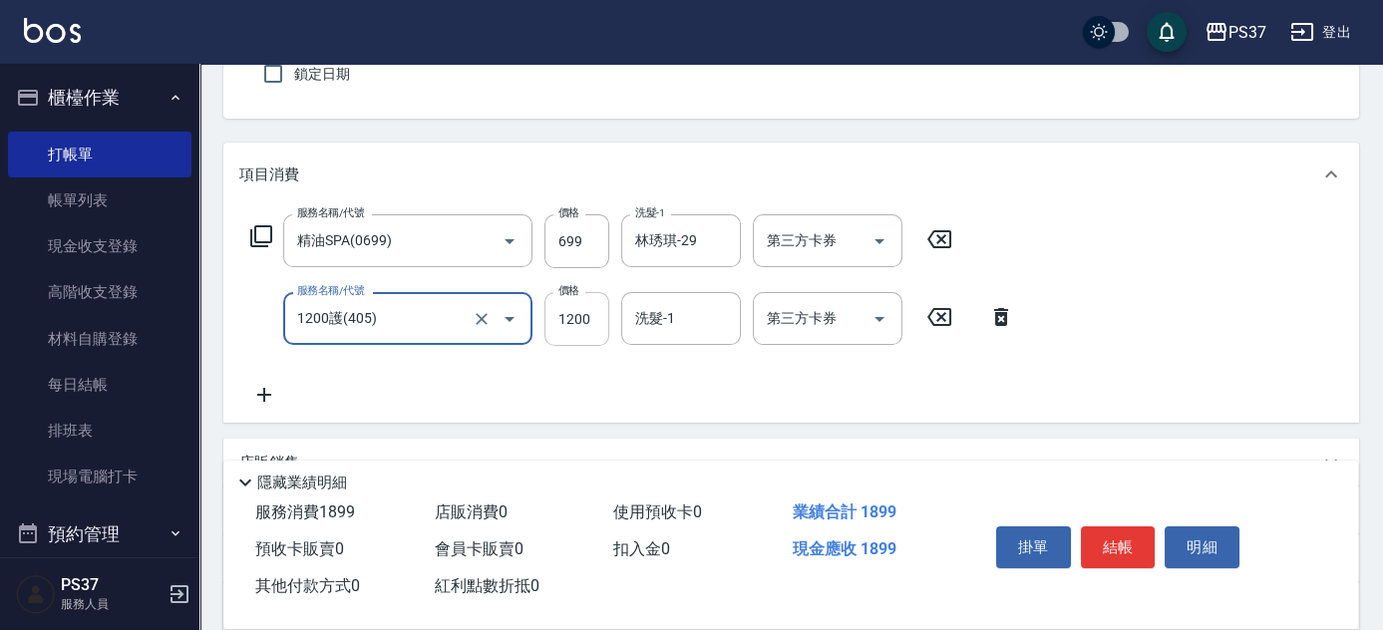
type input "1200護(405)"
click at [571, 317] on input "1200" at bounding box center [576, 319] width 65 height 54
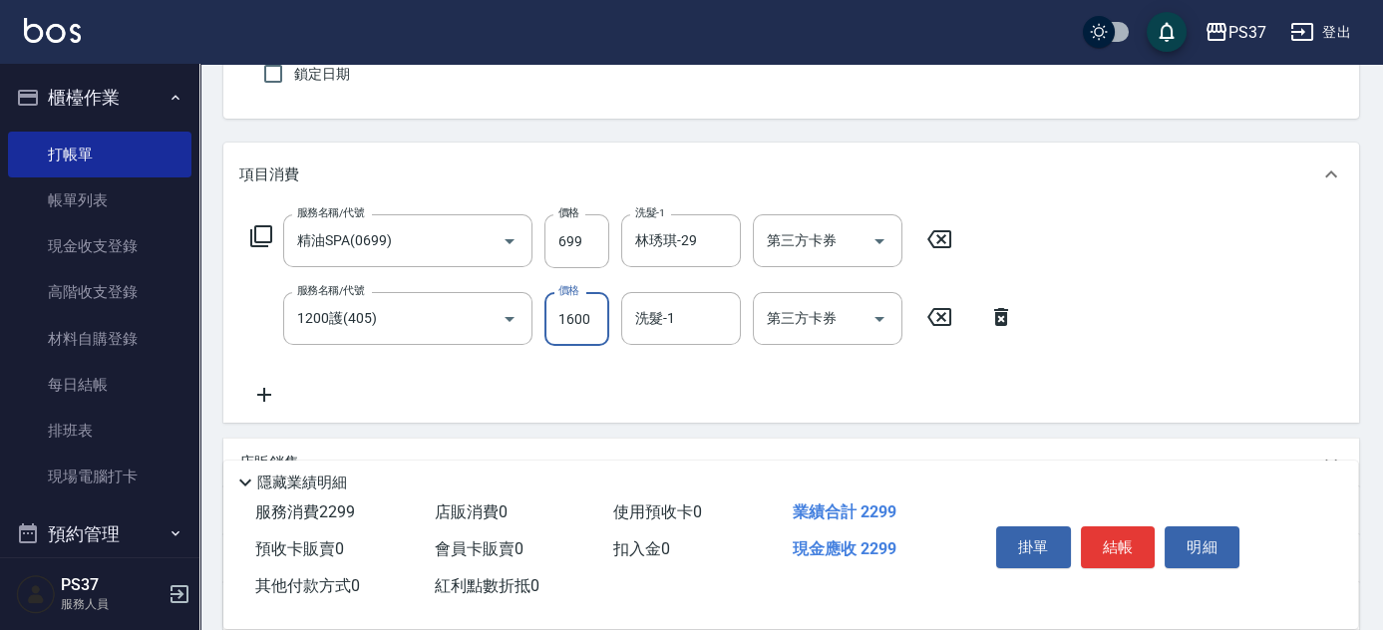
type input "1600"
click at [511, 318] on icon "Open" at bounding box center [510, 319] width 10 height 5
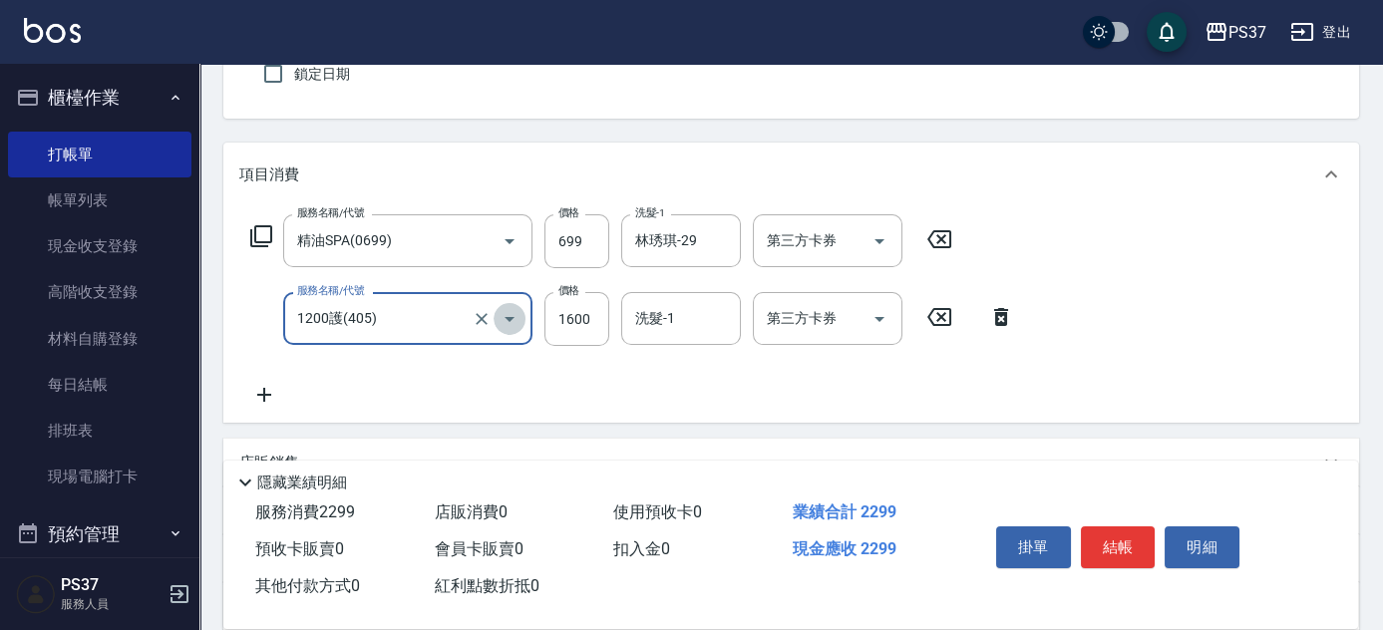
click at [504, 313] on icon "Open" at bounding box center [510, 319] width 24 height 24
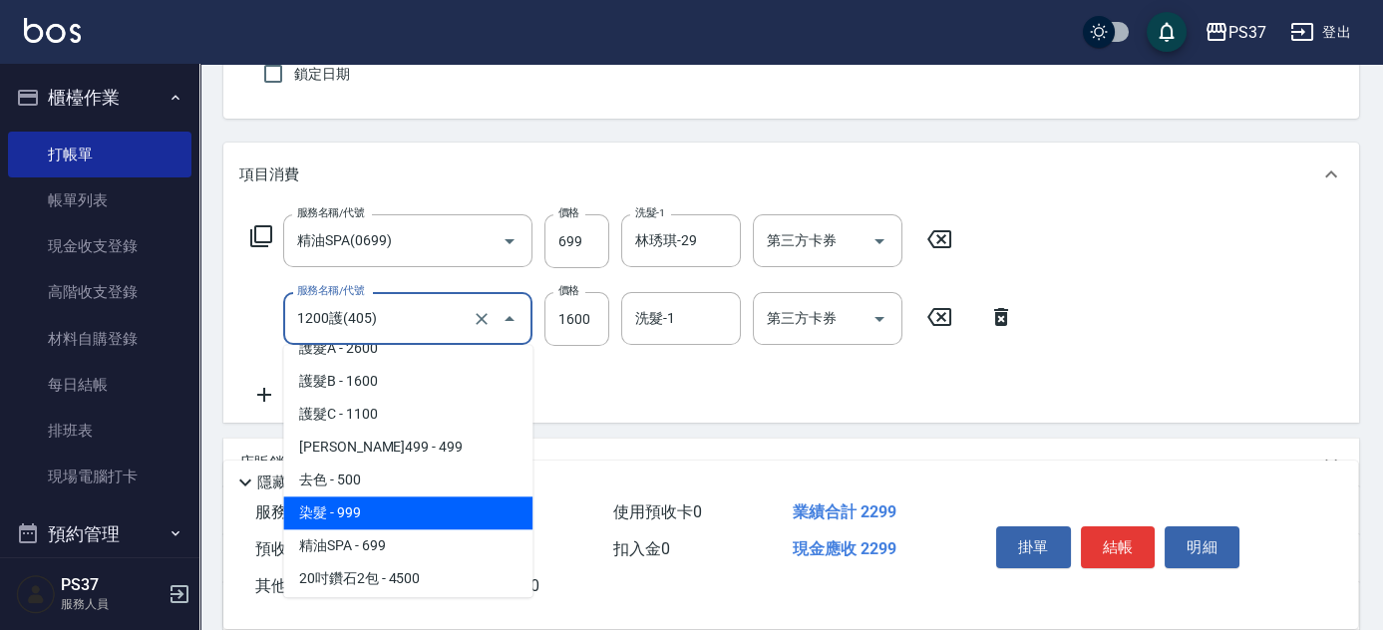
scroll to position [981, 0]
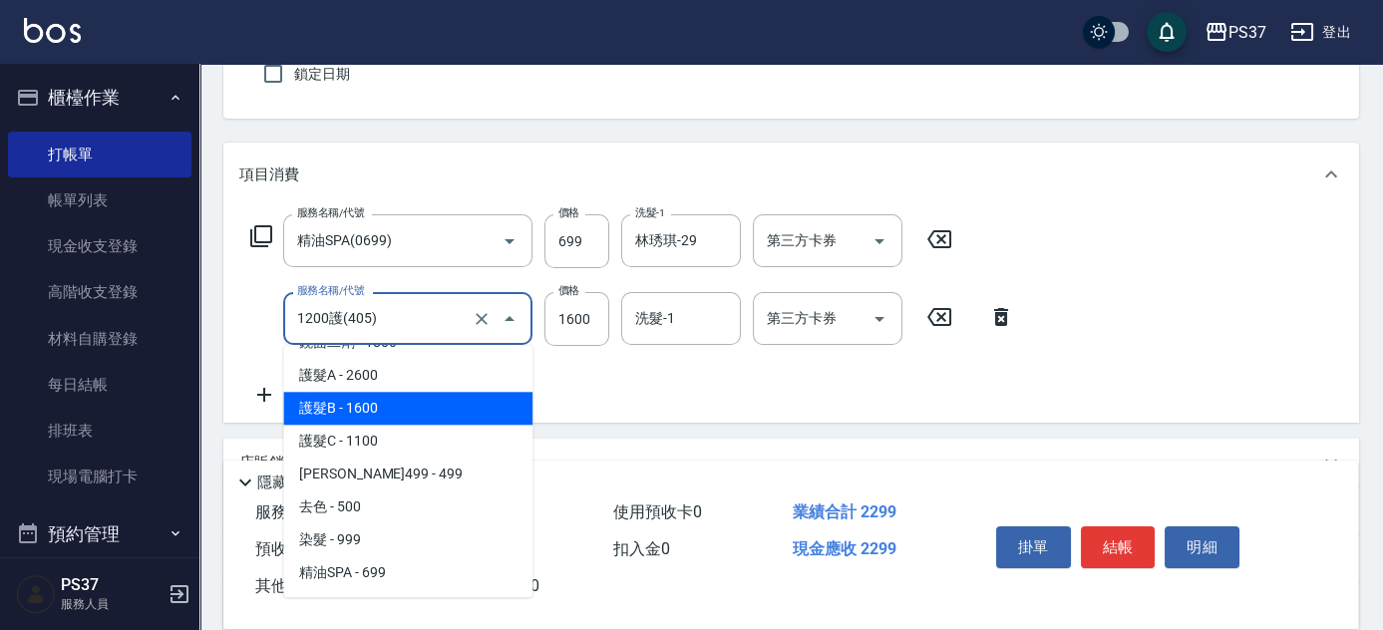
click at [429, 419] on span "護髮B - 1600" at bounding box center [407, 408] width 249 height 33
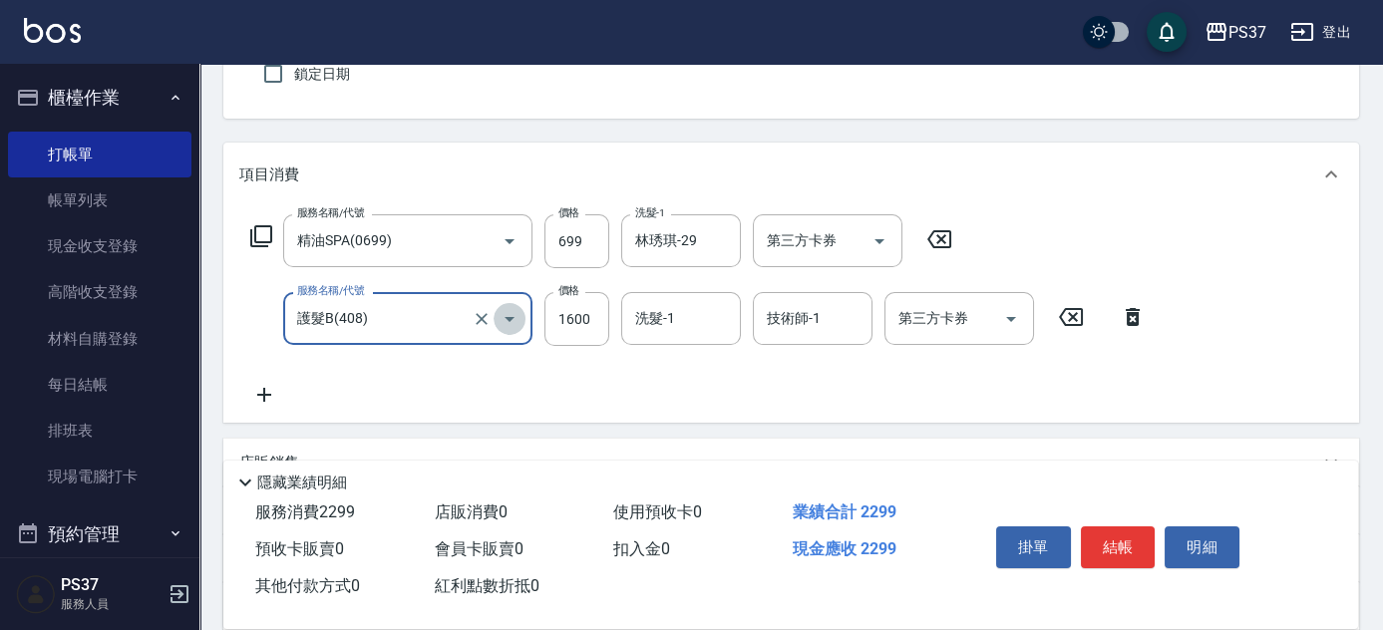
click at [506, 321] on icon "Open" at bounding box center [510, 319] width 24 height 24
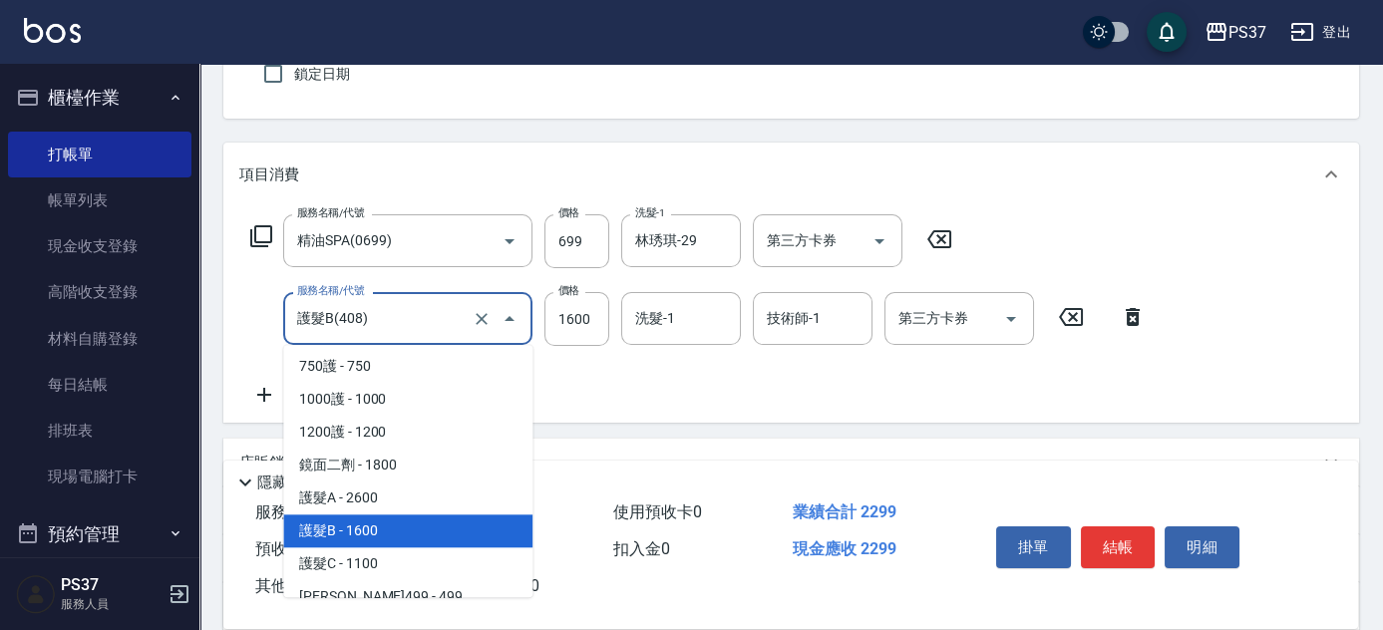
scroll to position [808, 0]
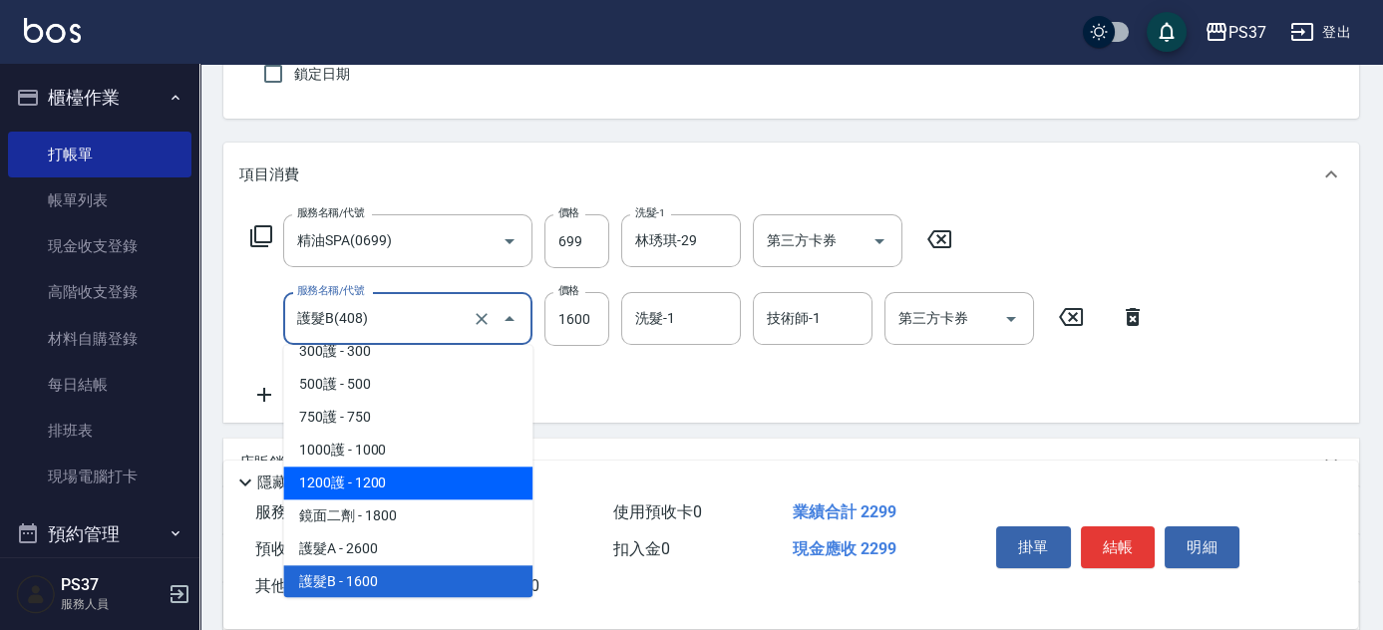
click at [436, 472] on span "1200護 - 1200" at bounding box center [407, 483] width 249 height 33
type input "1200護(405)"
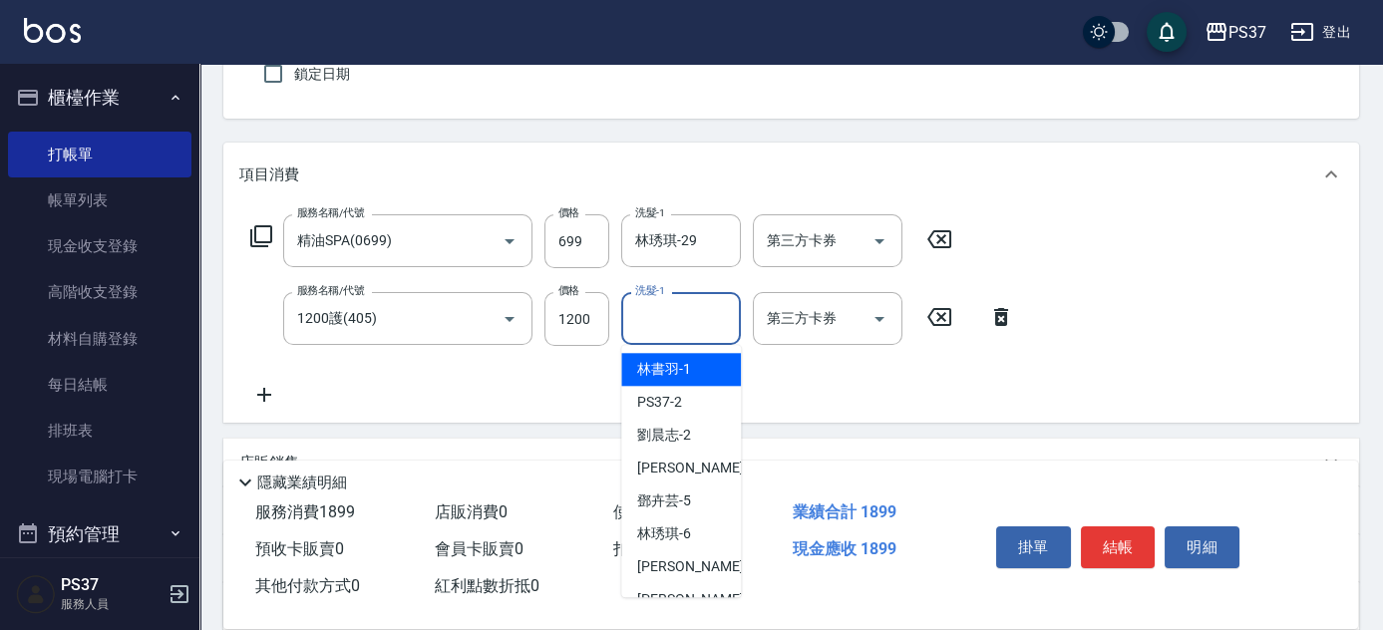
click at [654, 319] on input "洗髮-1" at bounding box center [681, 318] width 102 height 35
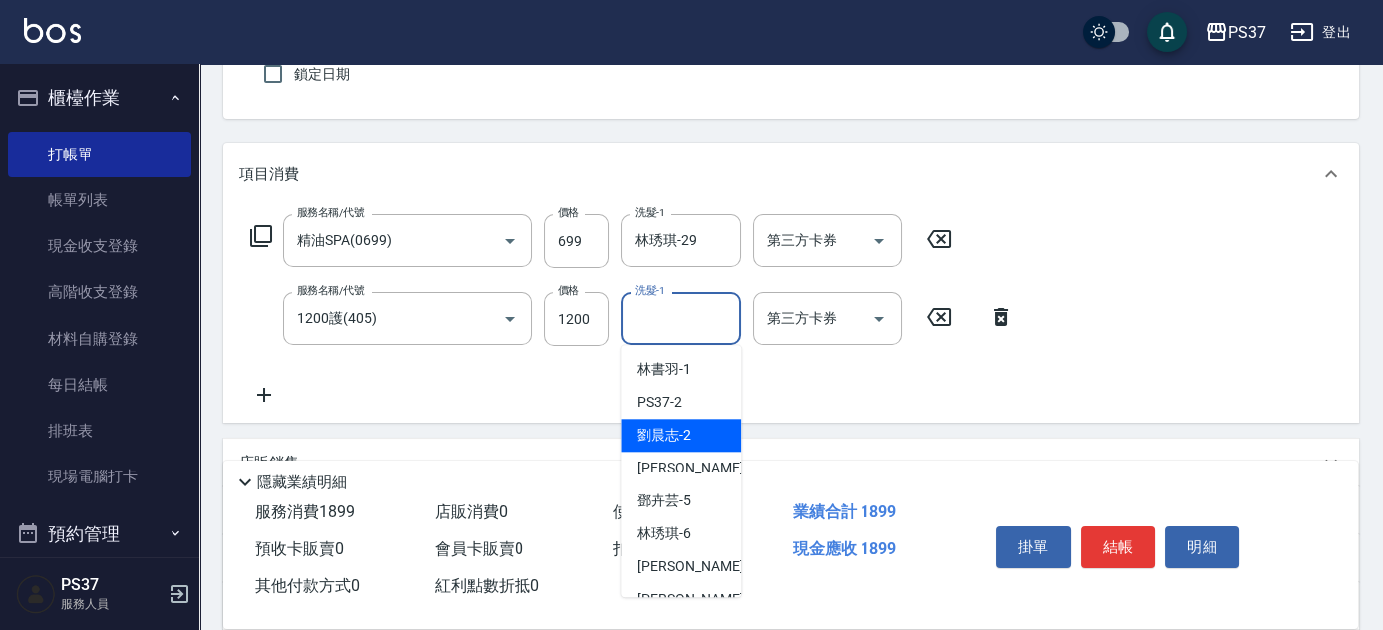
scroll to position [90, 0]
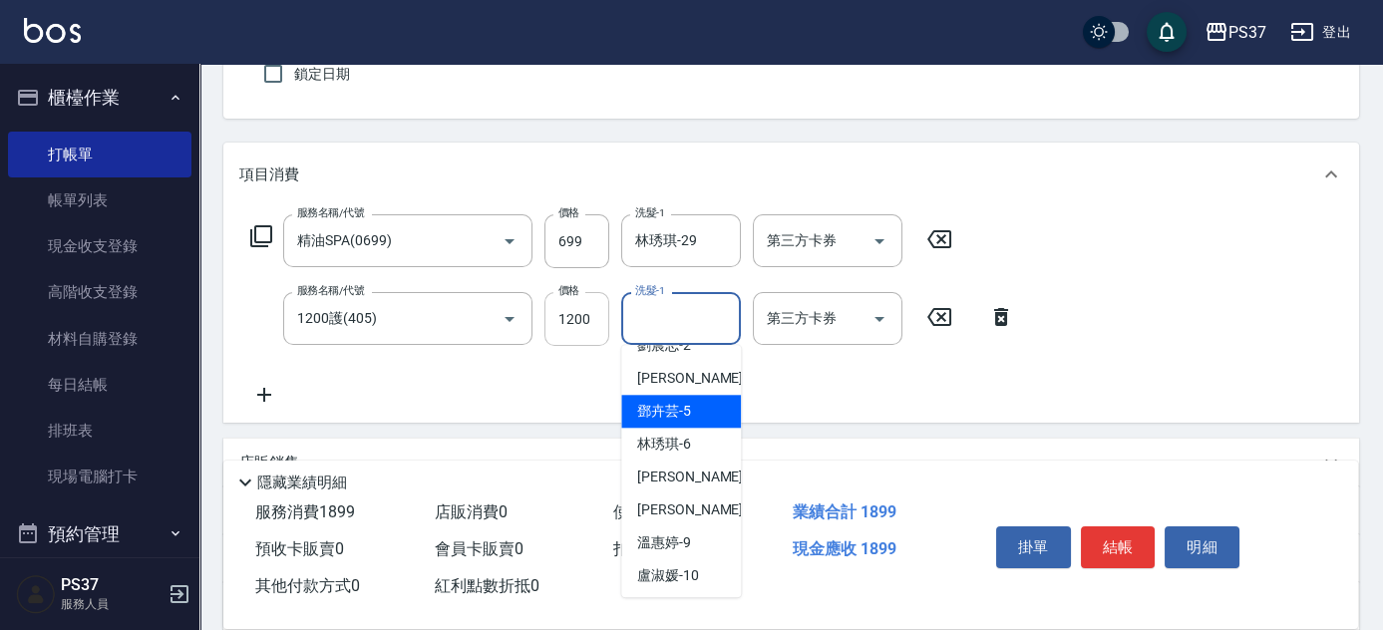
click at [583, 329] on input "1200" at bounding box center [576, 319] width 65 height 54
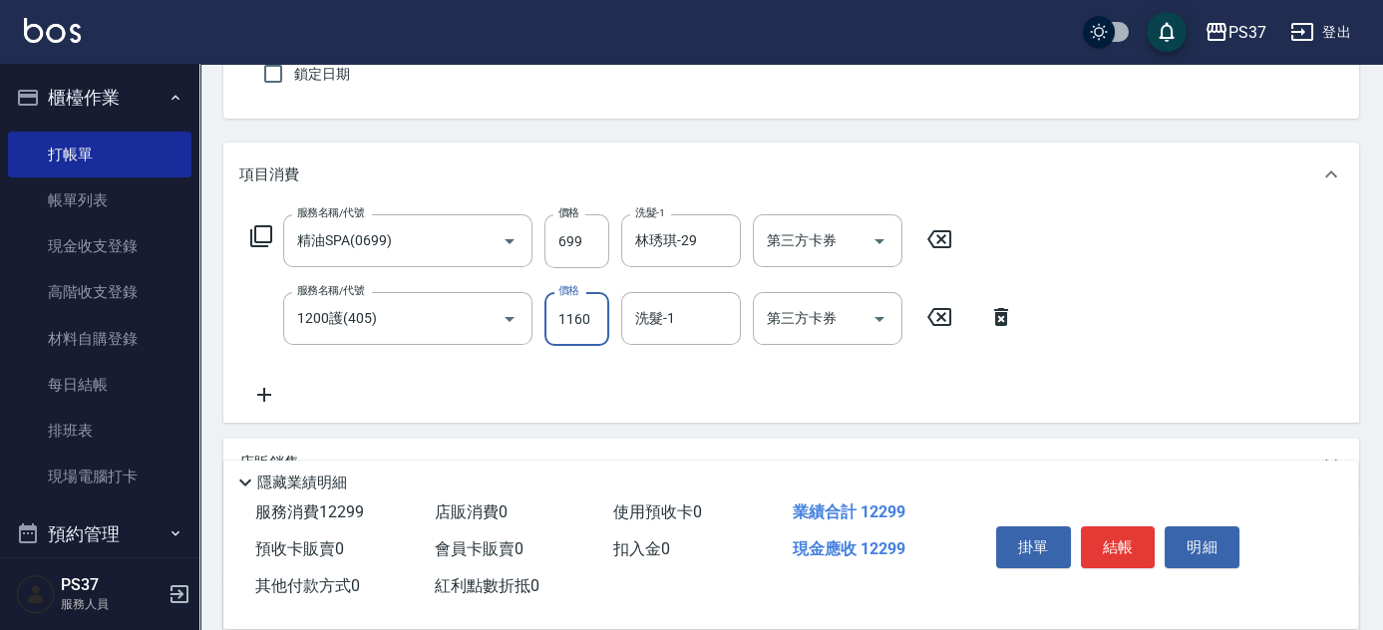
scroll to position [0, 0]
type input "1600"
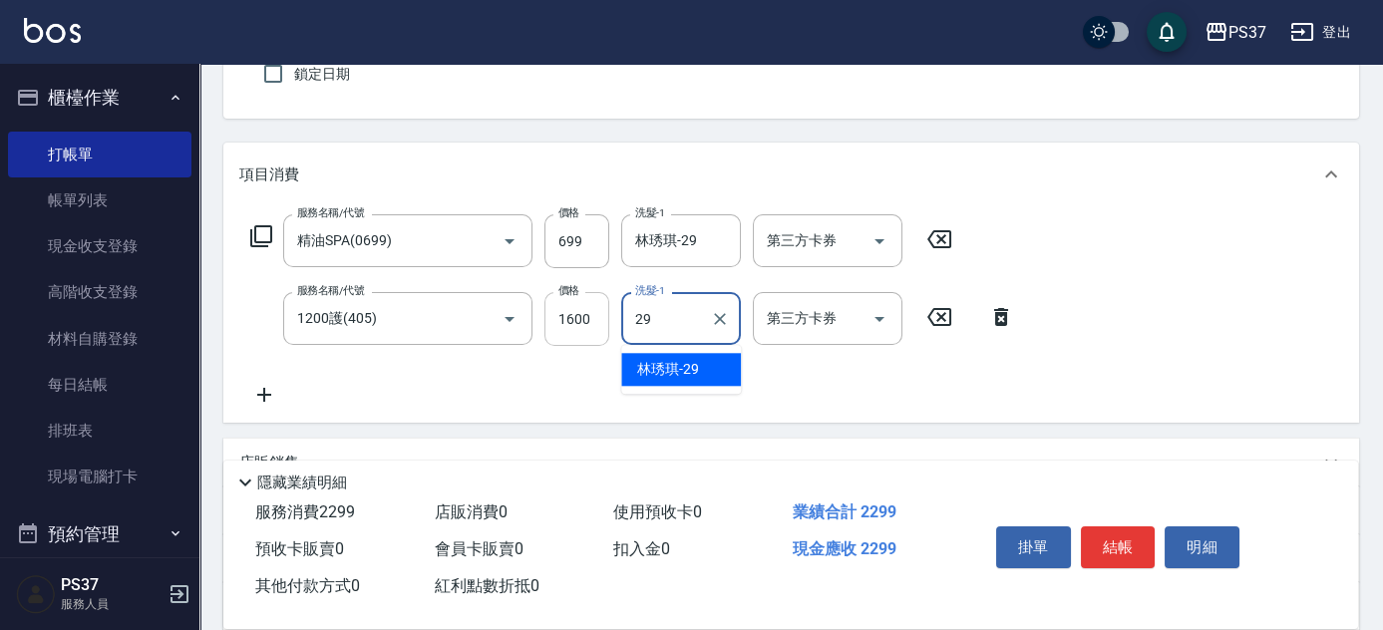
type input "林琇琪-29"
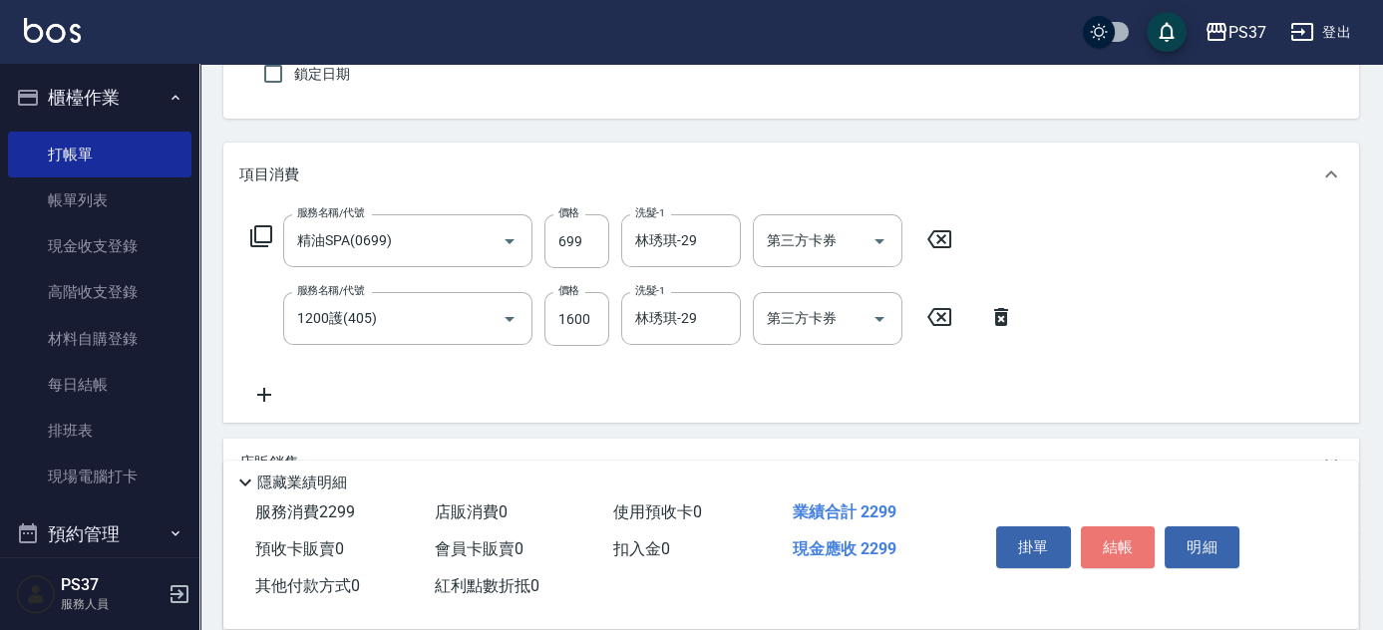
click at [1116, 544] on button "結帳" at bounding box center [1118, 548] width 75 height 42
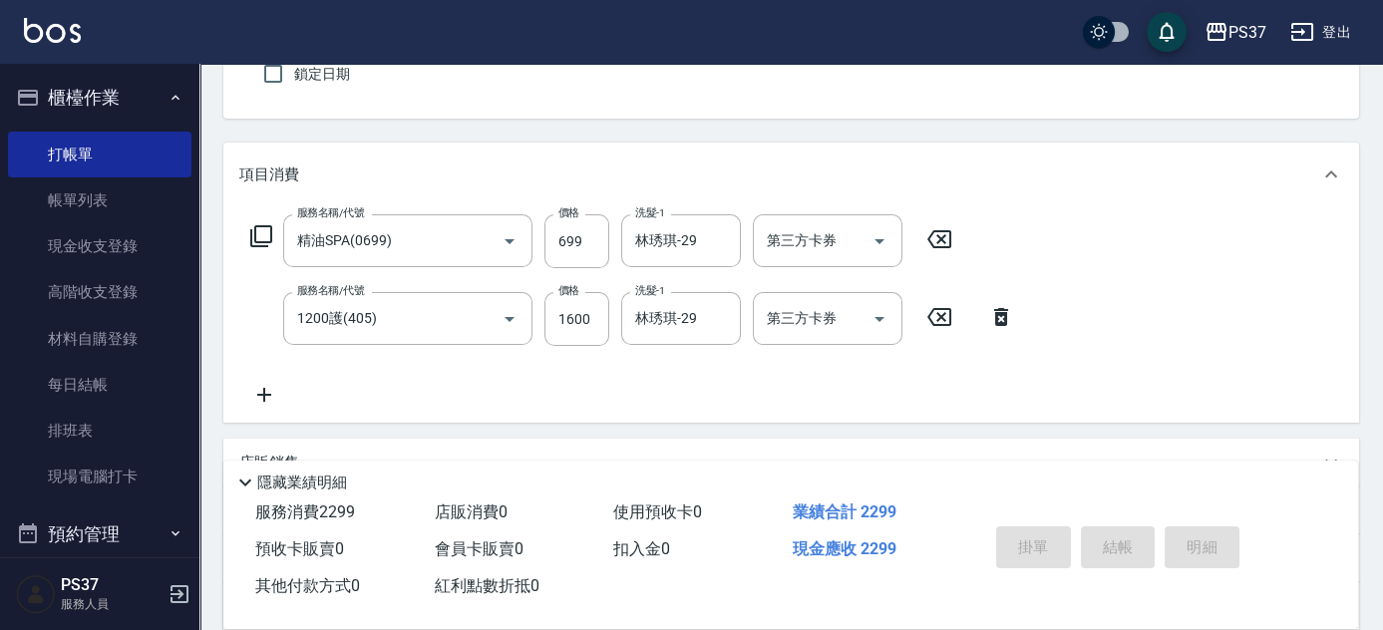
type input "[DATE] 18:23"
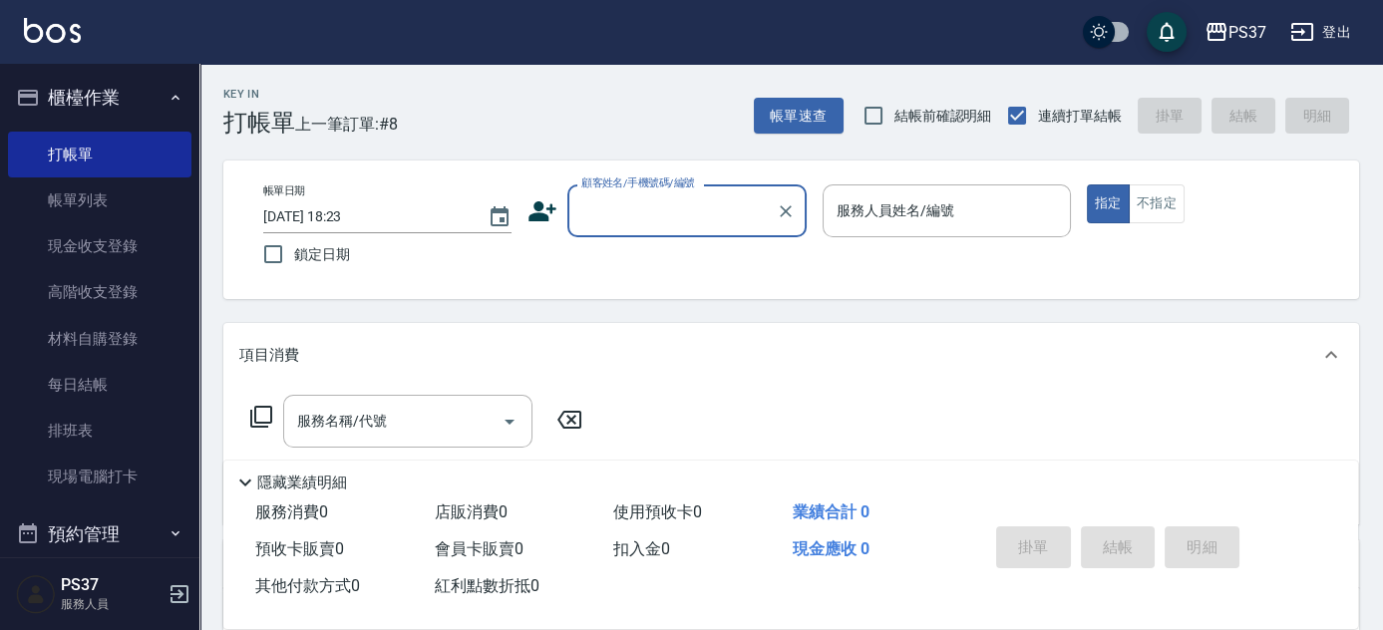
click at [647, 209] on input "顧客姓名/手機號碼/編號" at bounding box center [671, 210] width 191 height 35
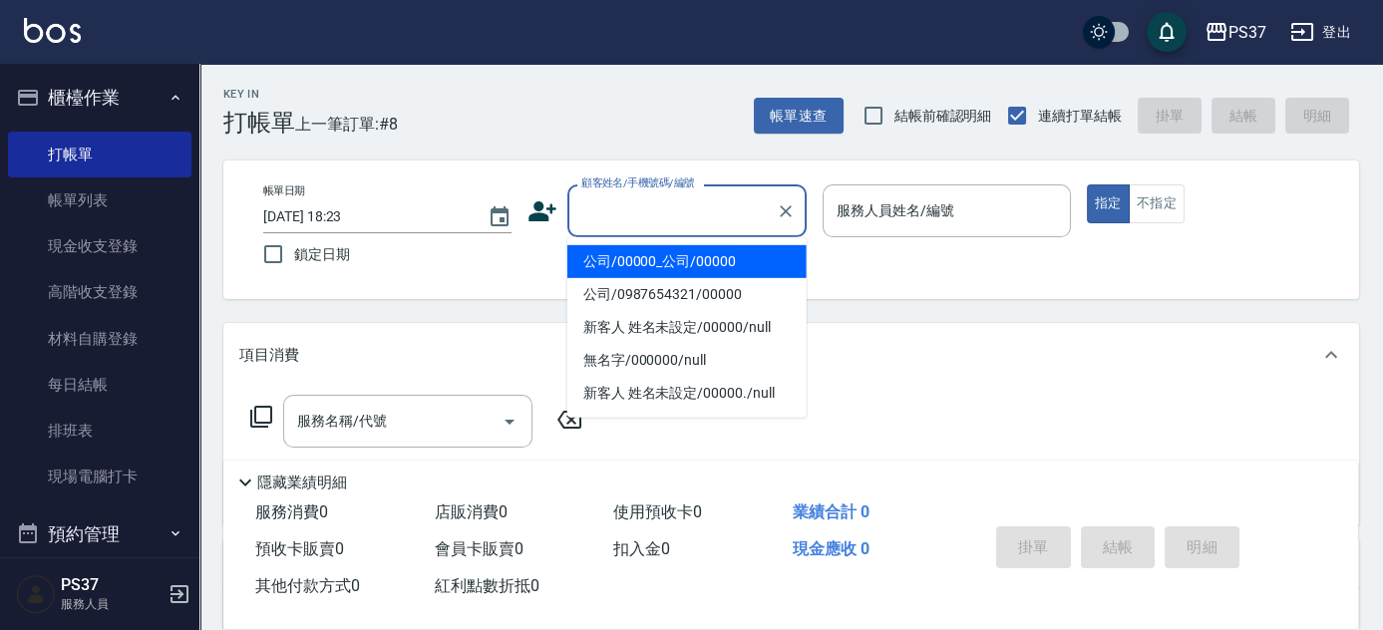
click at [664, 251] on li "公司/00000_公司/00000" at bounding box center [686, 261] width 239 height 33
type input "公司/00000_公司/00000"
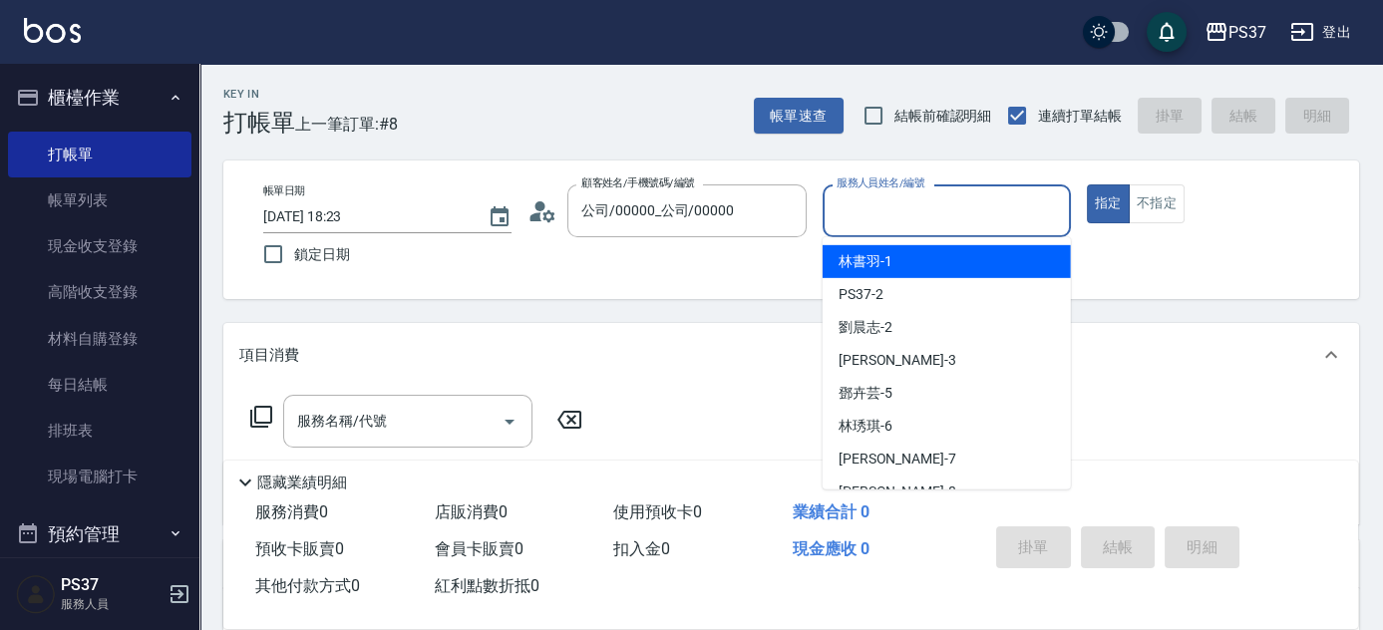
click at [897, 198] on input "服務人員姓名/編號" at bounding box center [947, 210] width 230 height 35
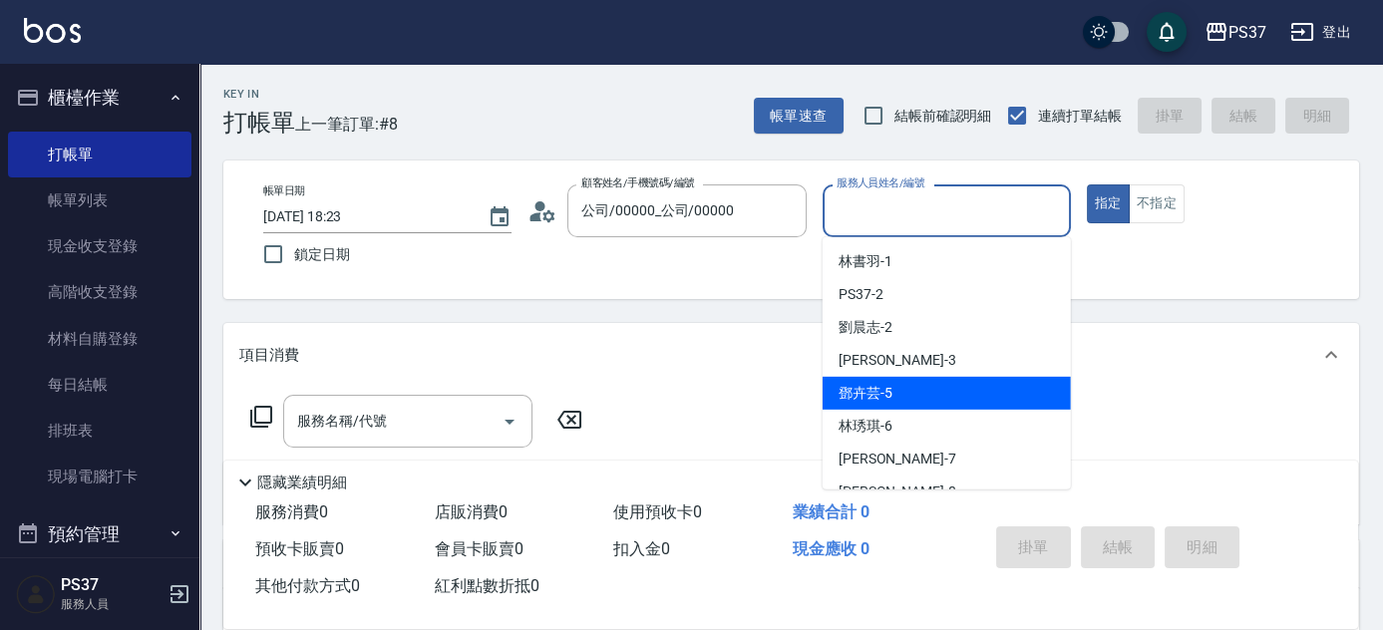
click at [925, 398] on div "[PERSON_NAME]-5" at bounding box center [947, 393] width 248 height 33
type input "鄧卉芸-5"
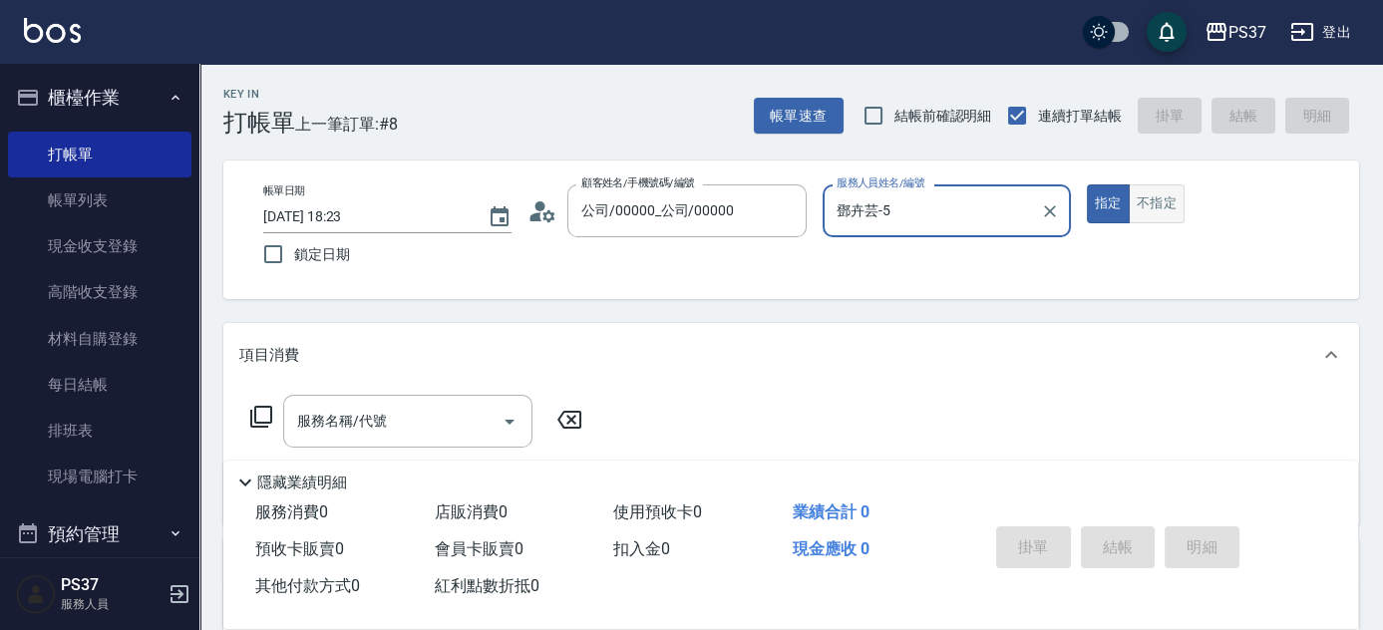
click at [1153, 200] on button "不指定" at bounding box center [1157, 203] width 56 height 39
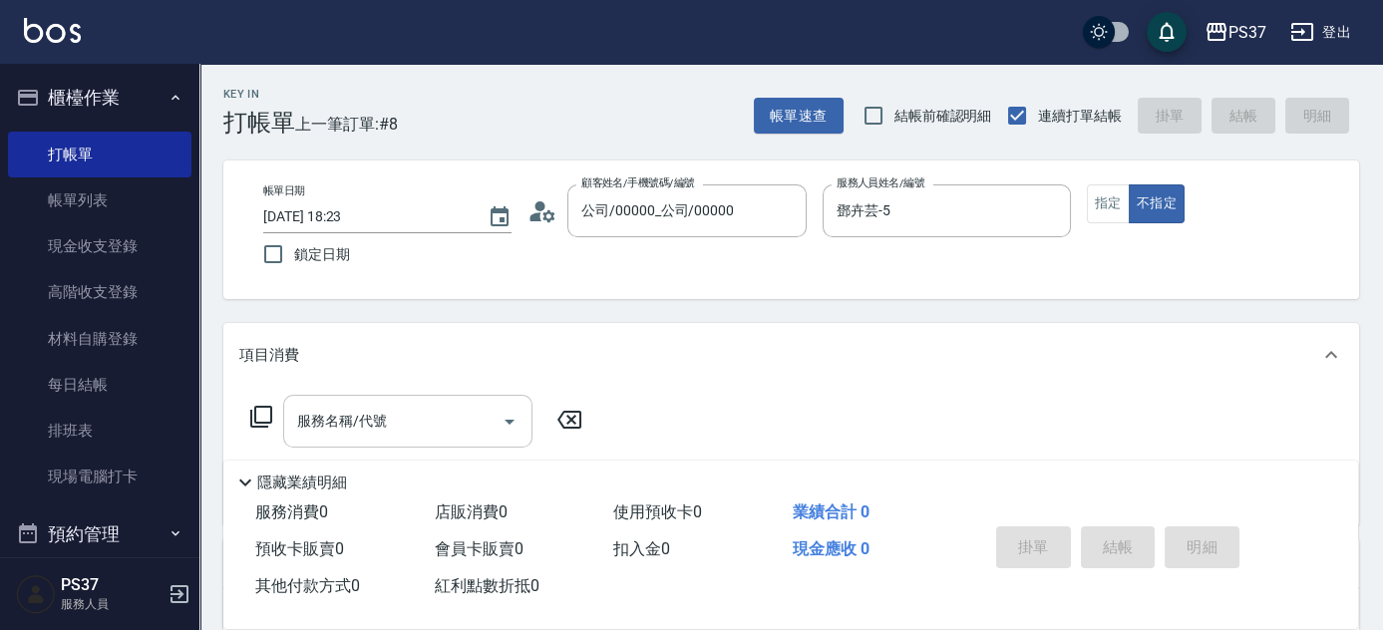
click at [380, 438] on input "服務名稱/代號" at bounding box center [392, 421] width 201 height 35
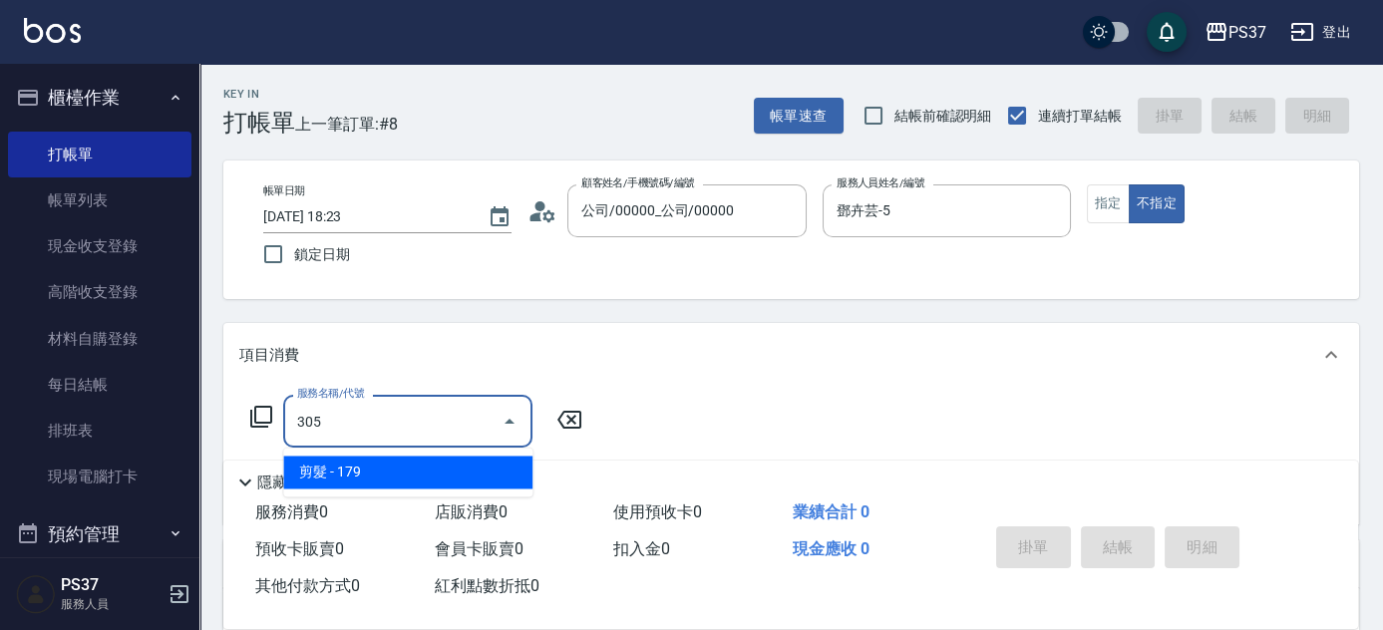
type input "剪髮(305)"
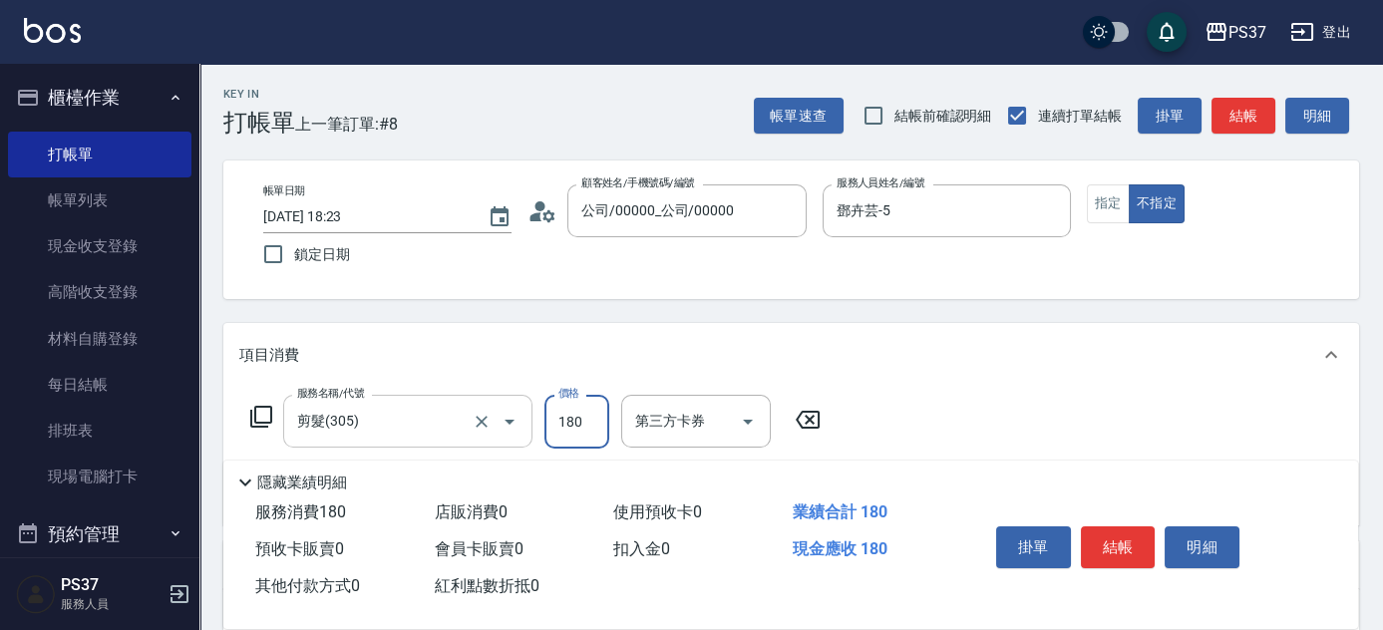
type input "180"
click at [1115, 539] on button "結帳" at bounding box center [1118, 548] width 75 height 42
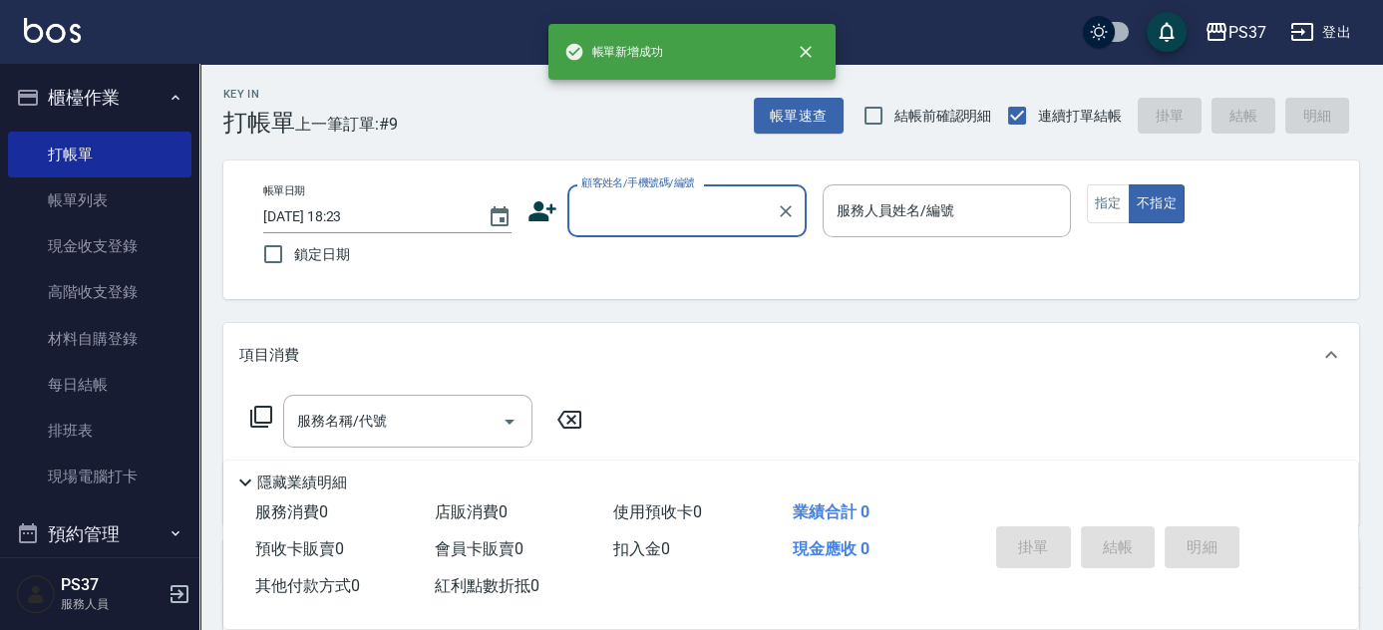
drag, startPoint x: 672, startPoint y: 237, endPoint x: 680, endPoint y: 221, distance: 17.8
click at [674, 233] on div "帳單日期 [DATE] 18:23 鎖定日期 顧客姓名/手機號碼/編號 顧客姓名/手機號碼/編號 服務人員姓名/編號 服務人員姓名/編號 指定 不指定" at bounding box center [791, 229] width 1088 height 91
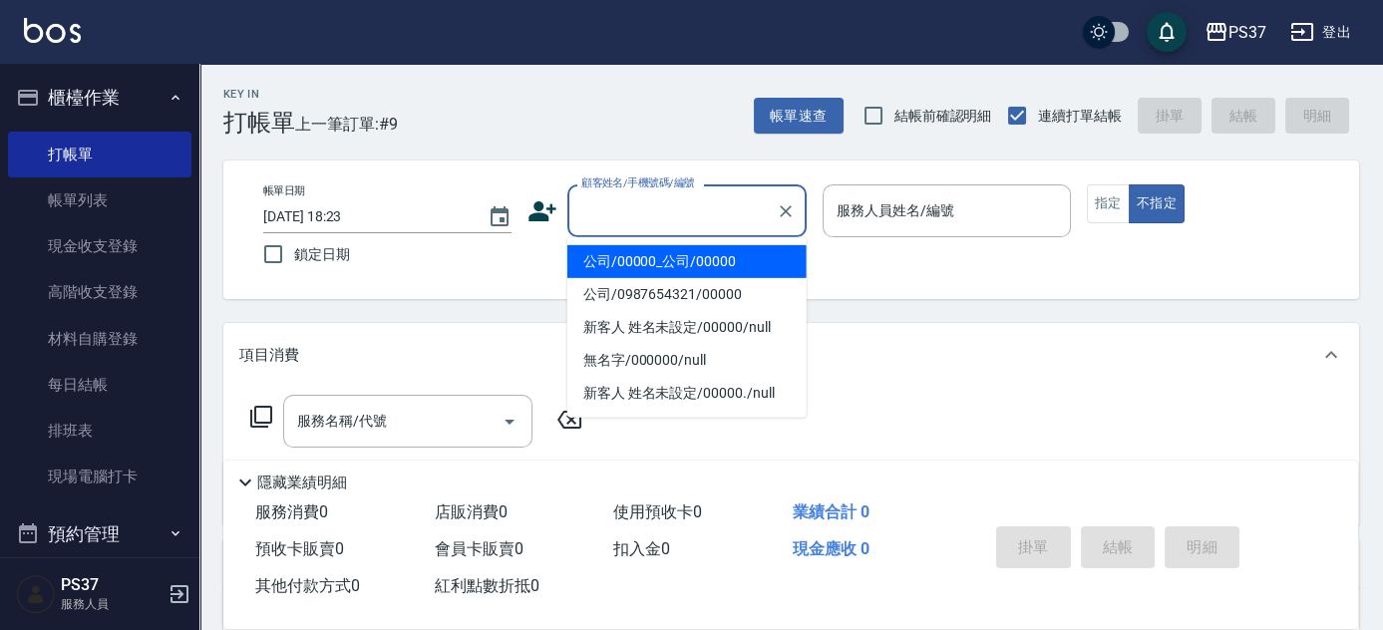
click at [677, 222] on input "顧客姓名/手機號碼/編號" at bounding box center [671, 210] width 191 height 35
drag, startPoint x: 662, startPoint y: 256, endPoint x: 908, endPoint y: 211, distance: 250.4
click at [667, 257] on li "公司/00000_公司/00000" at bounding box center [686, 261] width 239 height 33
type input "公司/00000_公司/00000"
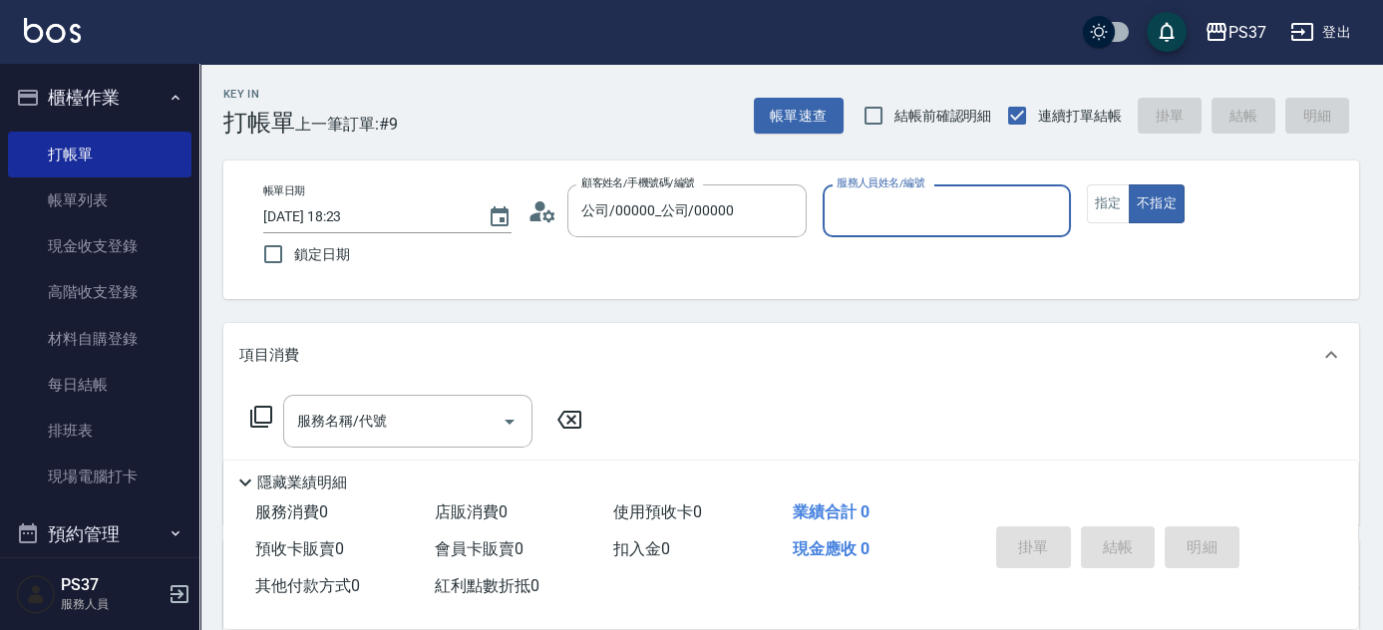
click at [922, 208] on input "服務人員姓名/編號" at bounding box center [947, 210] width 230 height 35
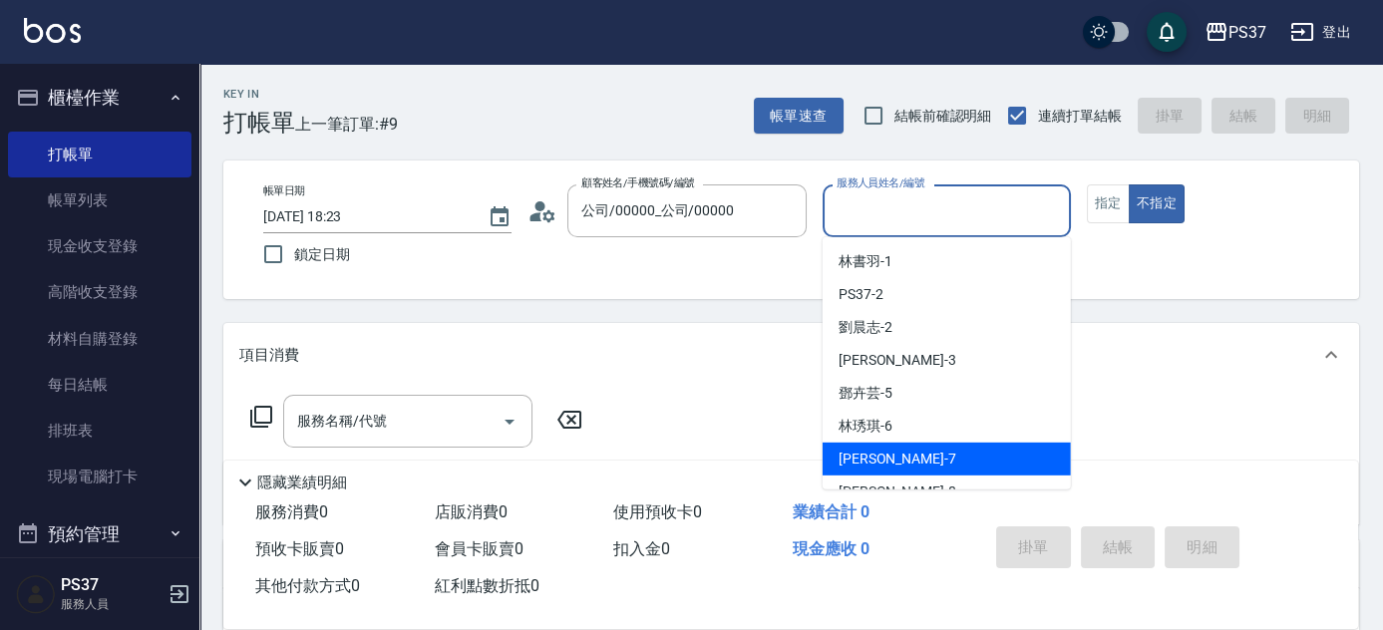
click at [907, 446] on div "[PERSON_NAME] -7" at bounding box center [947, 459] width 248 height 33
type input "[PERSON_NAME]-7"
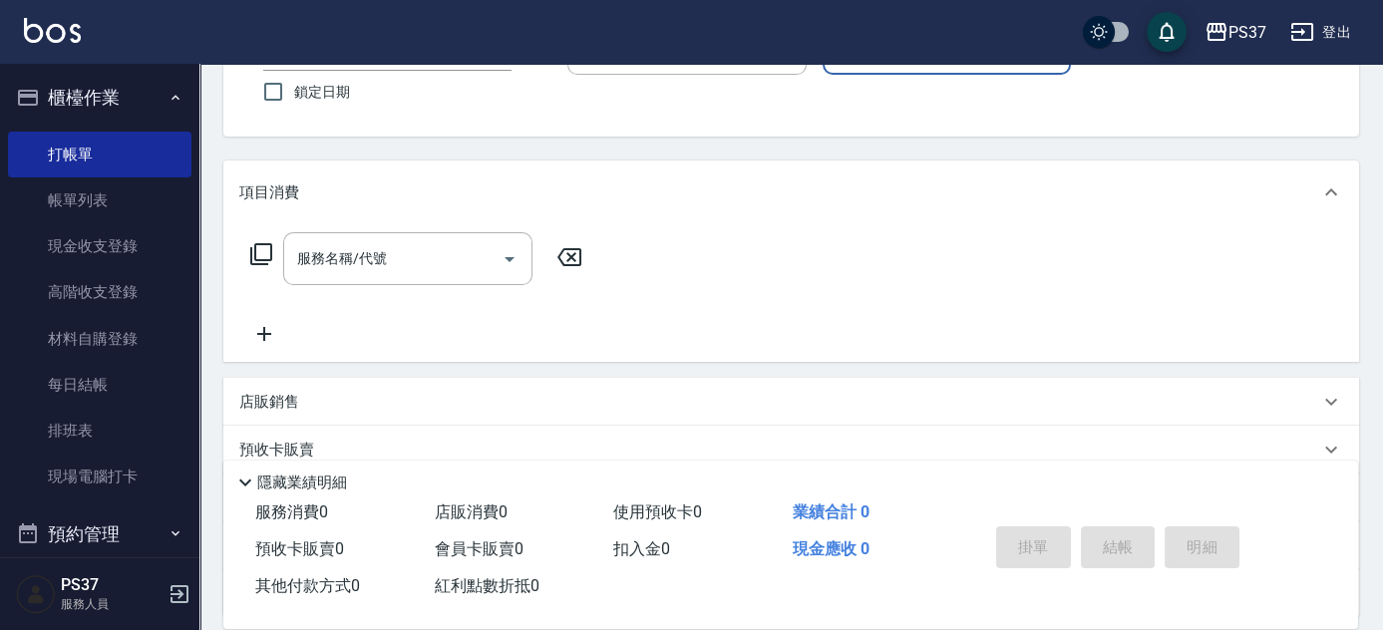
scroll to position [271, 0]
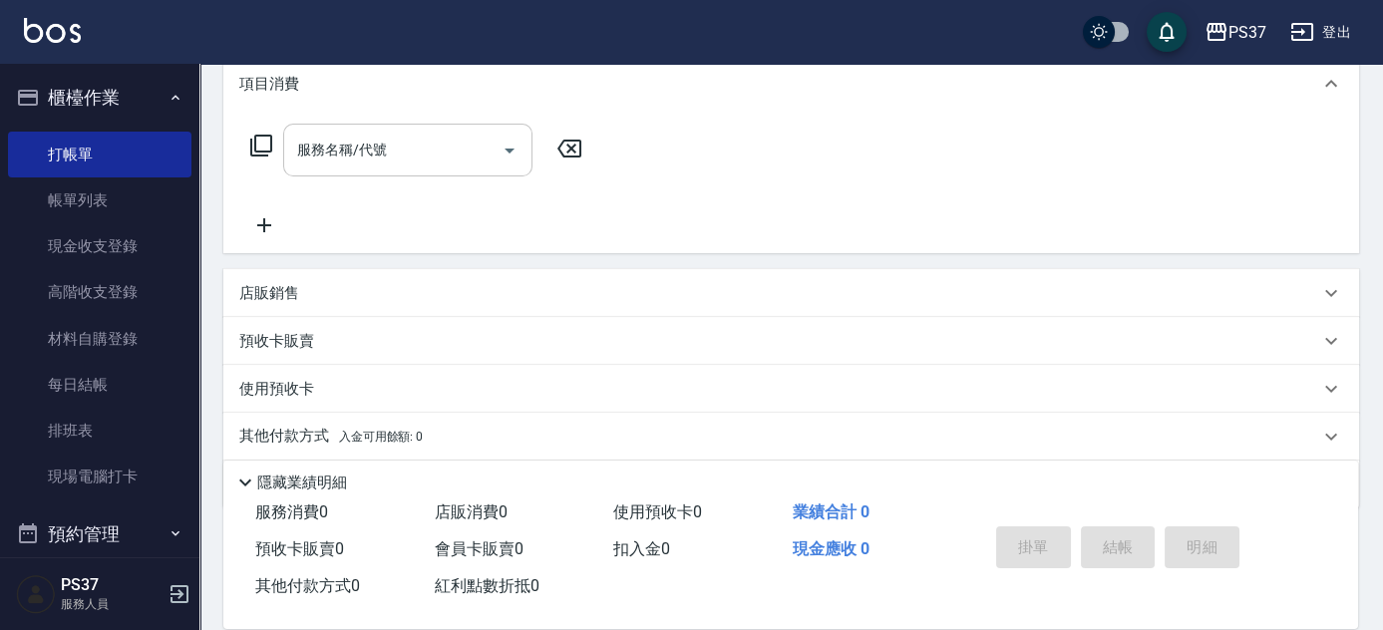
click at [430, 160] on input "服務名稱/代號" at bounding box center [392, 150] width 201 height 35
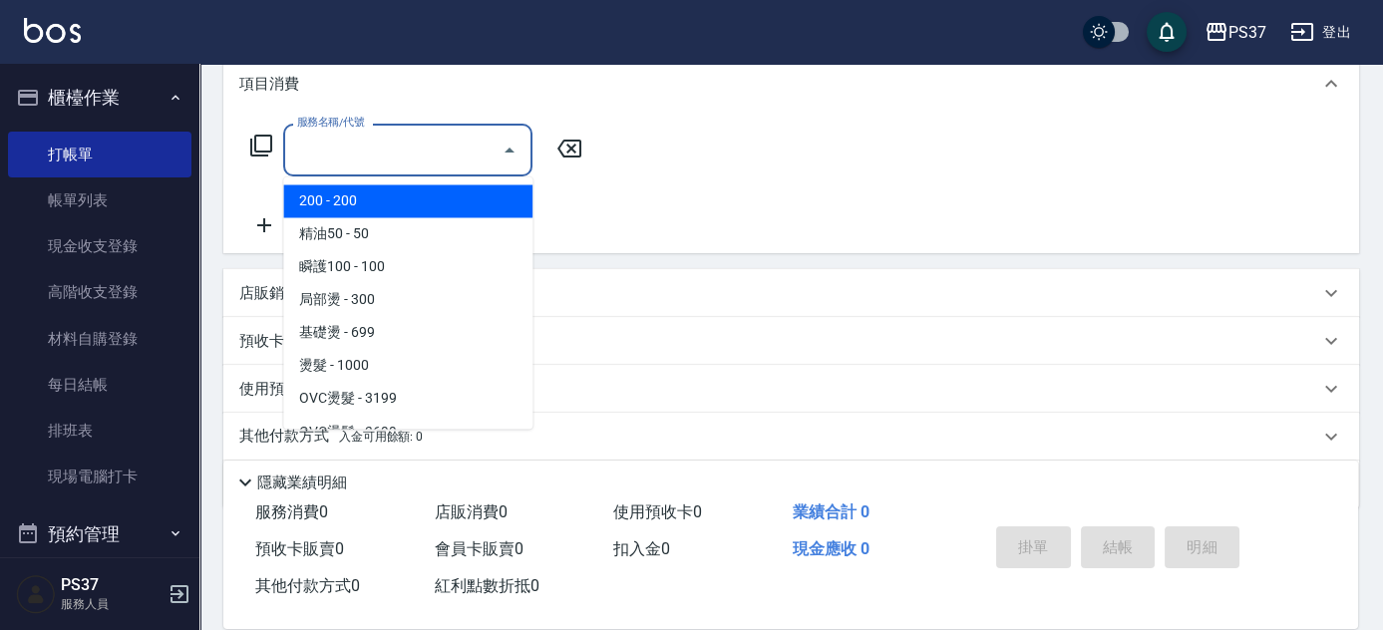
type input "200(111)"
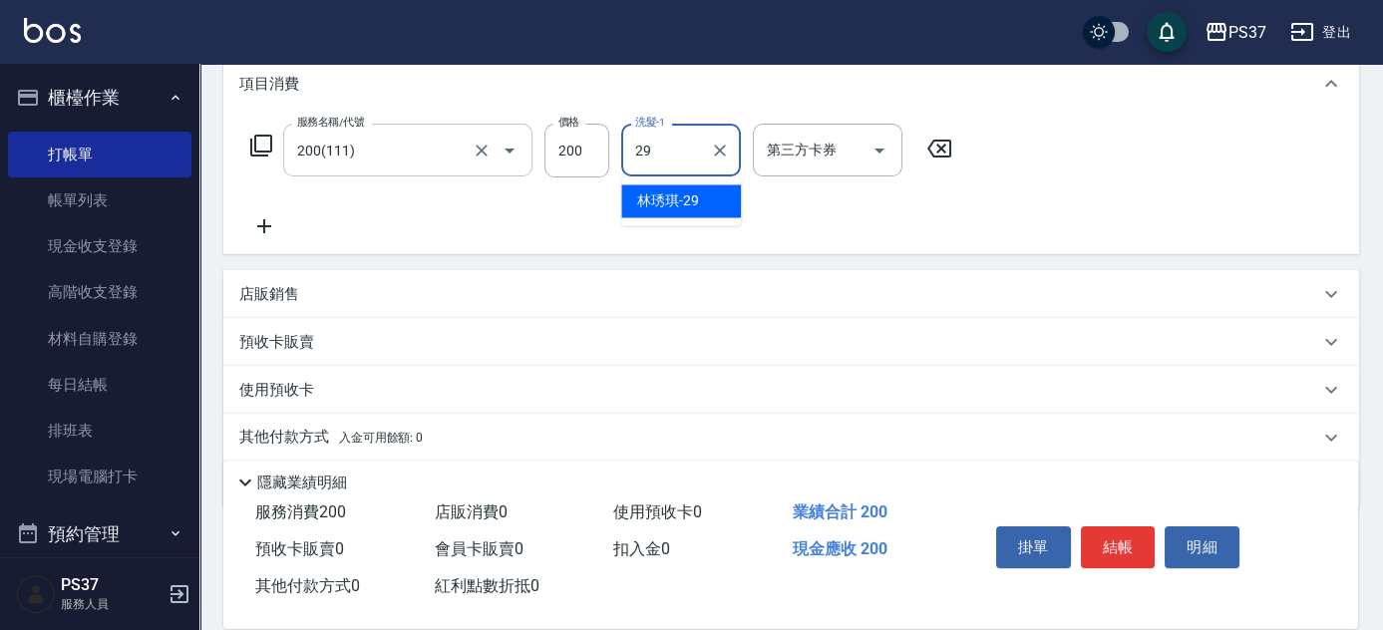
type input "林琇琪-29"
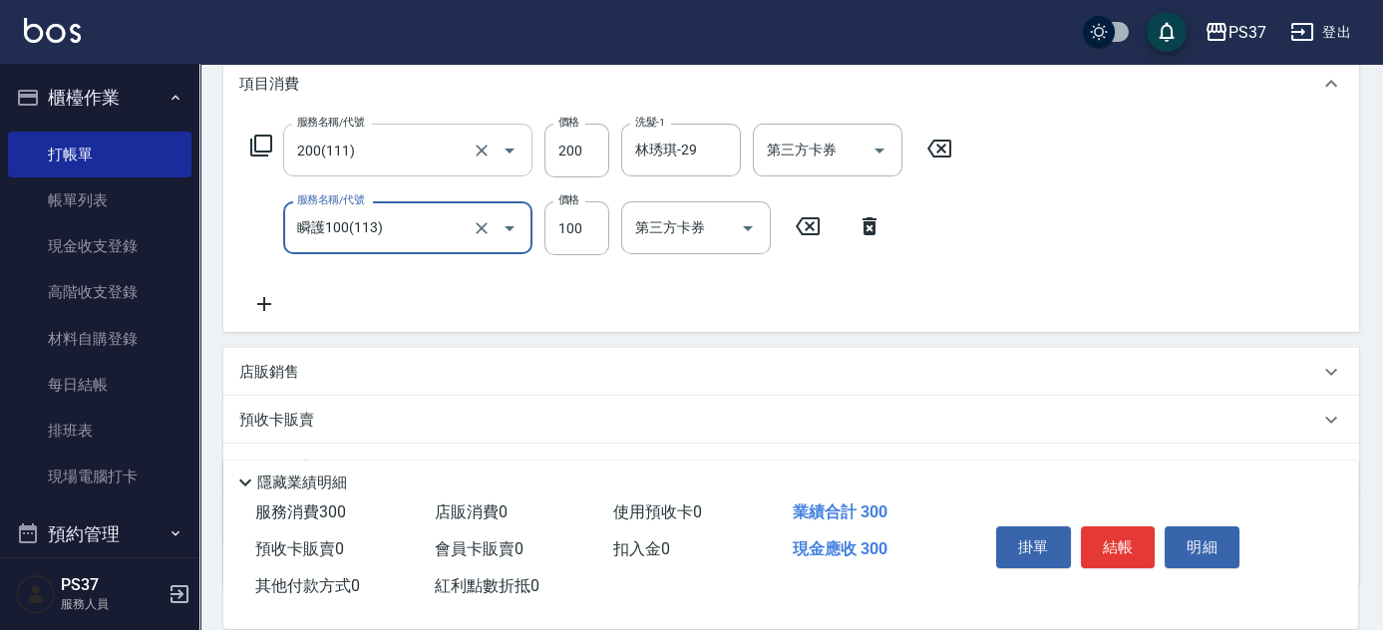
type input "瞬護100(113)"
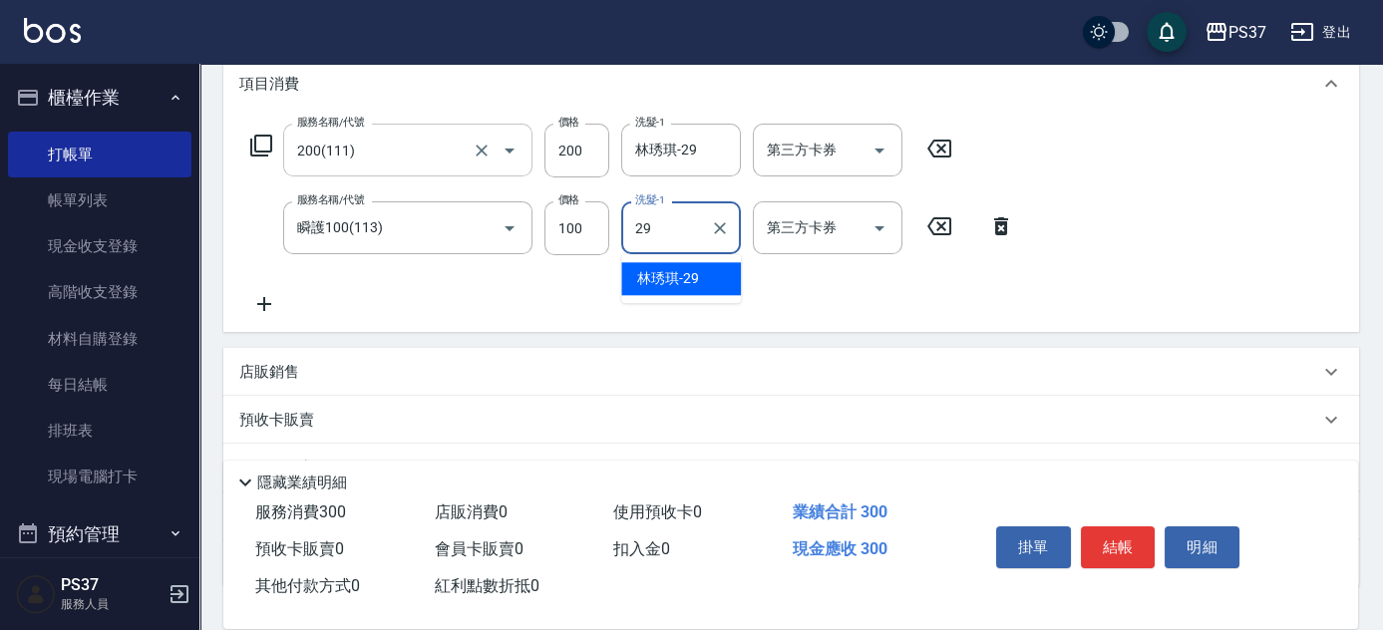
type input "林琇琪-29"
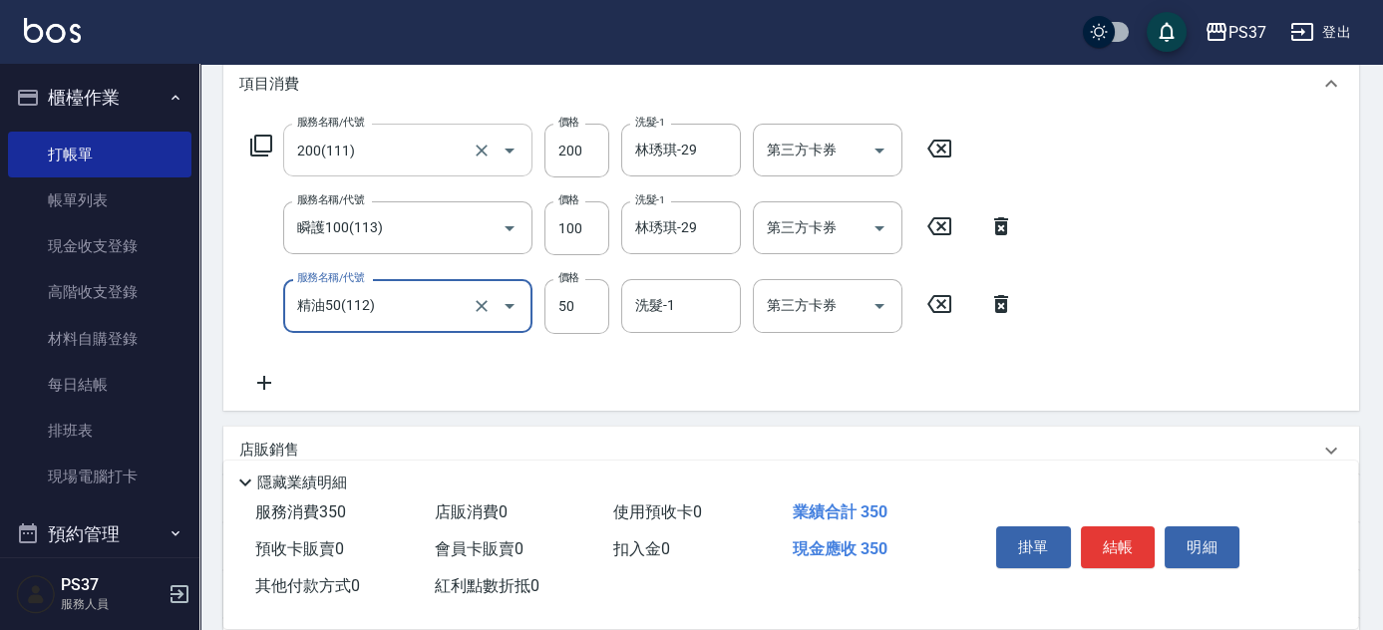
type input "精油50(112)"
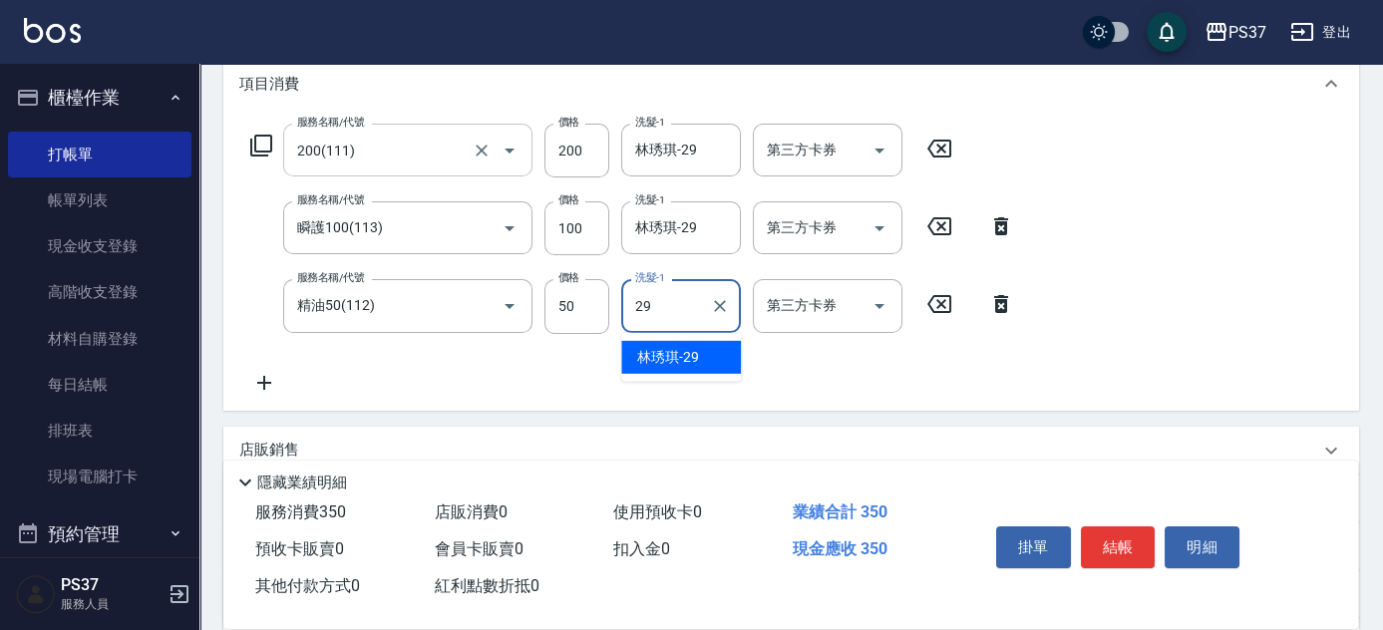
type input "林琇琪-29"
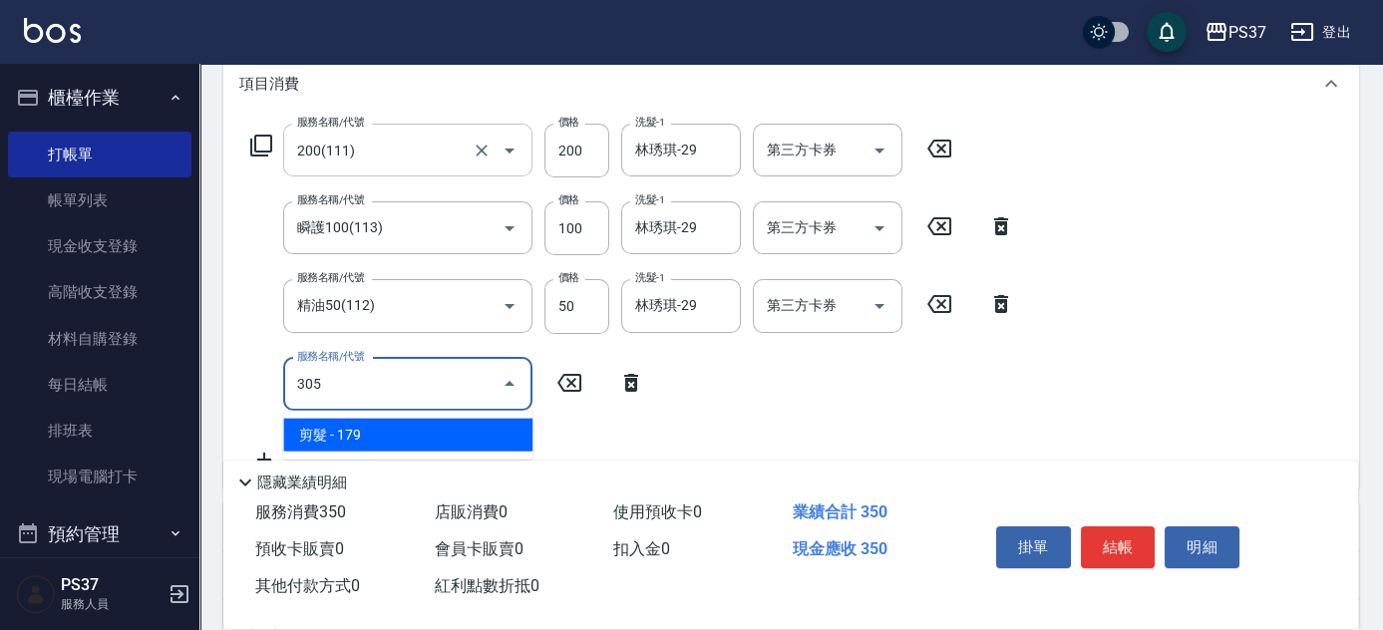
type input "剪髮(305)"
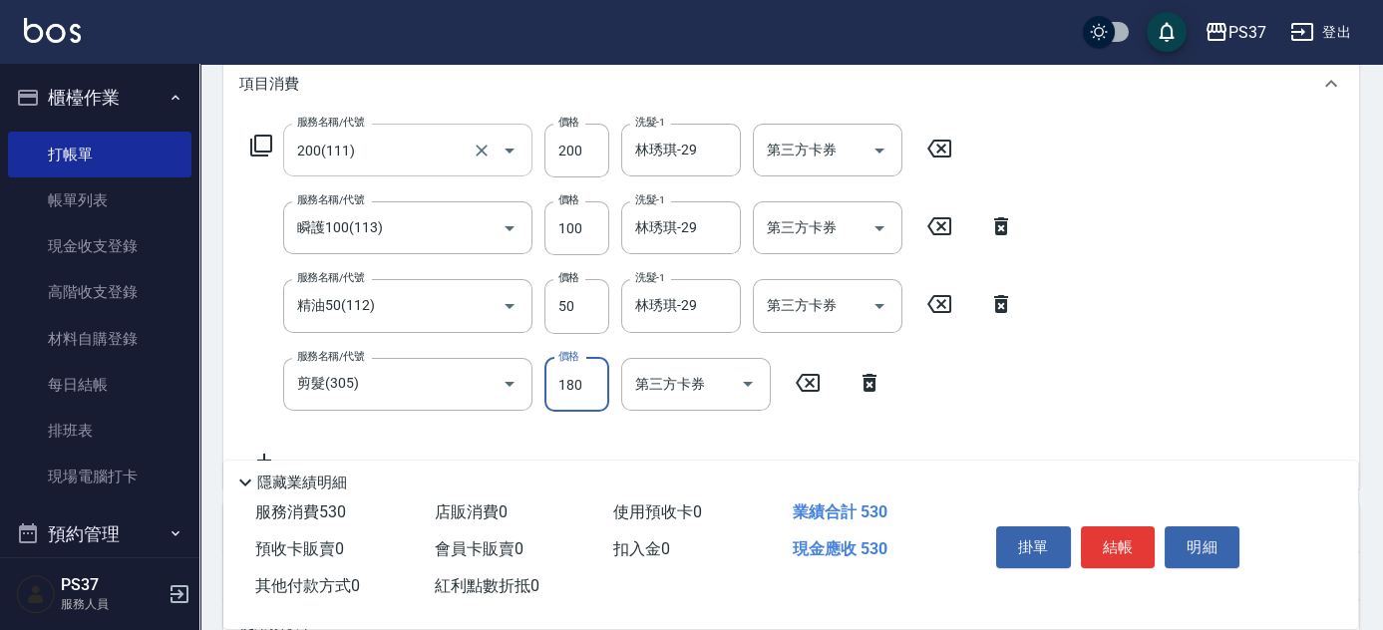
type input "180"
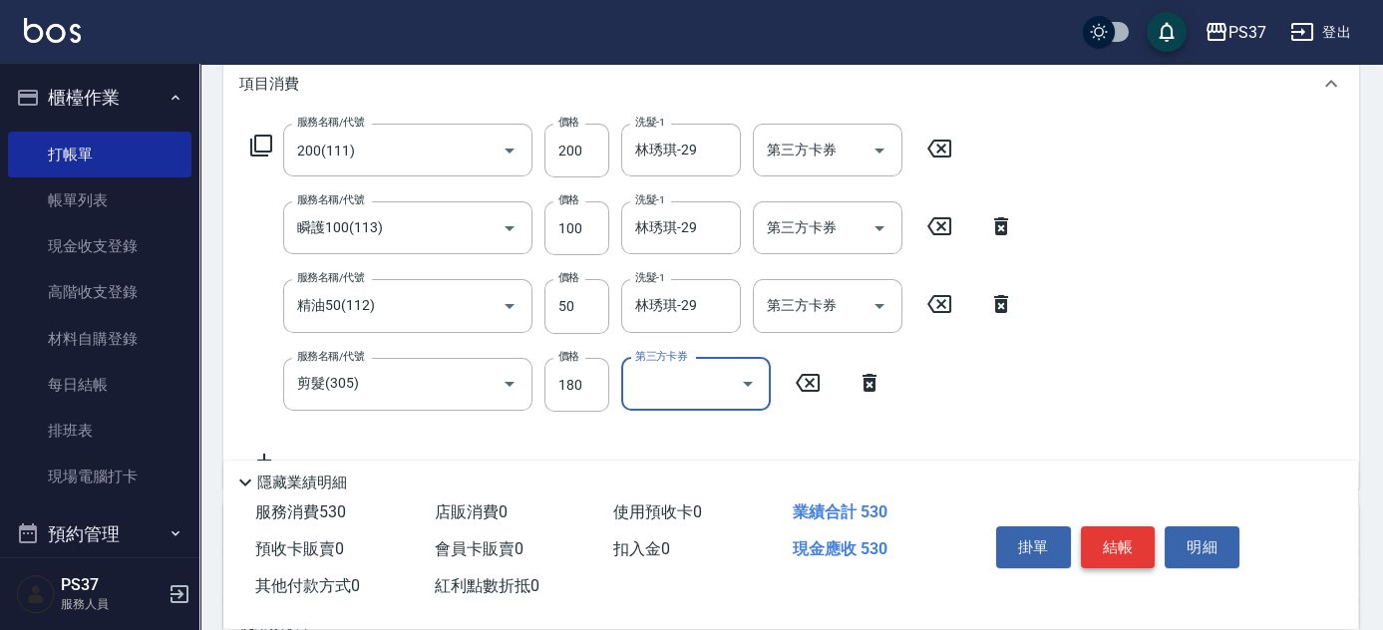
click at [1129, 546] on button "結帳" at bounding box center [1118, 548] width 75 height 42
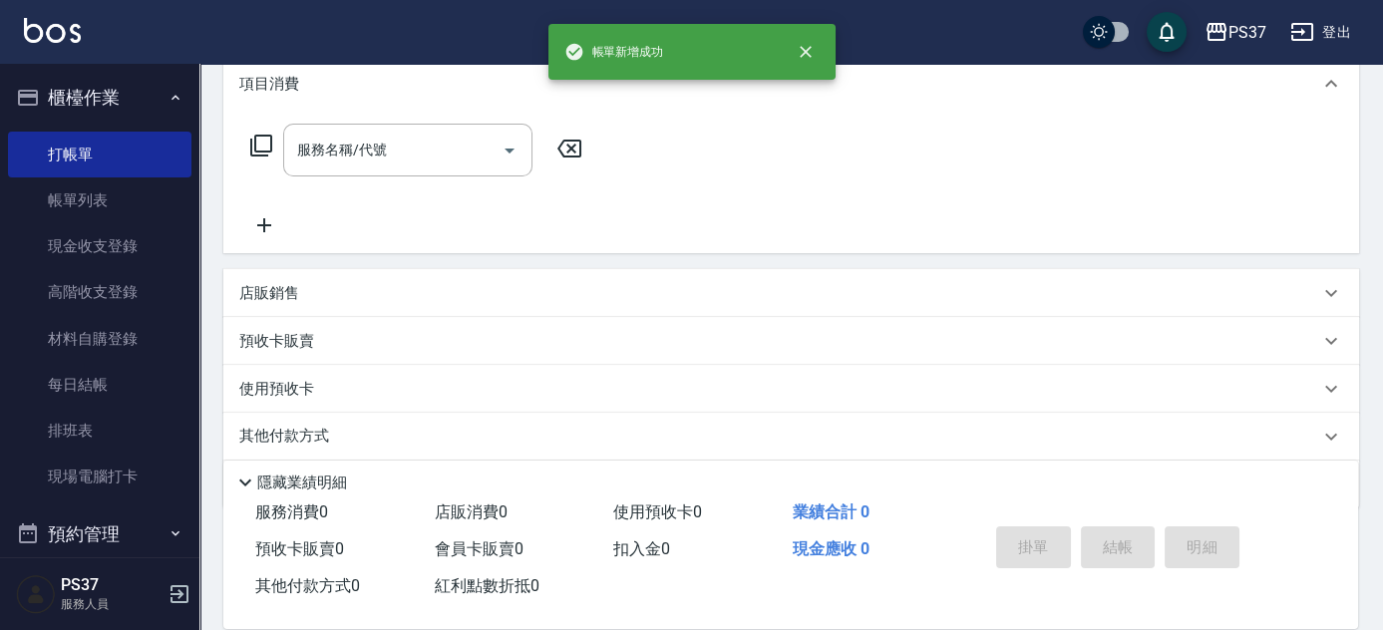
scroll to position [0, 0]
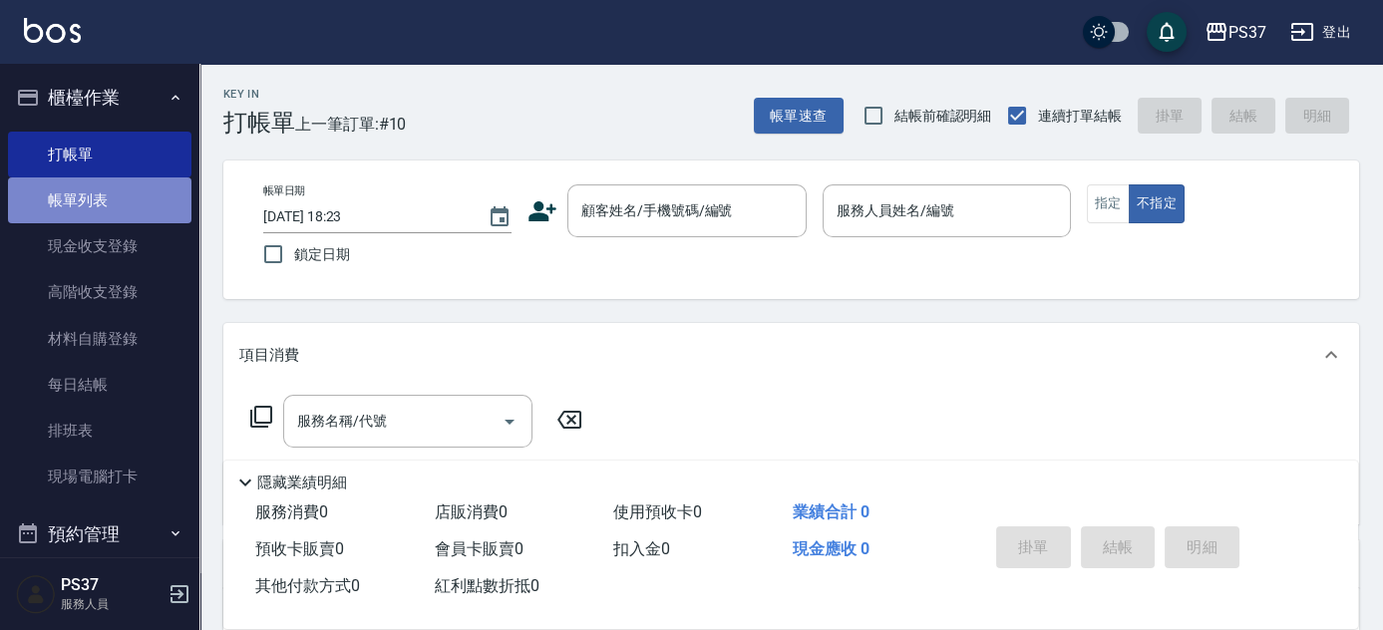
click at [153, 207] on link "帳單列表" at bounding box center [99, 201] width 183 height 46
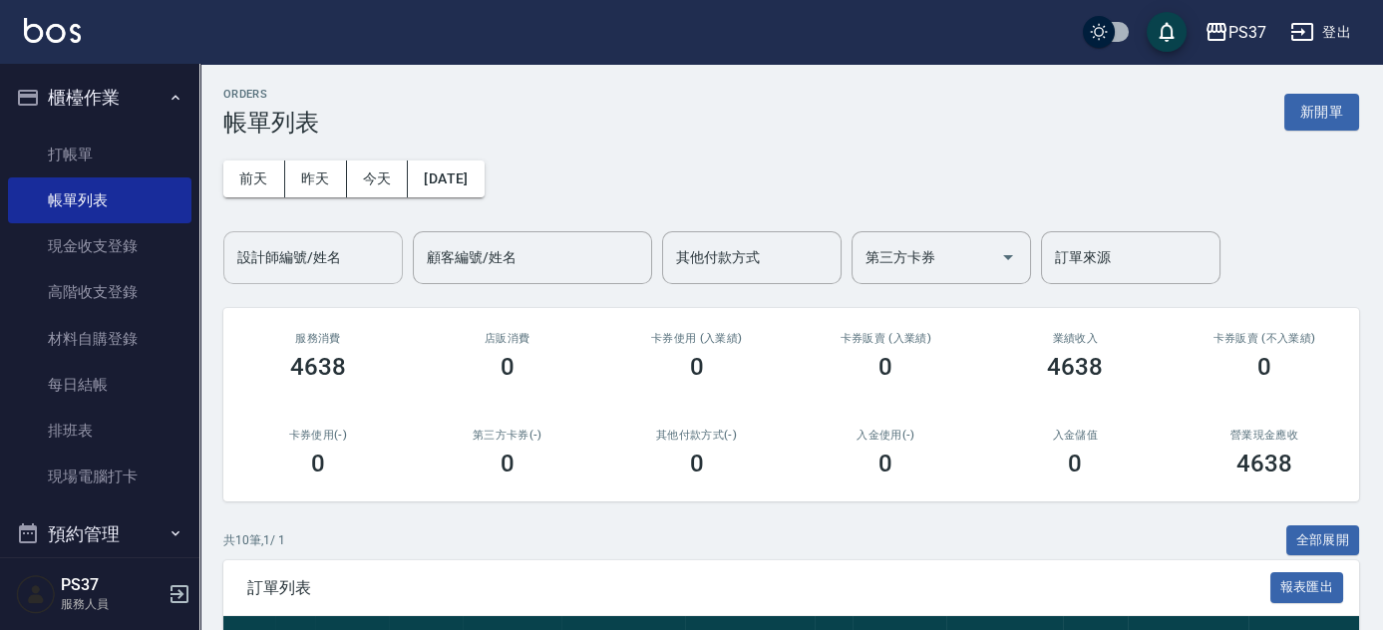
click at [327, 257] on input "設計師編號/姓名" at bounding box center [313, 257] width 162 height 35
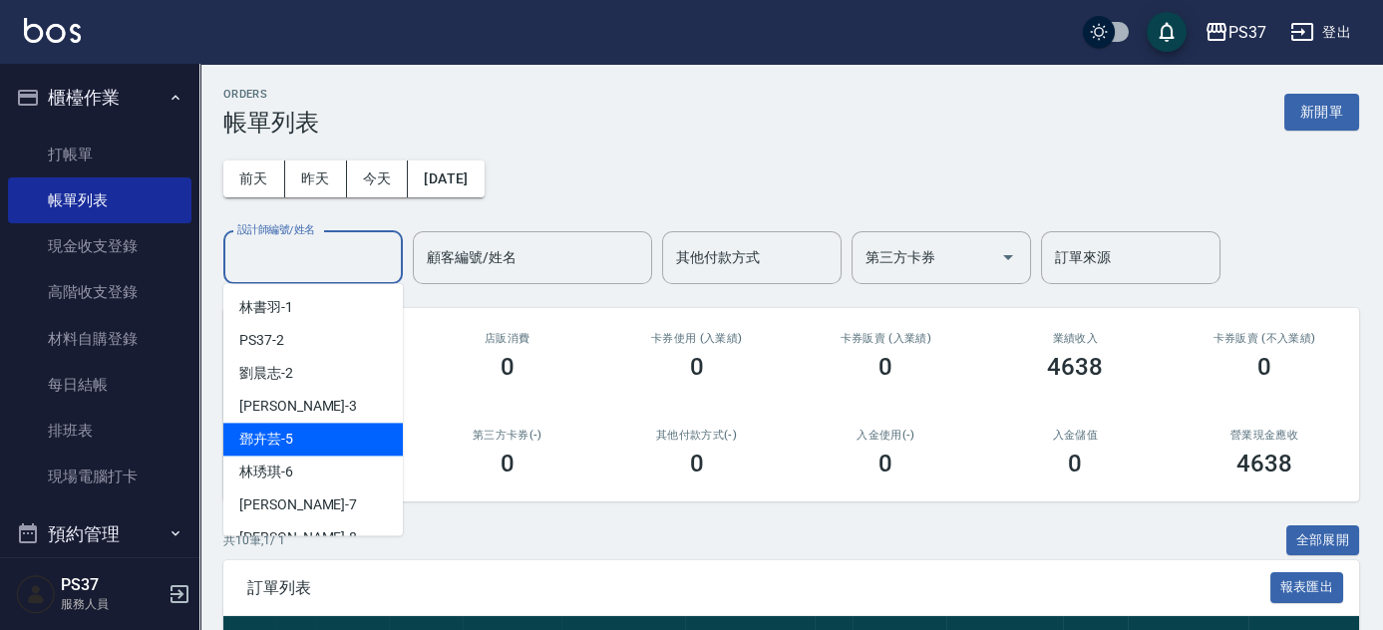
click at [308, 436] on div "[PERSON_NAME]-5" at bounding box center [312, 439] width 179 height 33
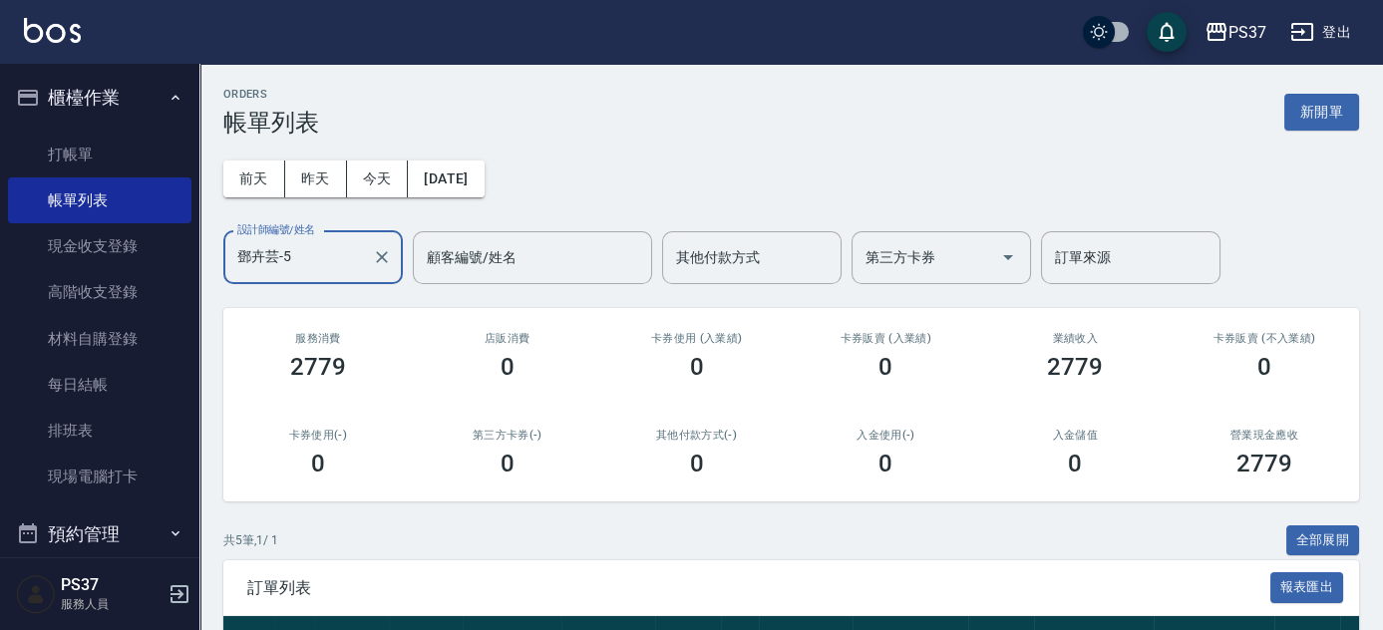
click at [327, 254] on input "鄧卉芸-5" at bounding box center [298, 257] width 132 height 35
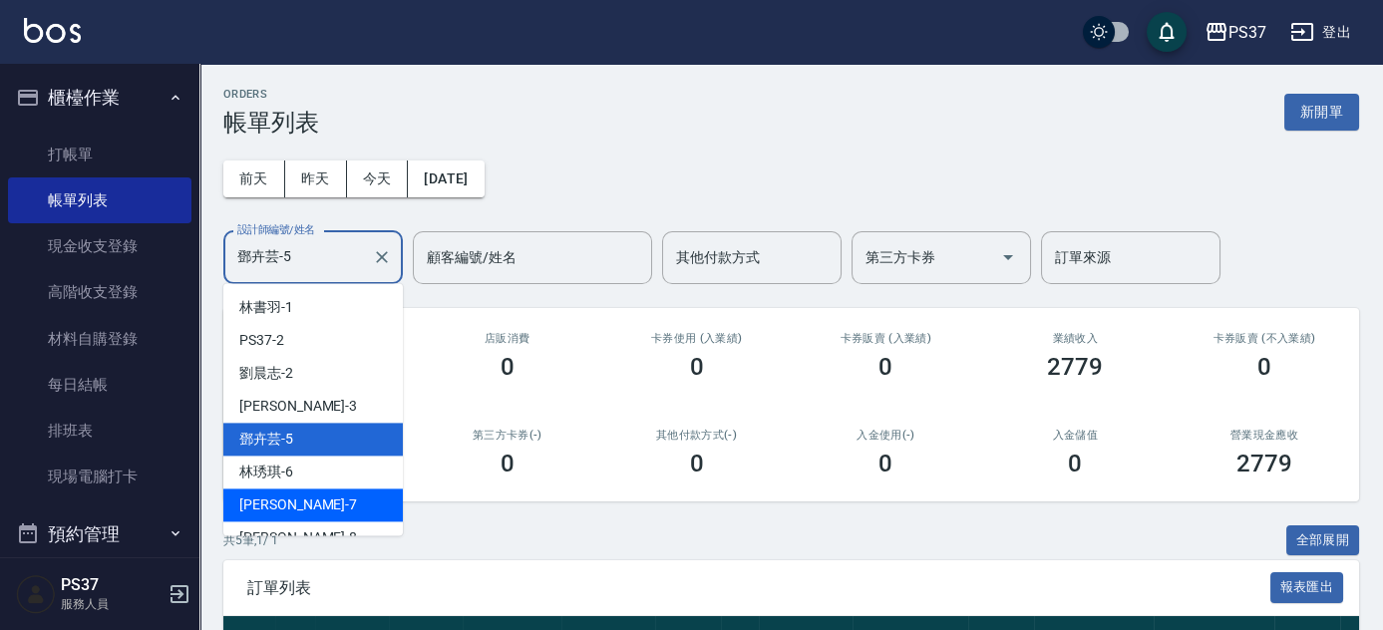
click at [341, 496] on div "[PERSON_NAME] -7" at bounding box center [312, 505] width 179 height 33
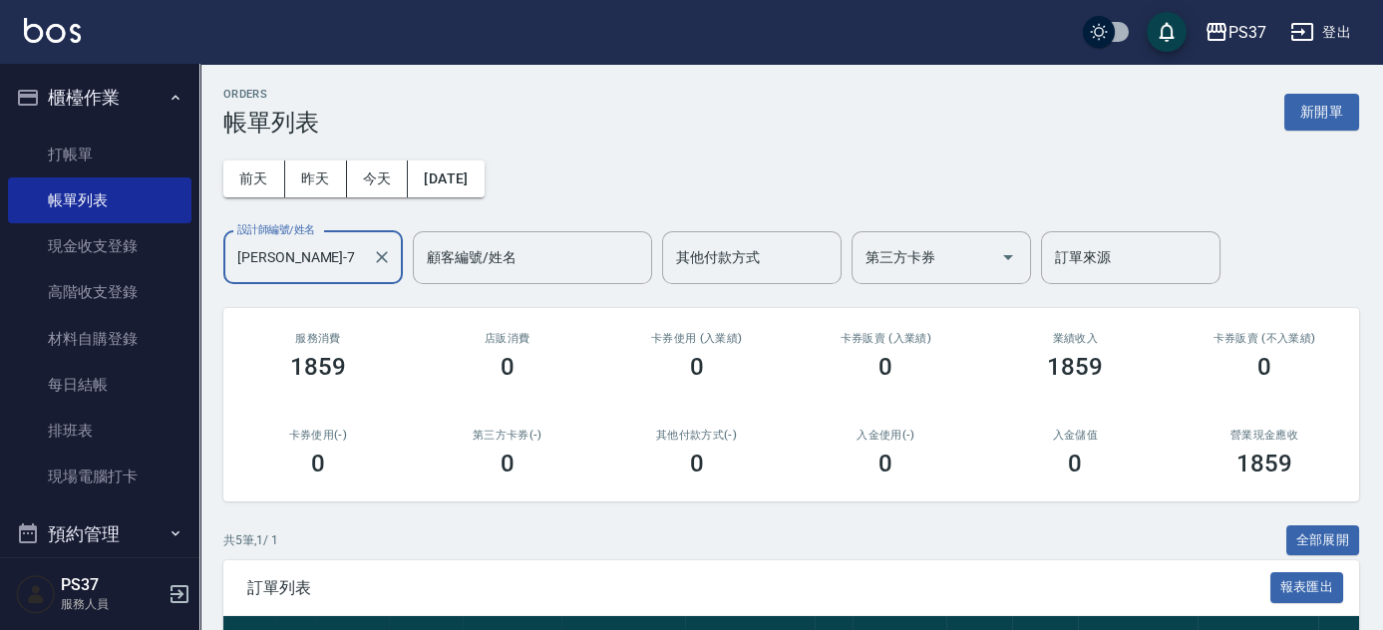
click at [343, 265] on input "[PERSON_NAME]-7" at bounding box center [298, 257] width 132 height 35
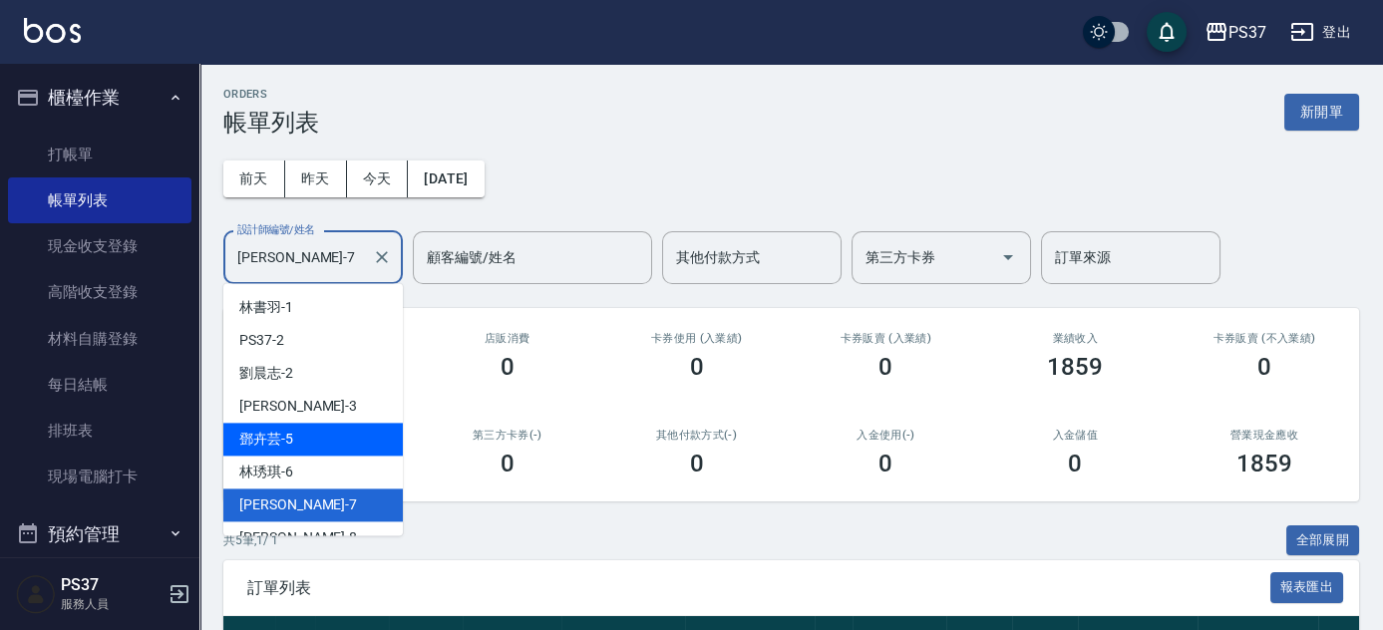
click at [350, 441] on div "[PERSON_NAME]-5" at bounding box center [312, 439] width 179 height 33
type input "鄧卉芸-5"
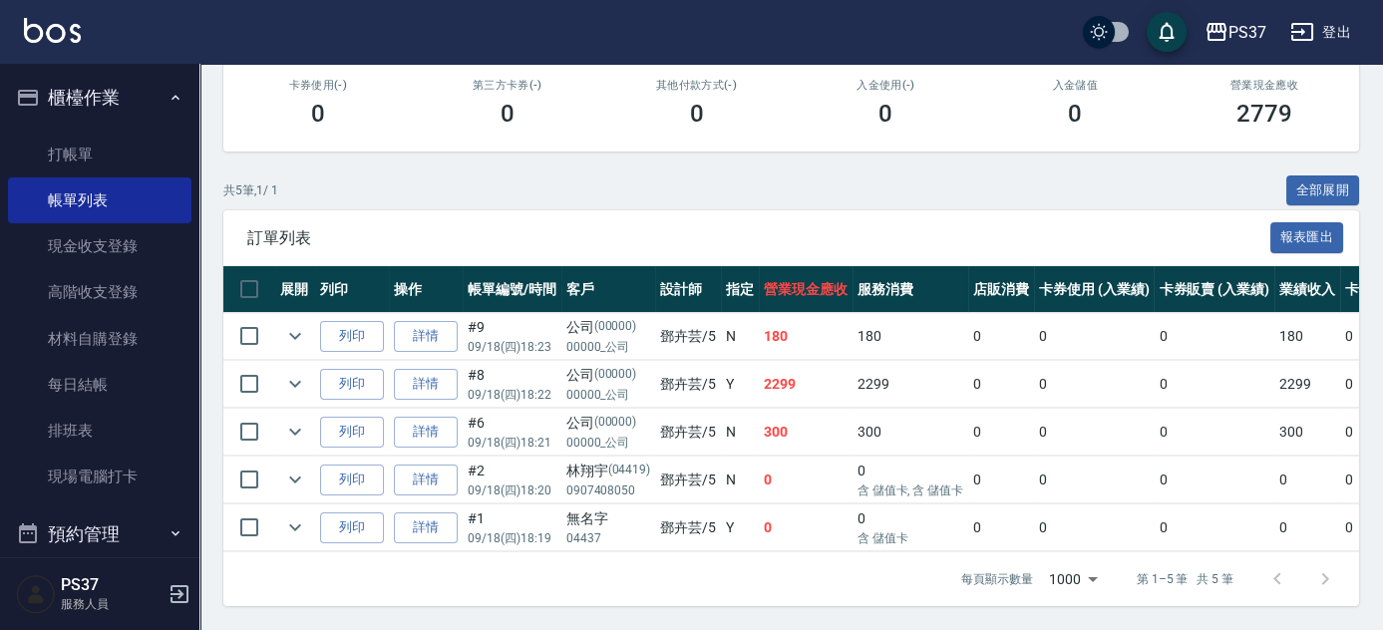
scroll to position [88, 0]
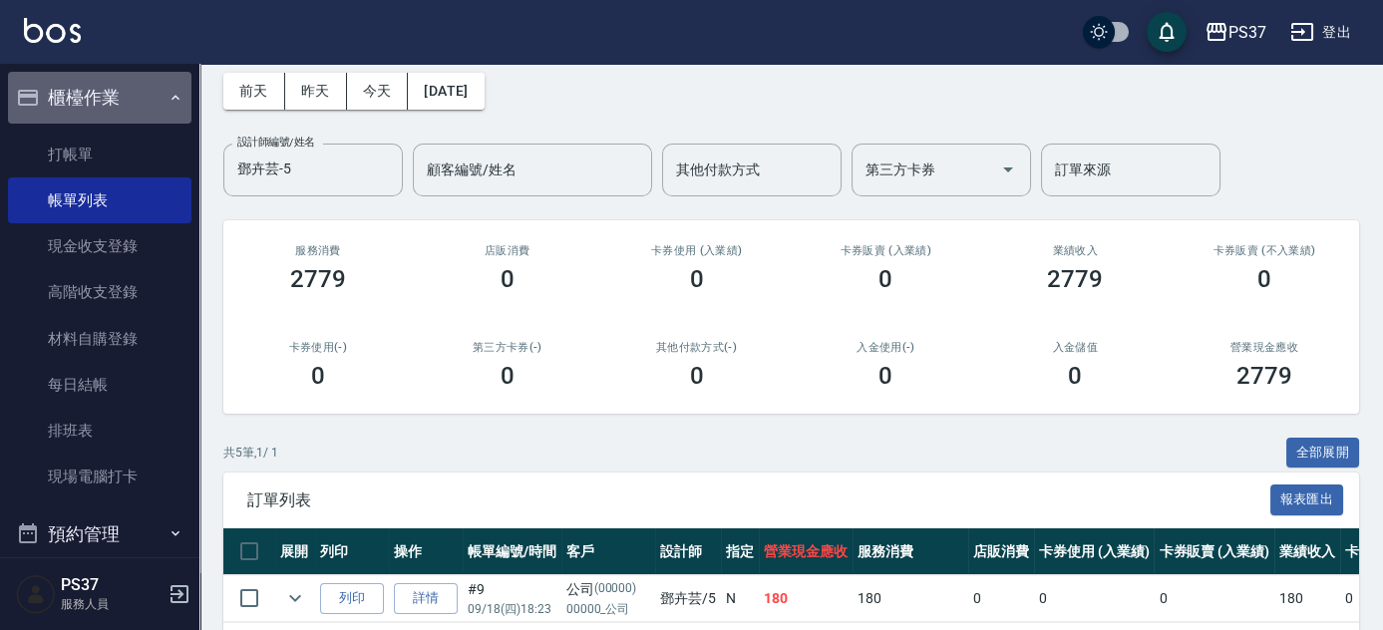
click at [163, 107] on button "櫃檯作業" at bounding box center [99, 98] width 183 height 52
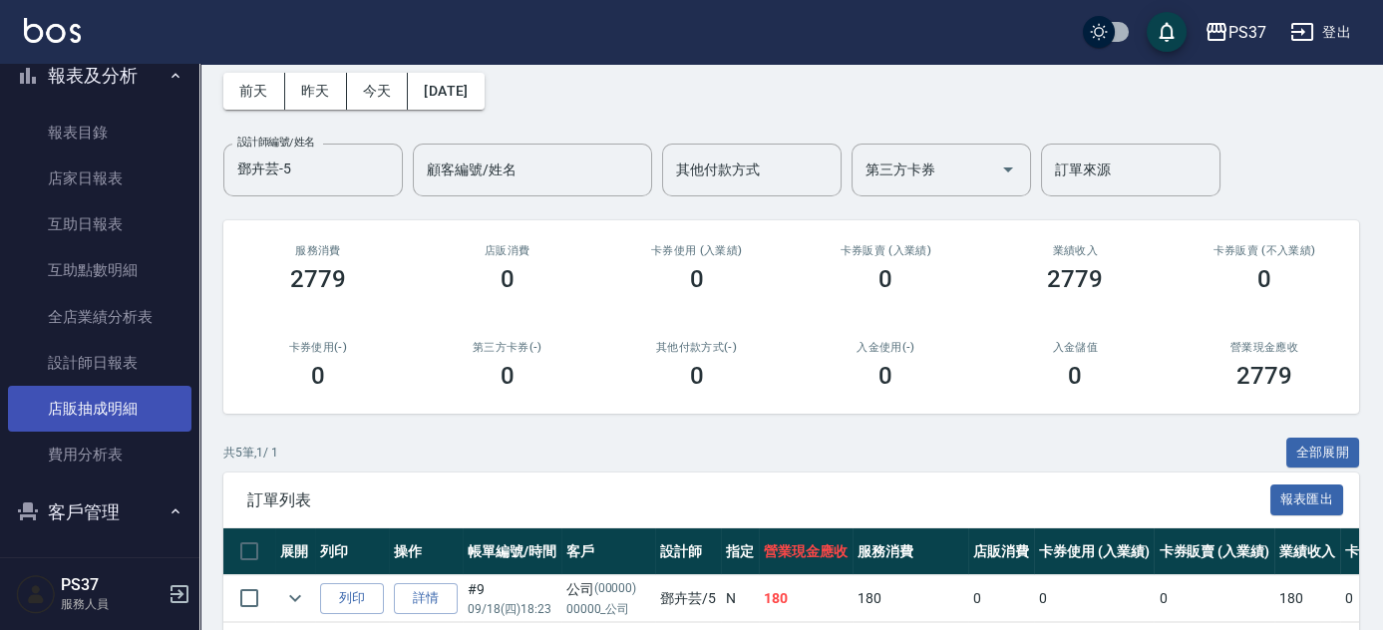
scroll to position [334, 0]
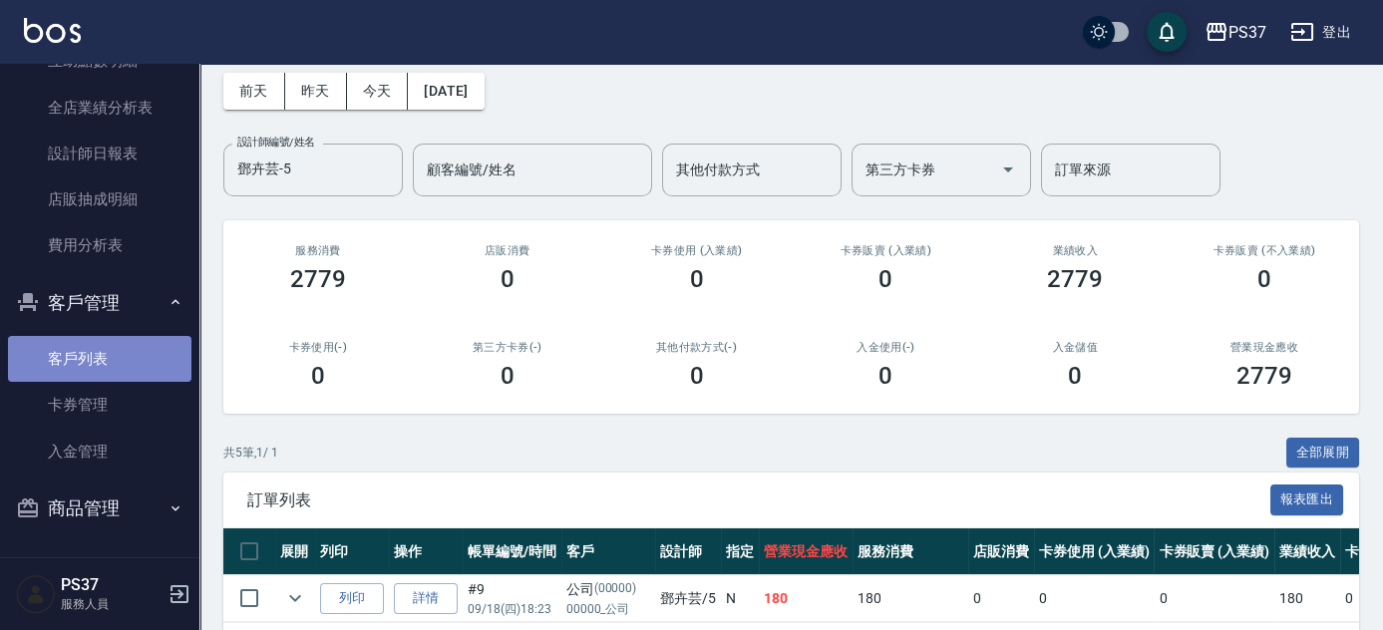
click at [158, 345] on link "客戶列表" at bounding box center [99, 359] width 183 height 46
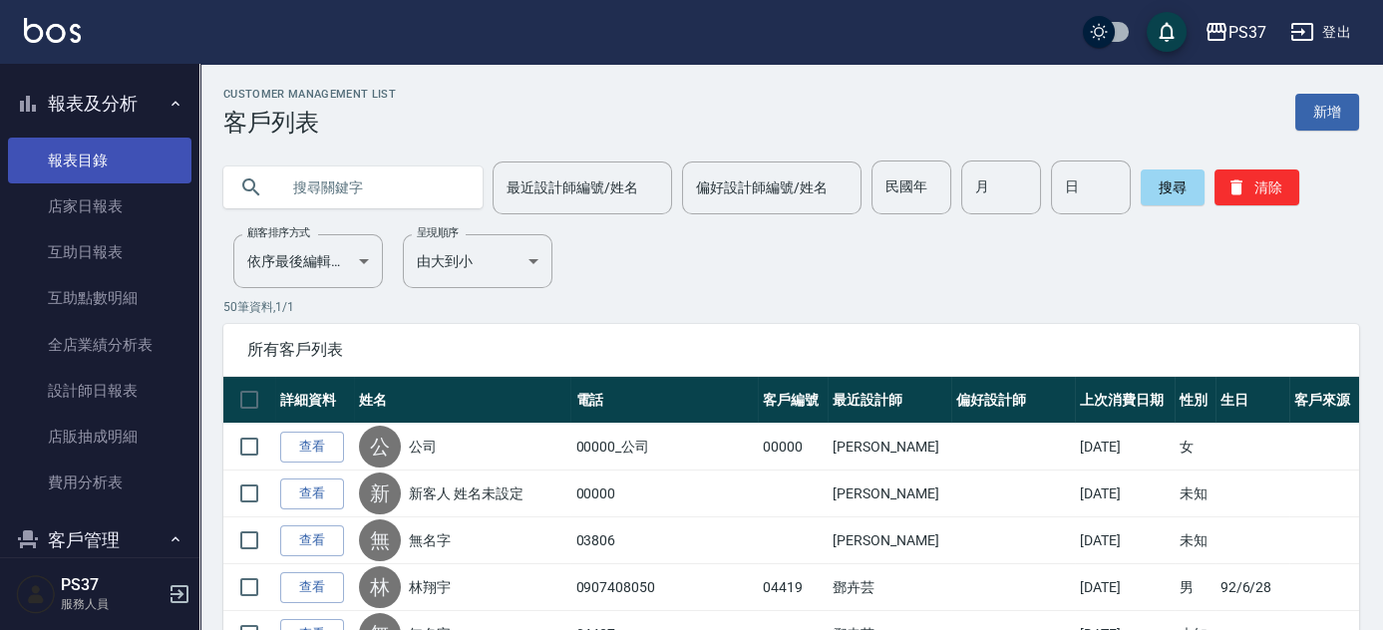
scroll to position [62, 0]
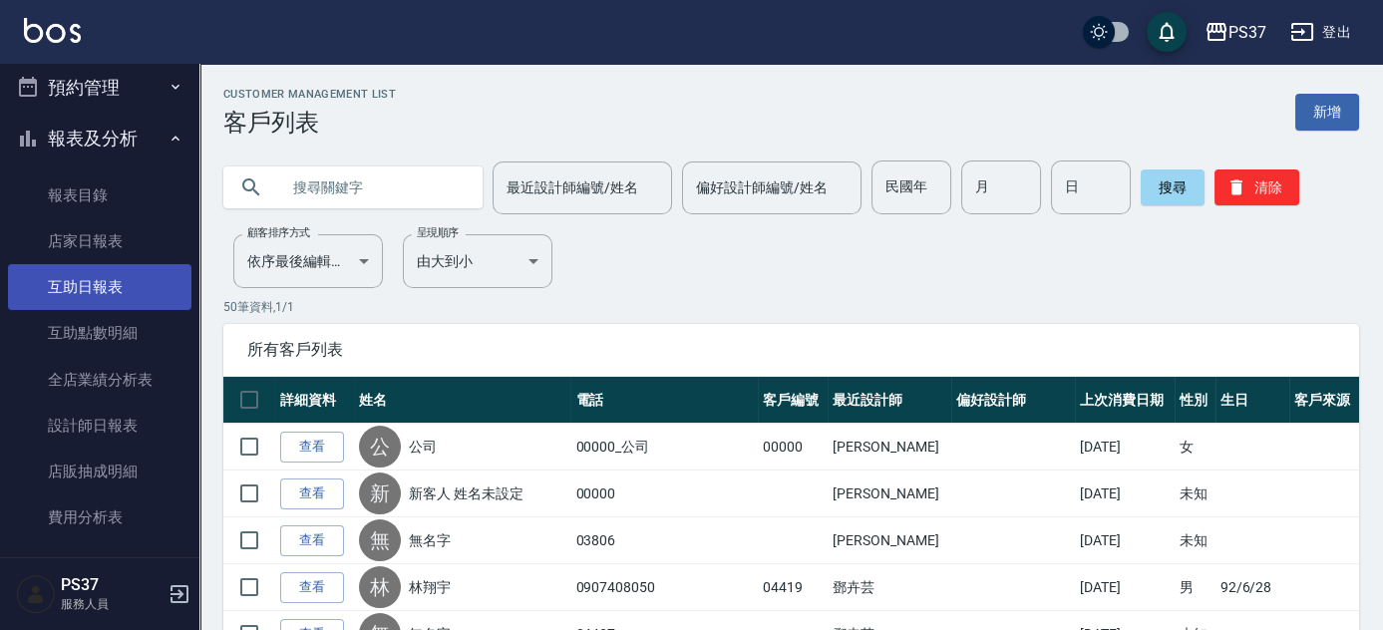
click at [107, 289] on link "互助日報表" at bounding box center [99, 287] width 183 height 46
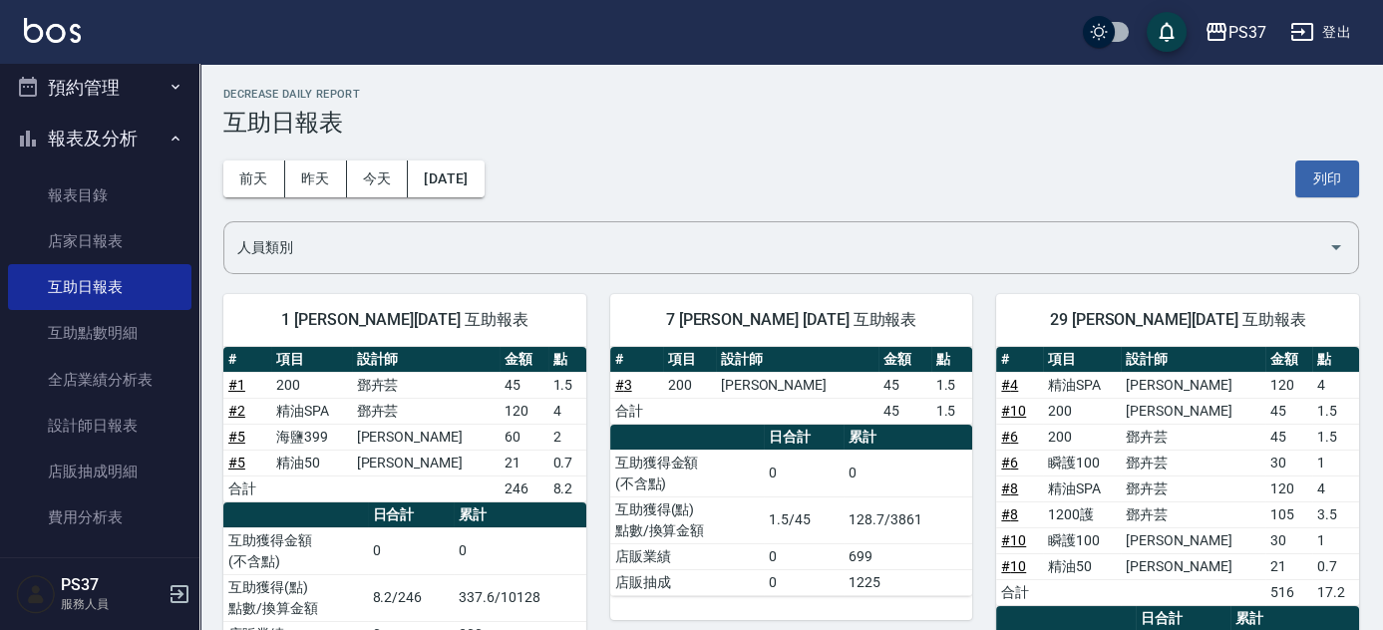
click at [84, 136] on button "報表及分析" at bounding box center [99, 139] width 183 height 52
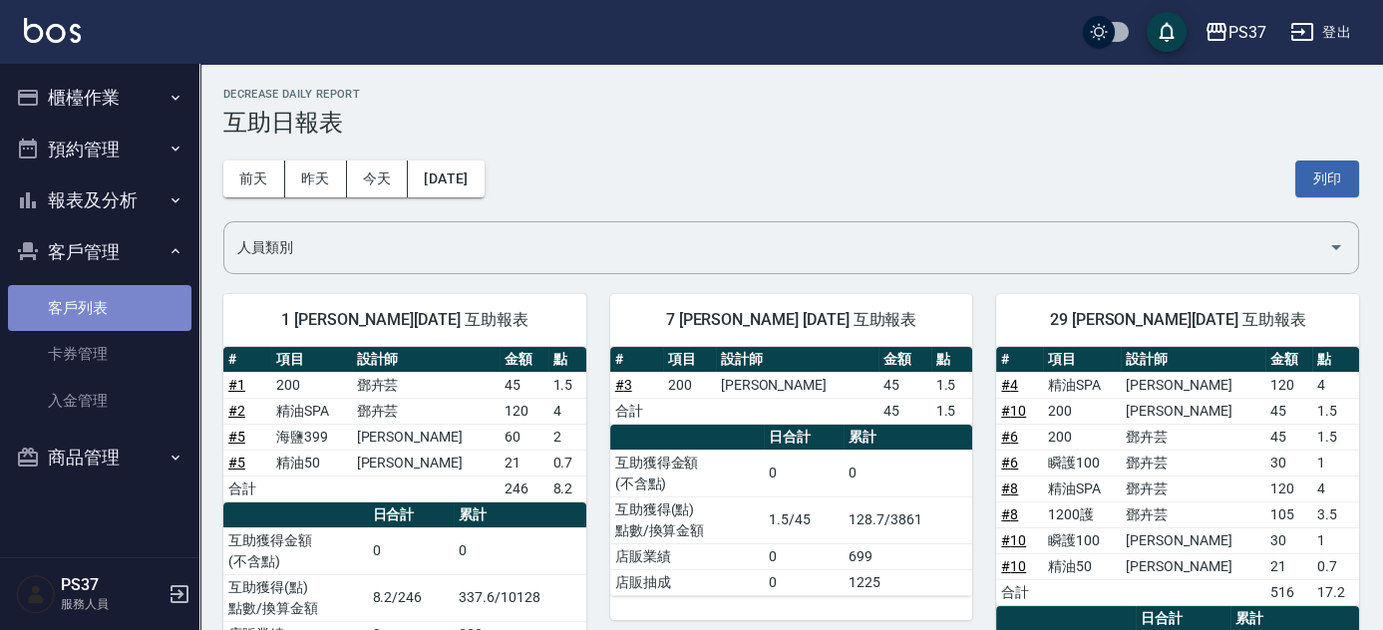
click at [66, 323] on link "客戶列表" at bounding box center [99, 308] width 183 height 46
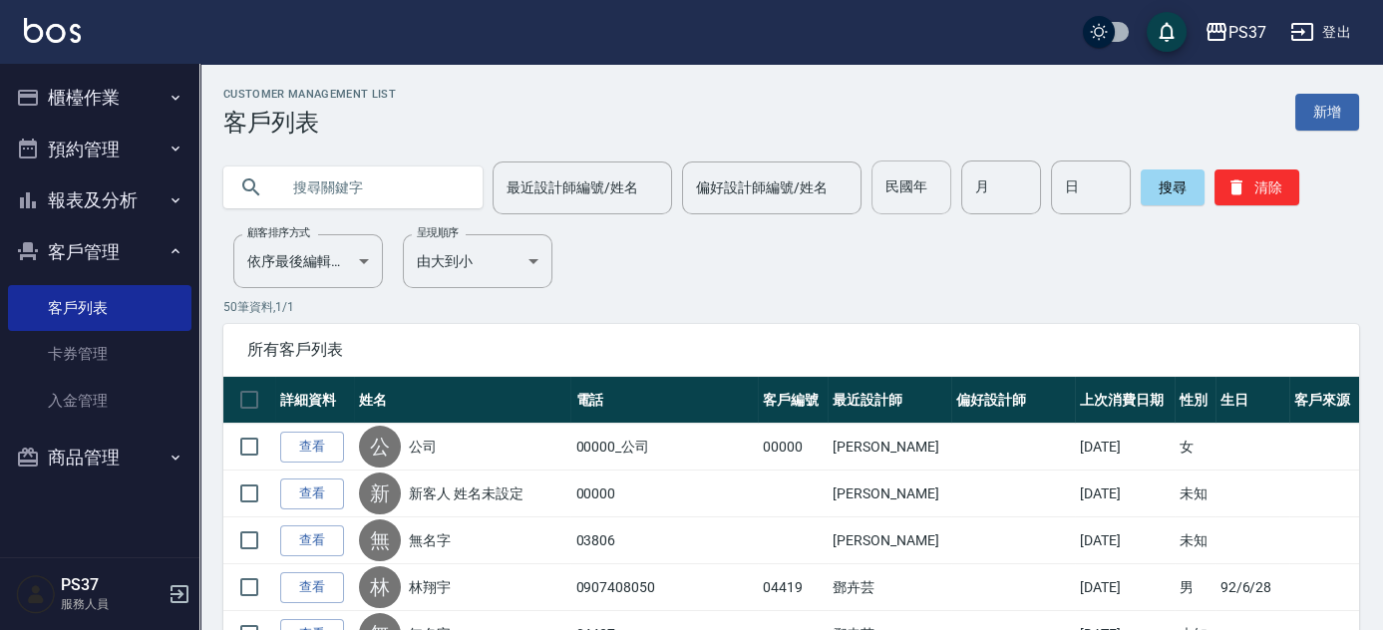
click at [923, 179] on input "民國年" at bounding box center [912, 188] width 80 height 54
type input "85"
type input "6"
type input "2"
